Goal: Task Accomplishment & Management: Complete application form

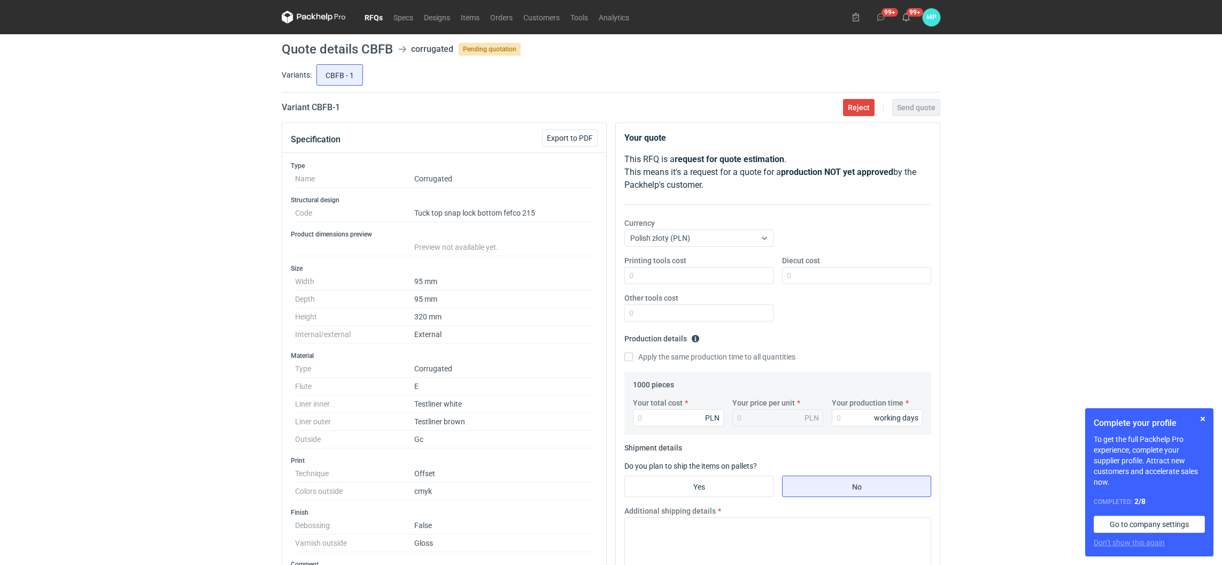
click at [374, 17] on link "RFQs" at bounding box center [373, 17] width 29 height 13
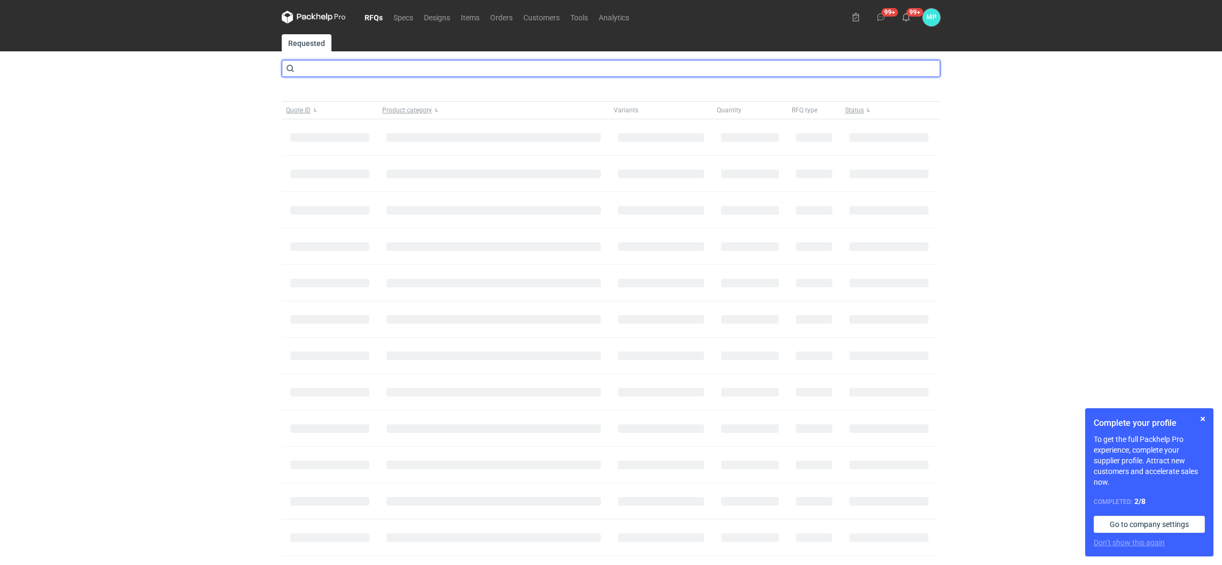
click at [343, 68] on input "text" at bounding box center [611, 68] width 659 height 17
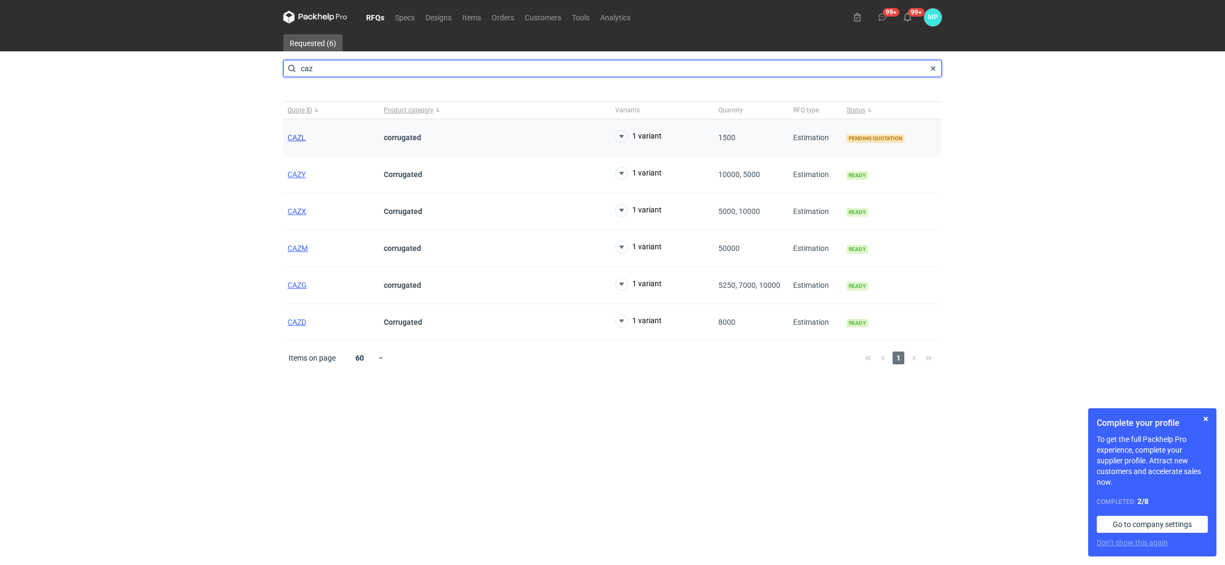
type input "caz"
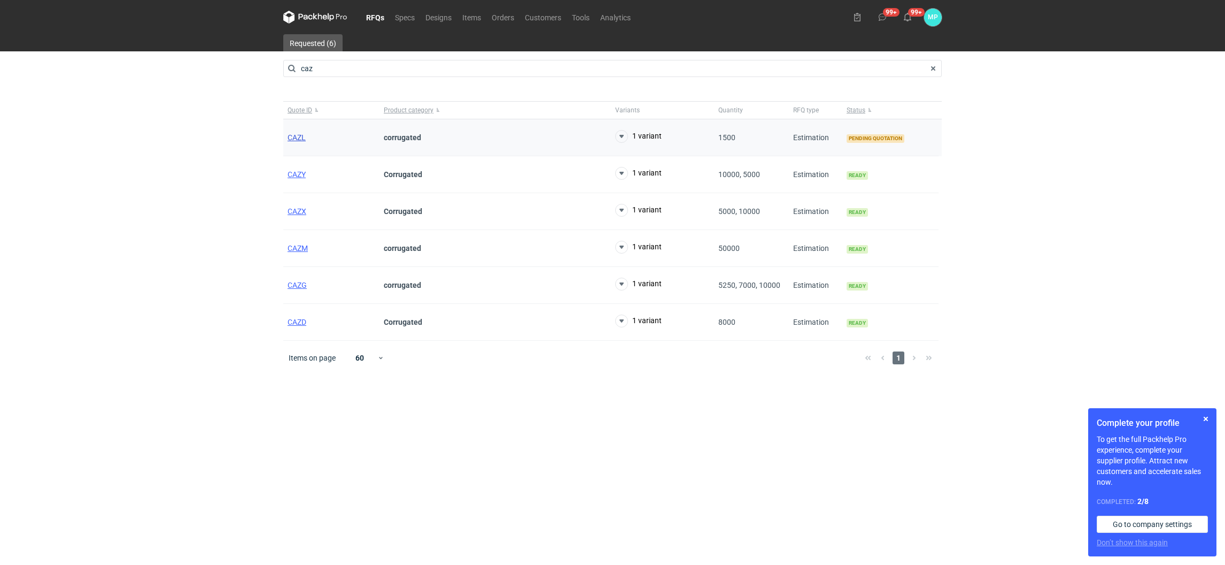
click at [294, 137] on span "CAZL" at bounding box center [297, 137] width 18 height 9
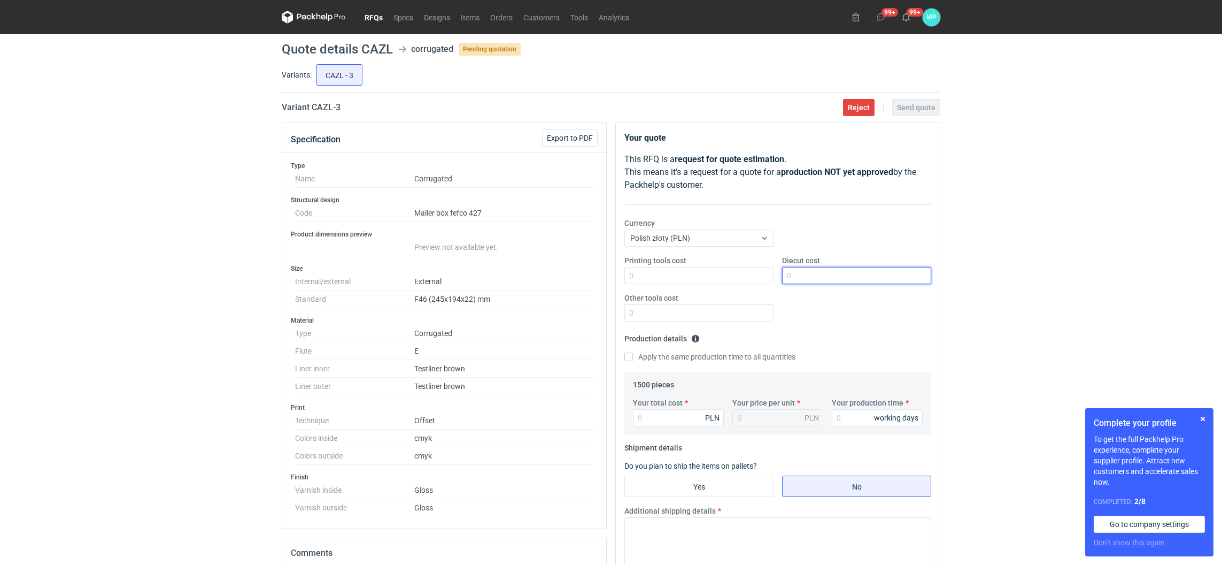
click at [794, 281] on input "Diecut cost" at bounding box center [856, 275] width 149 height 17
type input "1560"
click at [848, 423] on input "Your production time" at bounding box center [877, 417] width 91 height 17
type input "15"
click at [727, 496] on input "Yes" at bounding box center [699, 486] width 148 height 20
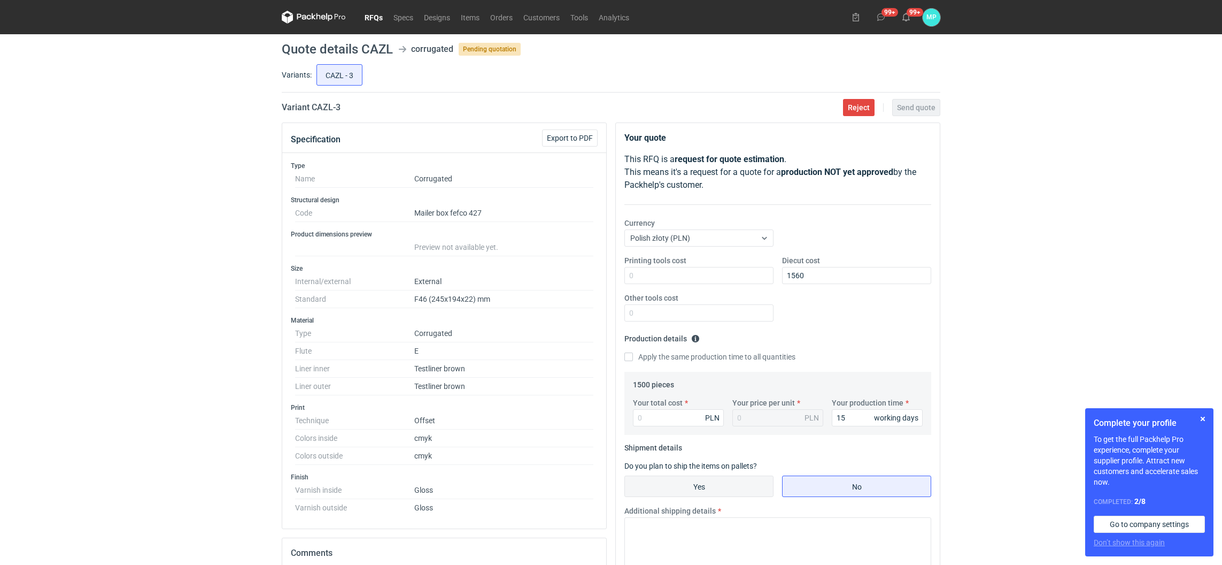
radio input "true"
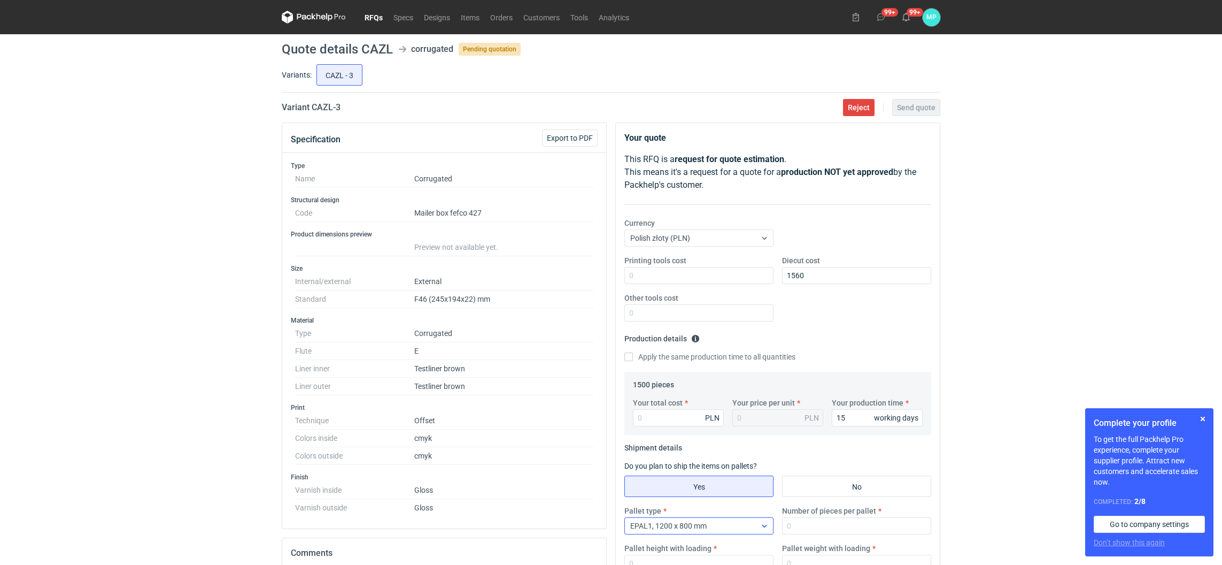
scroll to position [160, 0]
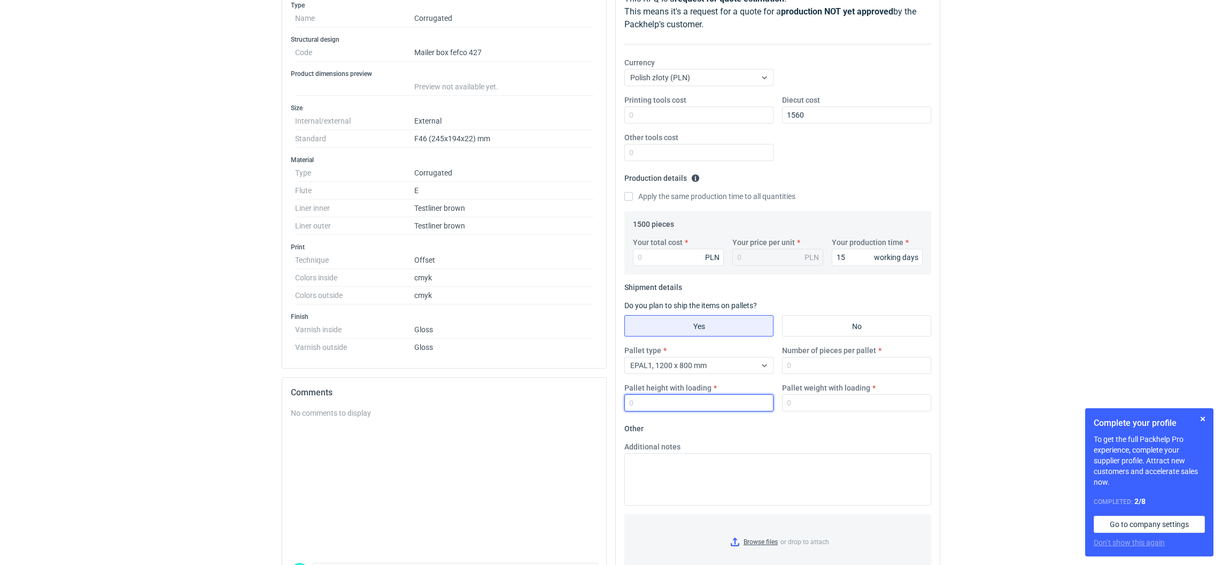
click at [679, 405] on input "Pallet height with loading" at bounding box center [698, 402] width 149 height 17
type input "1800"
click at [816, 361] on input "Number of pieces per pallet" at bounding box center [856, 365] width 149 height 17
type input "2520"
click at [660, 253] on input "Your total cost" at bounding box center [678, 257] width 91 height 17
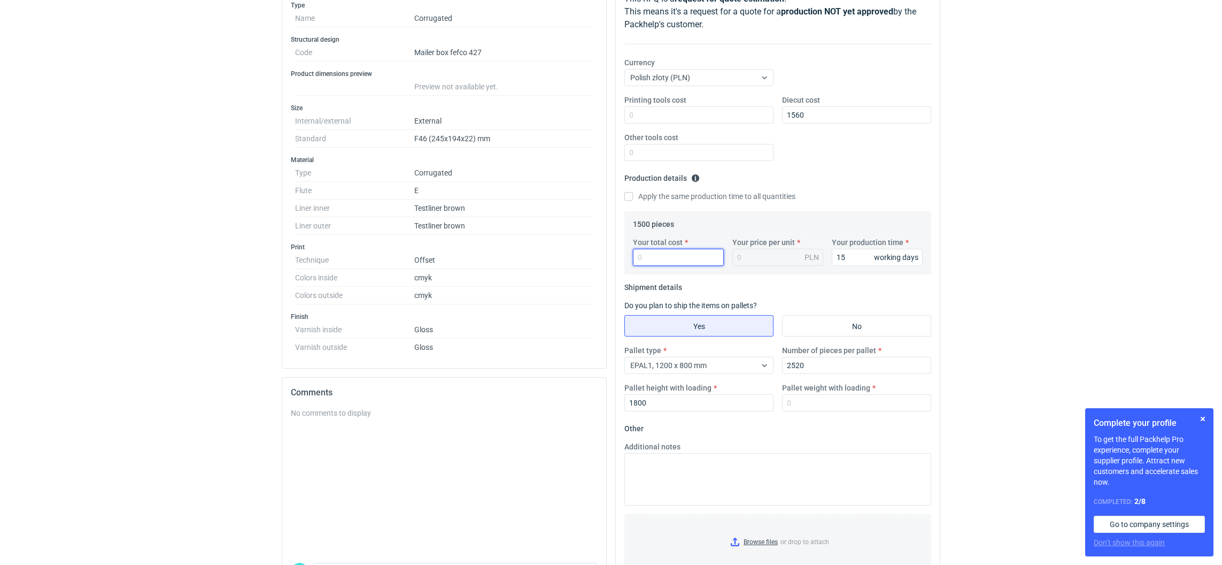
paste input "6045"
type input "6045"
type input "4.03"
type input "6045"
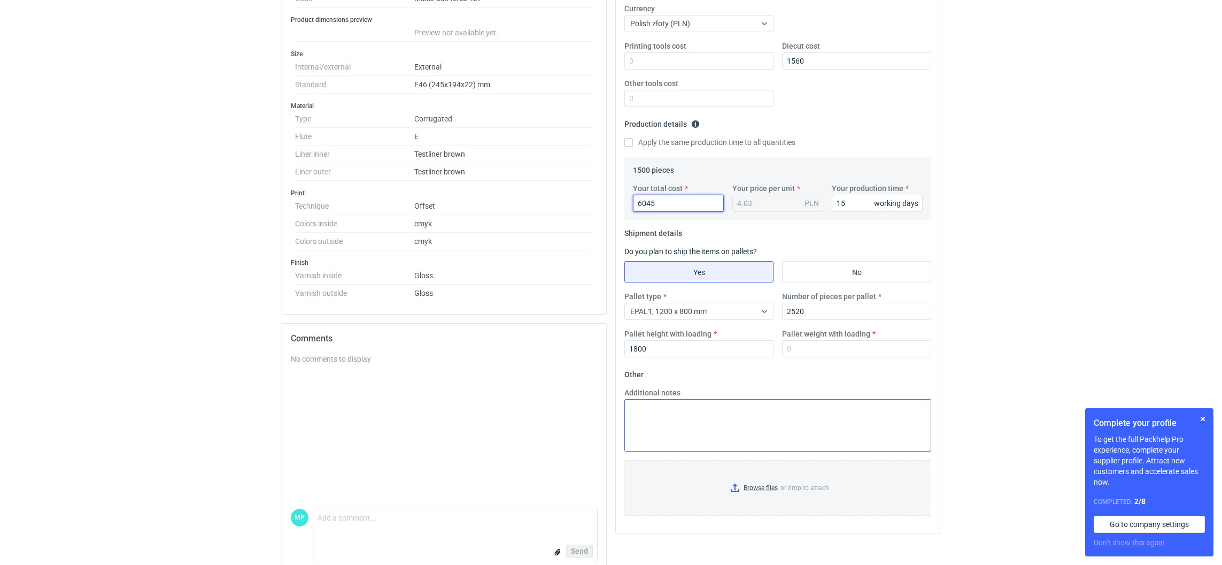
scroll to position [230, 0]
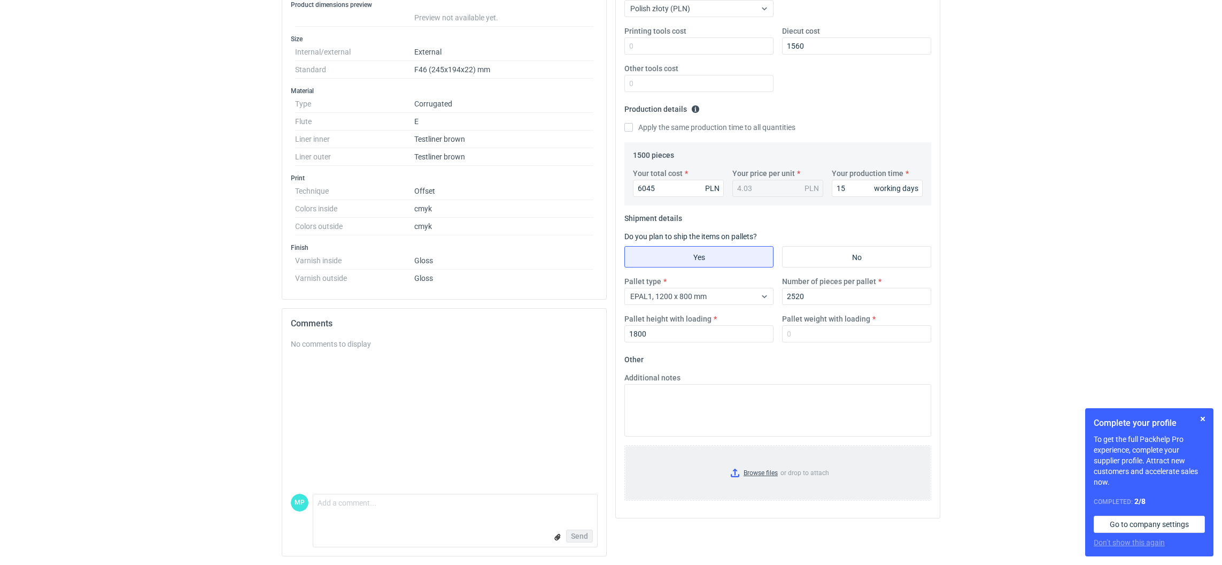
click at [738, 475] on input "Browse files or drop to attach" at bounding box center [778, 472] width 305 height 53
click at [823, 337] on input "Pallet weight with loading" at bounding box center [856, 333] width 149 height 17
type input "330"
click at [728, 436] on div "Additional notes" at bounding box center [777, 408] width 315 height 73
click at [728, 406] on textarea "Additional notes" at bounding box center [777, 410] width 307 height 52
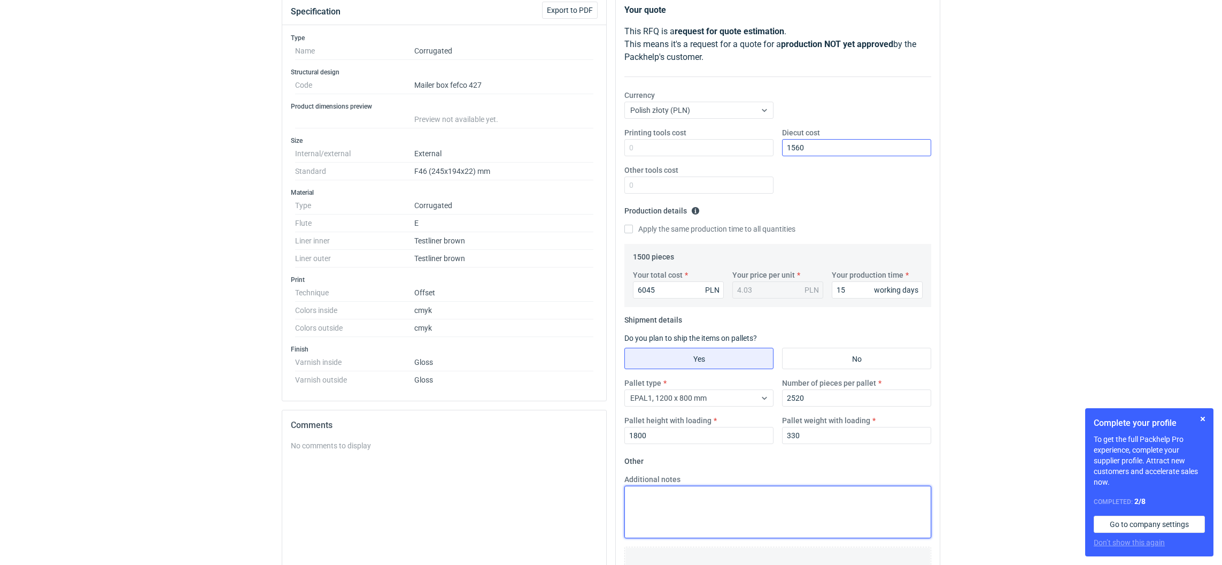
scroll to position [0, 0]
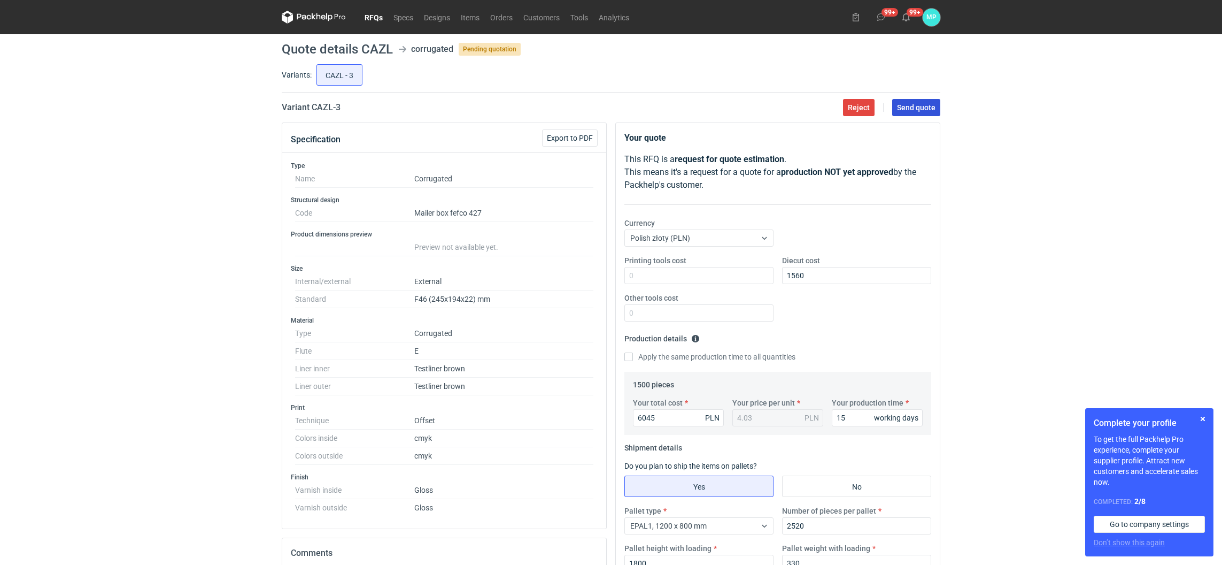
click at [919, 112] on button "Send quote" at bounding box center [916, 107] width 48 height 17
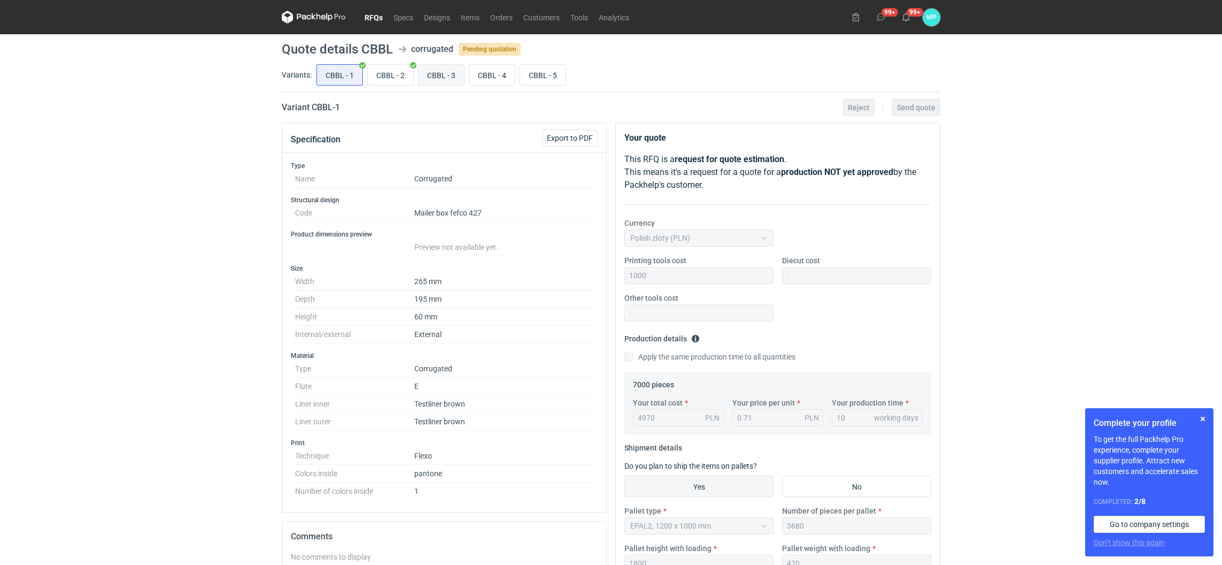
click at [423, 79] on input "CBBL - 3" at bounding box center [441, 75] width 45 height 20
radio input "true"
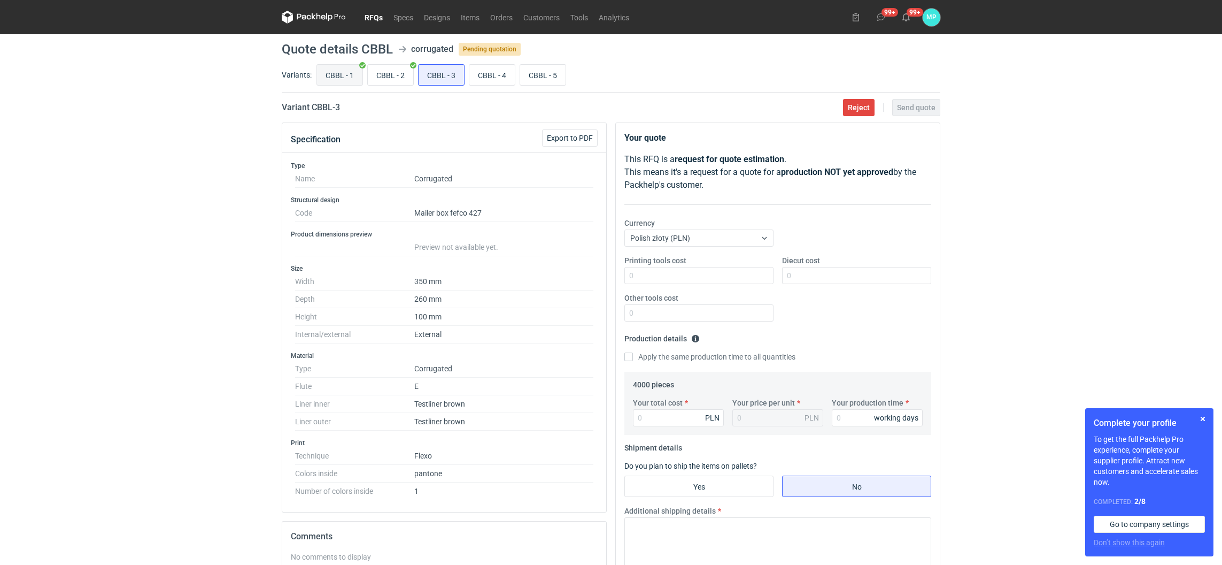
click at [336, 81] on input "CBBL - 1" at bounding box center [339, 75] width 45 height 20
radio input "true"
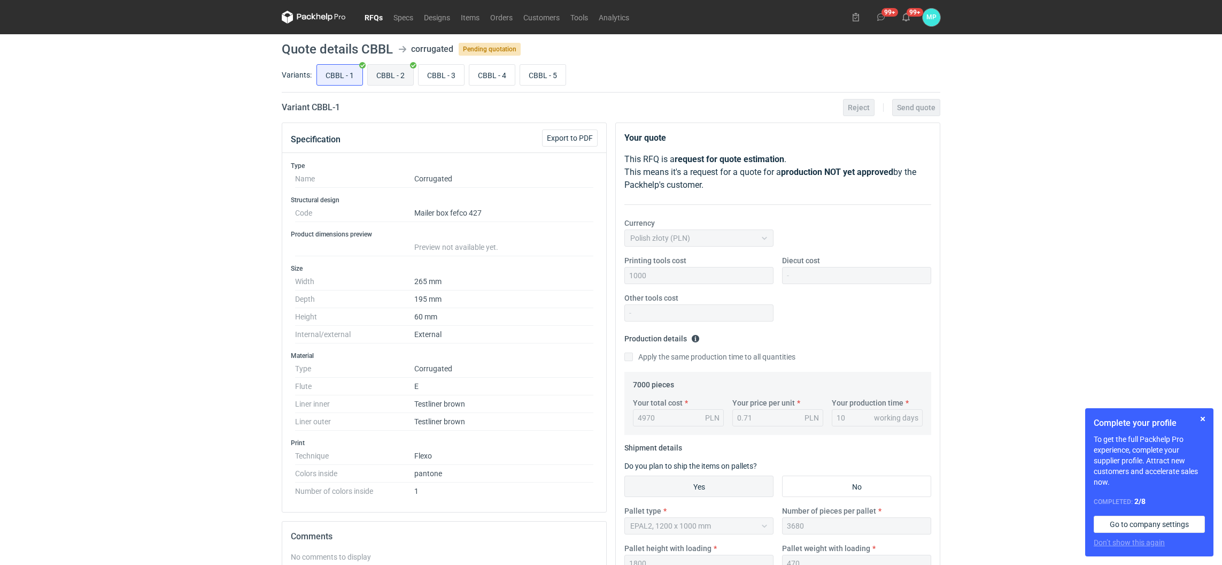
click at [378, 76] on input "CBBL - 2" at bounding box center [390, 75] width 45 height 20
radio input "true"
click at [442, 70] on input "CBBL - 3" at bounding box center [441, 75] width 45 height 20
radio input "true"
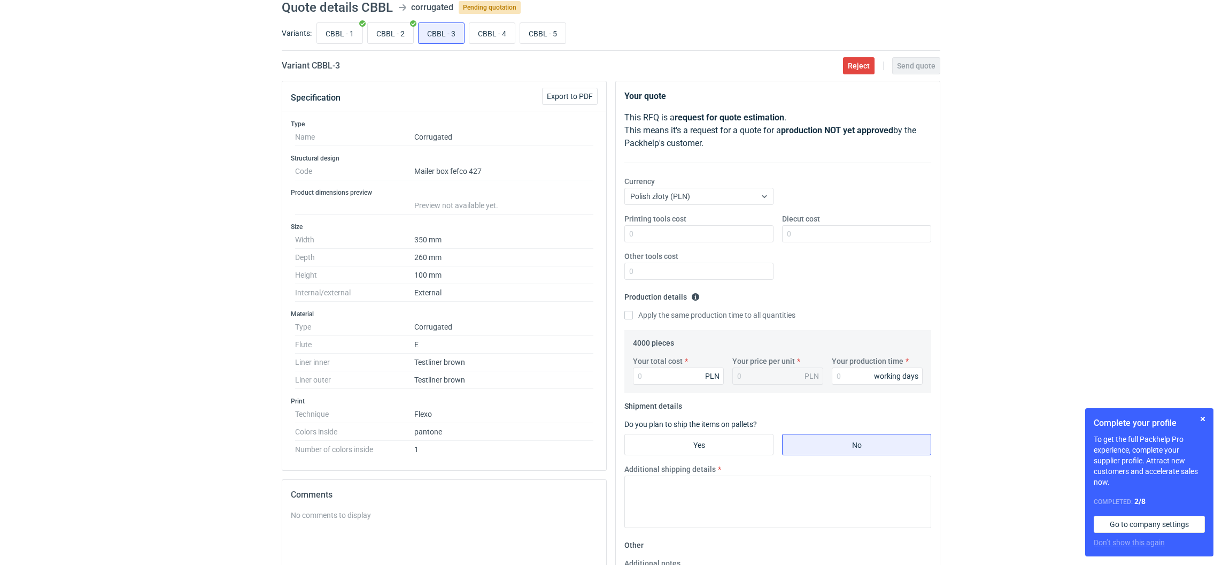
scroll to position [80, 0]
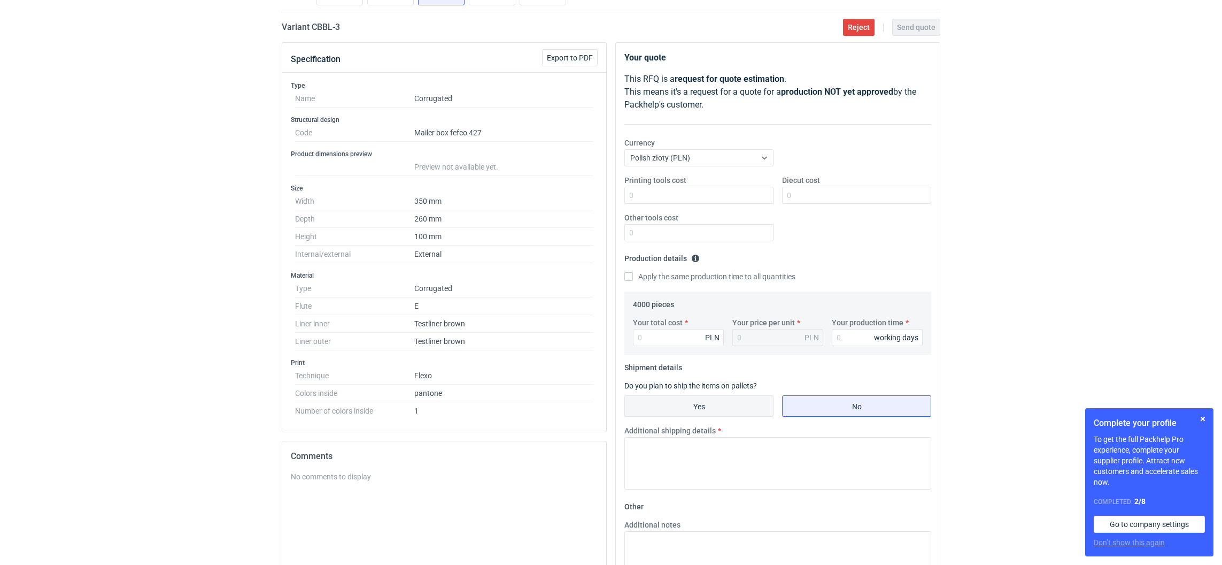
click at [673, 406] on input "Yes" at bounding box center [699, 406] width 148 height 20
radio input "true"
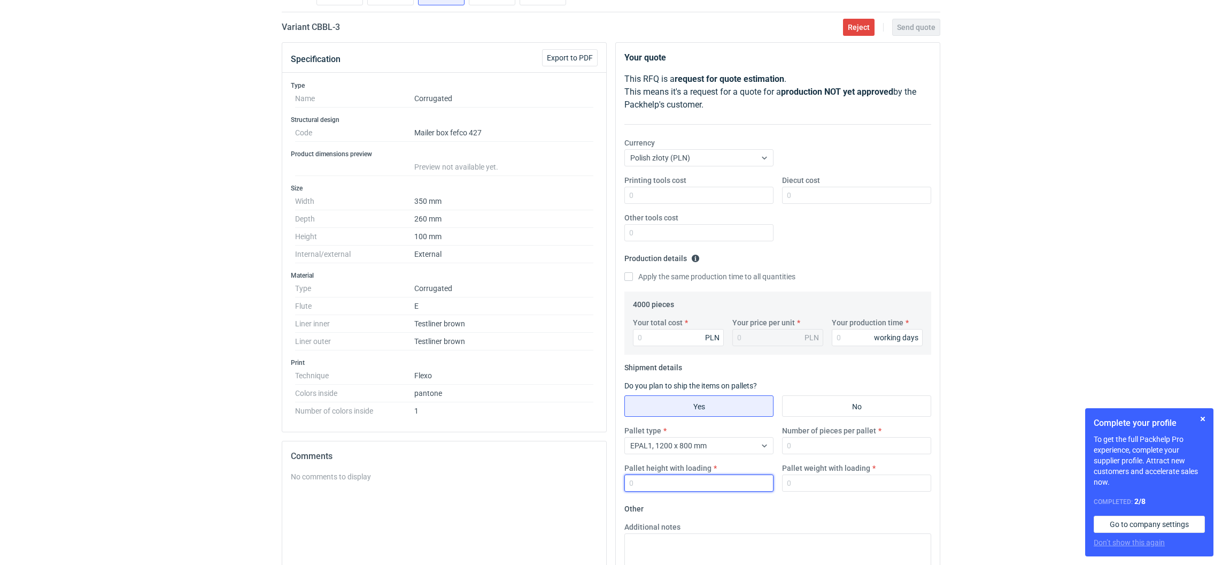
click at [646, 480] on input "Pallet height with loading" at bounding box center [698, 482] width 149 height 17
type input "1800"
click at [796, 443] on input "Number of pieces per pallet" at bounding box center [856, 445] width 149 height 17
type input "825"
click at [839, 345] on input "Your production time" at bounding box center [877, 337] width 91 height 17
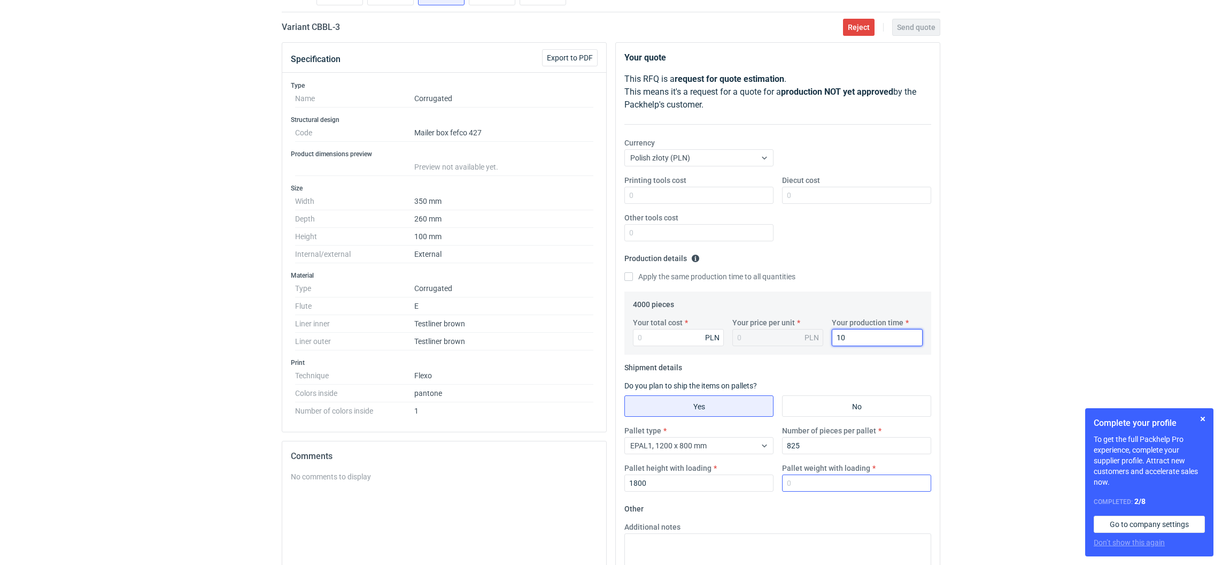
type input "10"
click at [797, 486] on input "Pallet weight with loading" at bounding box center [856, 482] width 149 height 17
click at [823, 492] on div "Pallet type EPAL1, 1200 x 800 mm Number of pieces per pallet 825 Pallet height …" at bounding box center [777, 462] width 315 height 75
click at [822, 486] on input "Pallet weight with loading" at bounding box center [856, 482] width 149 height 17
type input "230"
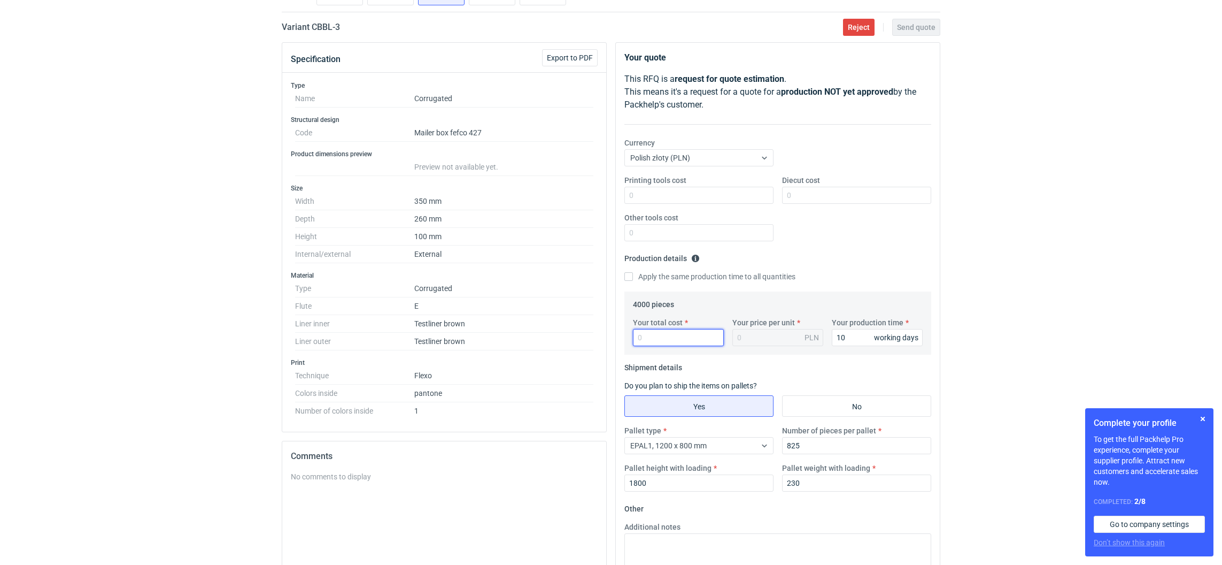
click at [643, 333] on input "Your total cost" at bounding box center [678, 337] width 91 height 17
paste input "5348"
type input "5348"
type input "1.34"
type input "5348"
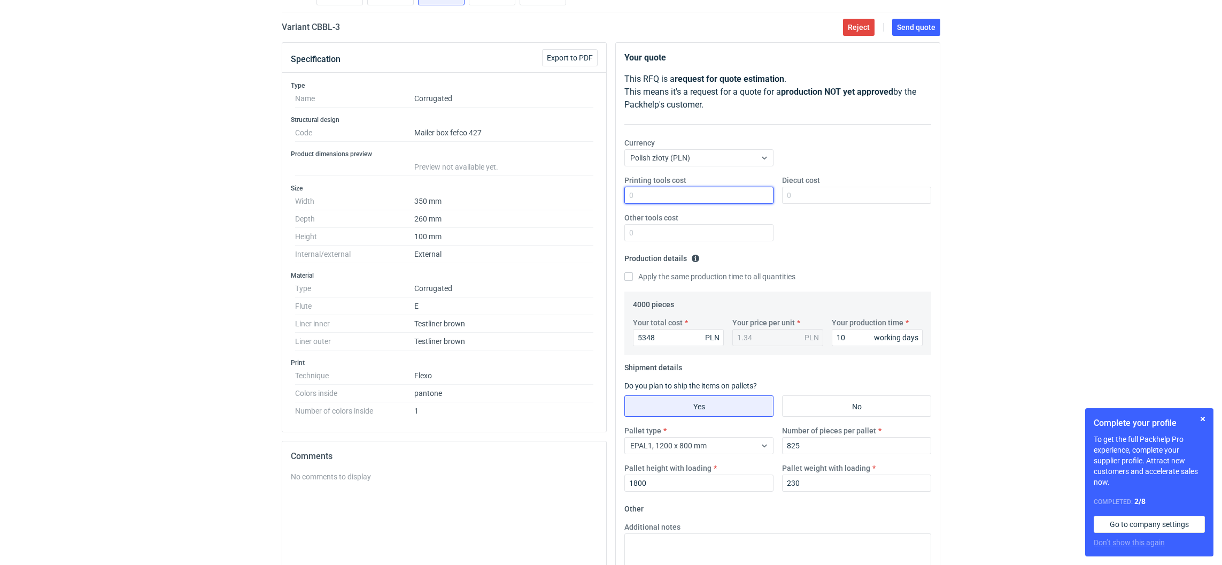
click at [689, 201] on input "Printing tools cost" at bounding box center [698, 195] width 149 height 17
type input "1600"
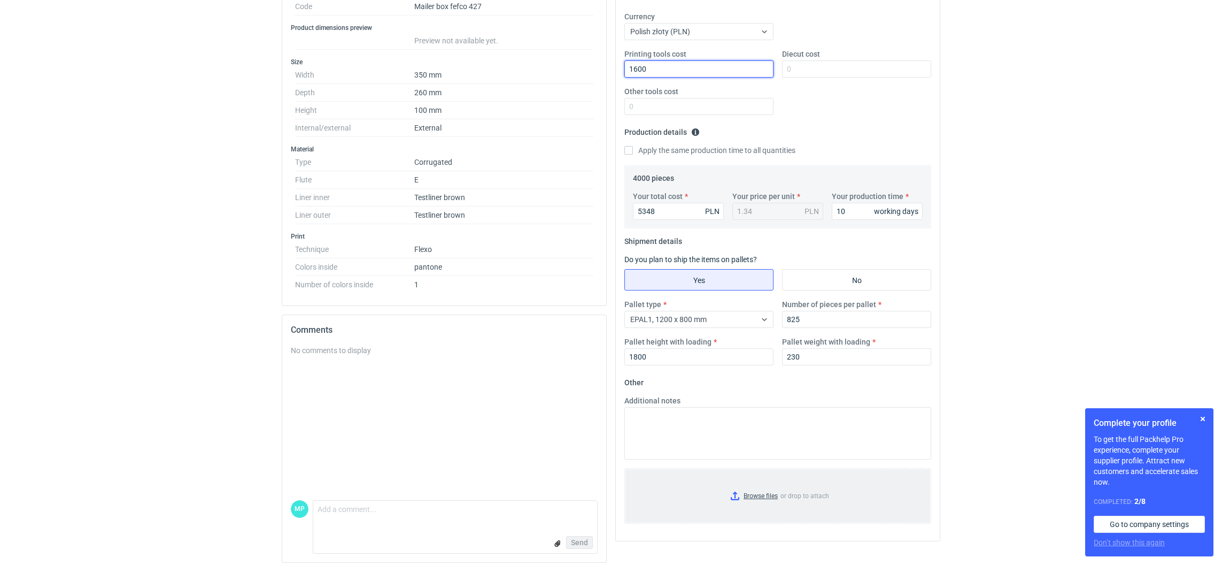
scroll to position [214, 0]
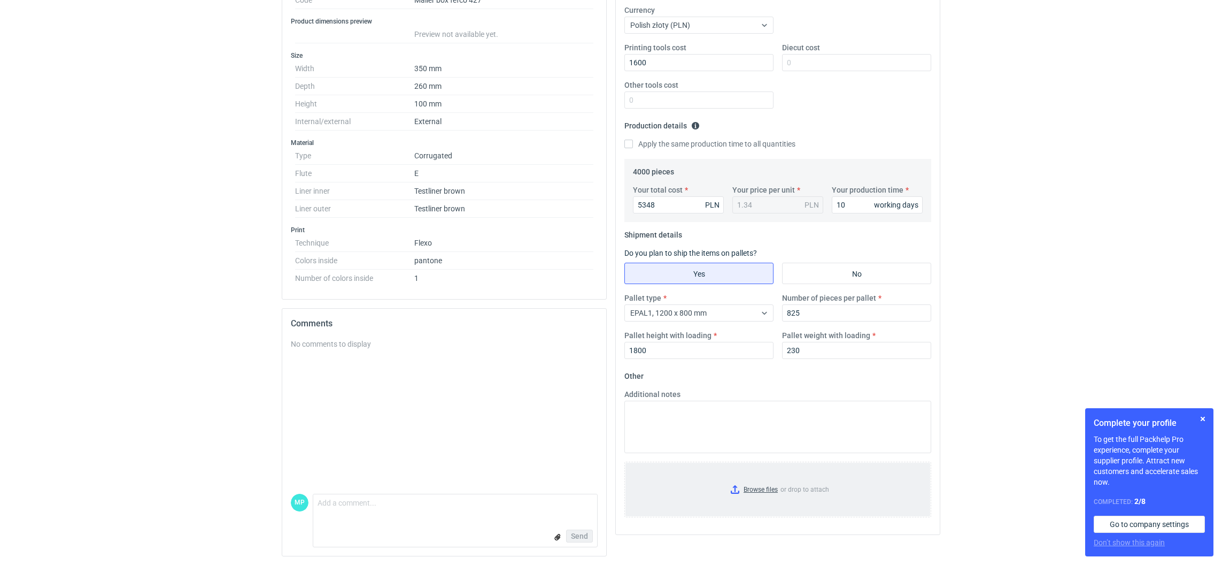
click at [731, 490] on input "Browse files or drop to attach" at bounding box center [778, 488] width 305 height 53
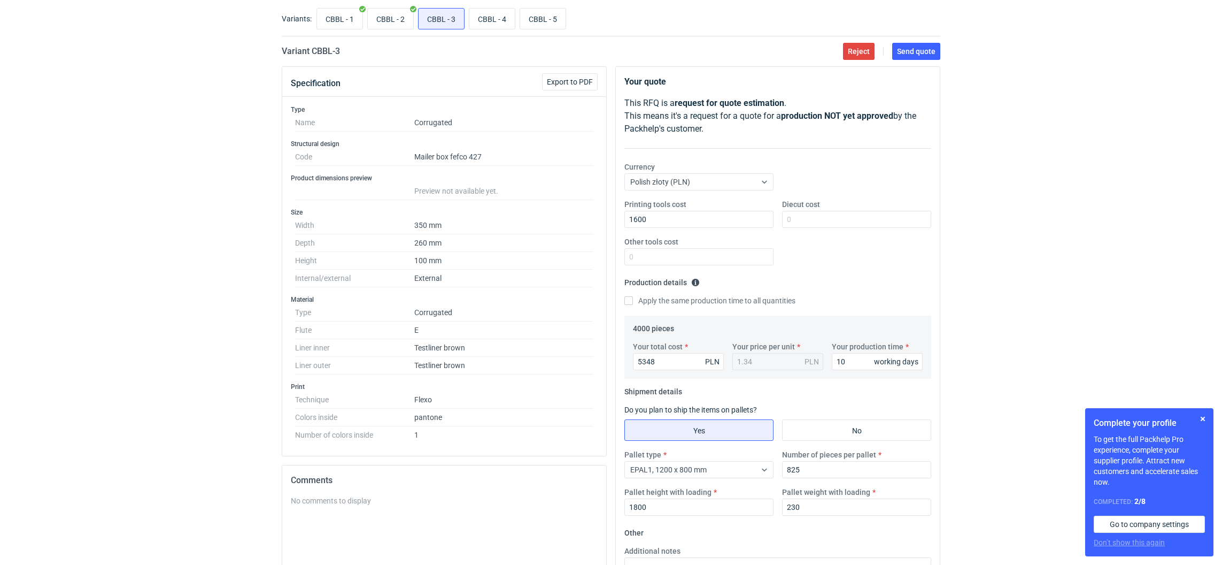
scroll to position [53, 0]
click at [926, 52] on span "Send quote" at bounding box center [916, 53] width 38 height 7
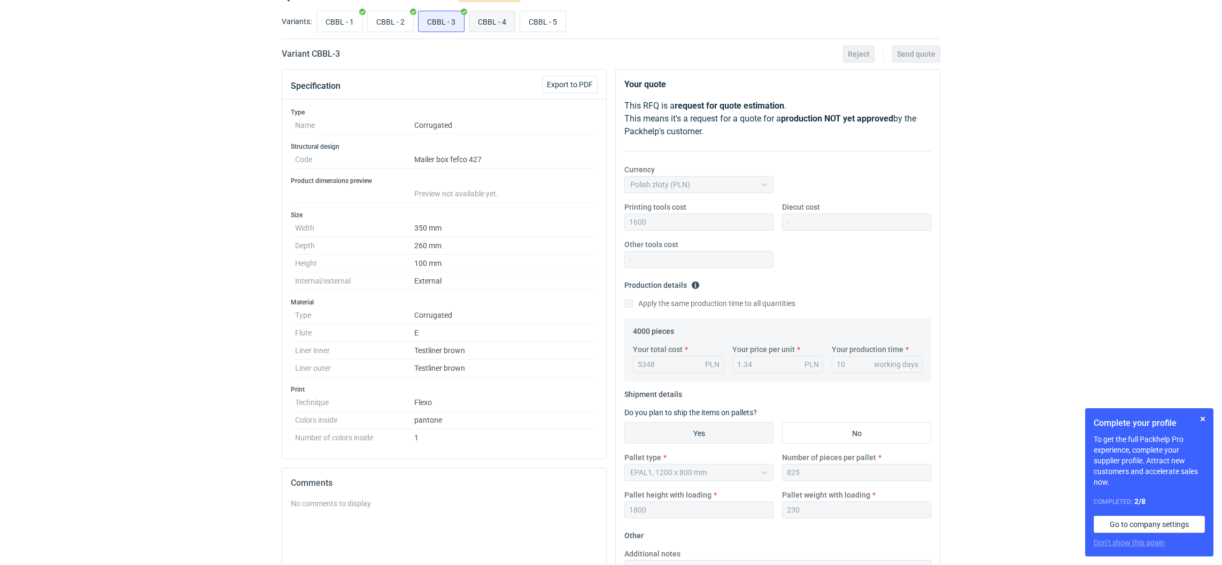
click at [495, 20] on input "CBBL - 4" at bounding box center [491, 21] width 45 height 20
radio input "true"
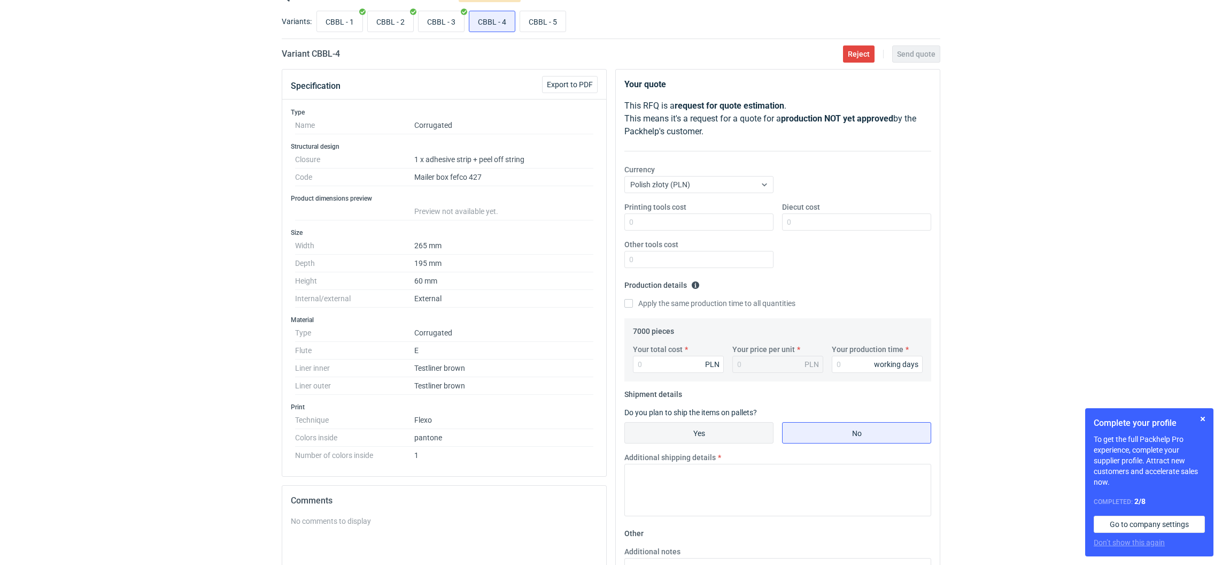
click at [662, 434] on input "Yes" at bounding box center [699, 432] width 148 height 20
radio input "true"
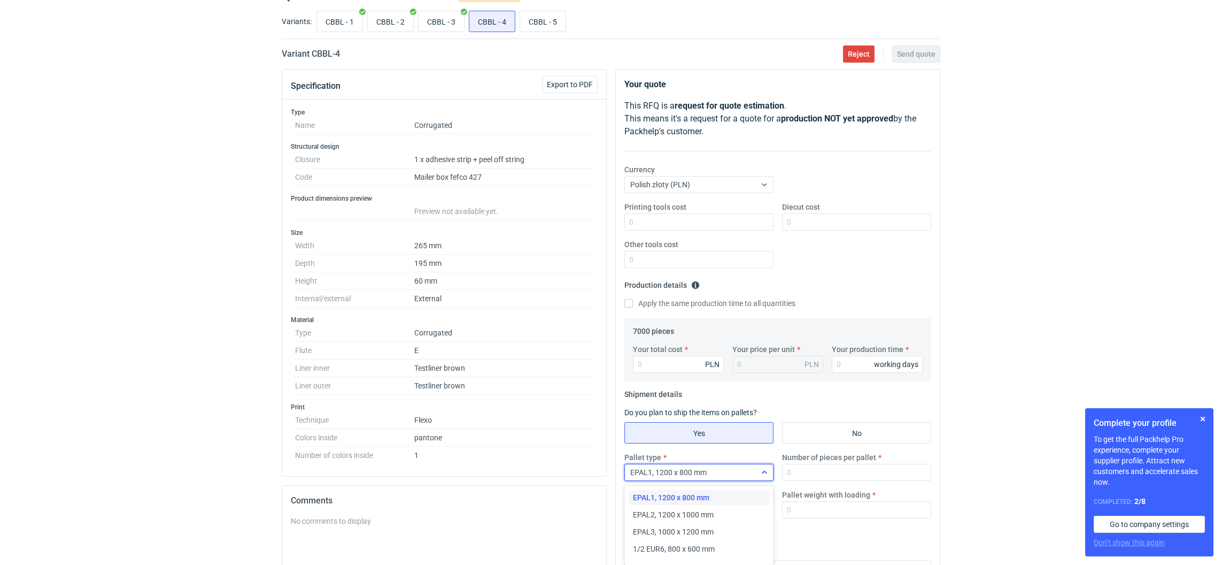
click at [665, 472] on span "EPAL1, 1200 x 800 mm" at bounding box center [668, 472] width 76 height 9
click at [673, 512] on span "EPAL2, 1200 x 1000 mm" at bounding box center [673, 514] width 81 height 11
click at [673, 506] on input "Pallet height with loading" at bounding box center [698, 509] width 149 height 17
type input "1800"
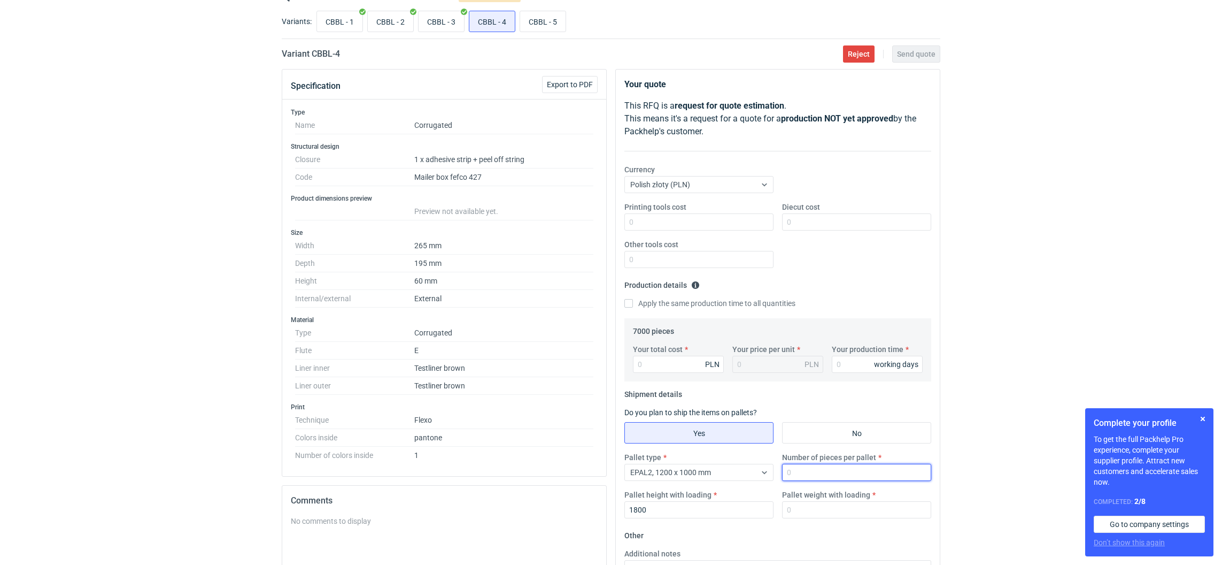
click at [819, 473] on input "Number of pieces per pallet" at bounding box center [856, 472] width 149 height 17
type input "2"
type input "3300"
click at [857, 366] on input "Your production time" at bounding box center [877, 364] width 91 height 17
type input "12"
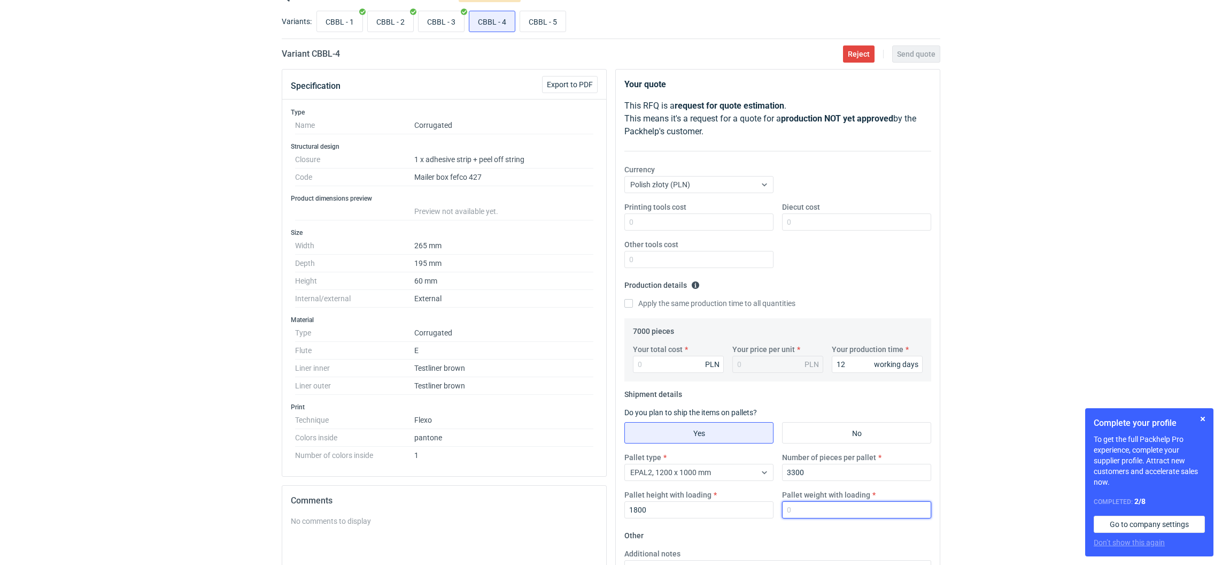
click at [795, 511] on input "Pallet weight with loading" at bounding box center [856, 509] width 149 height 17
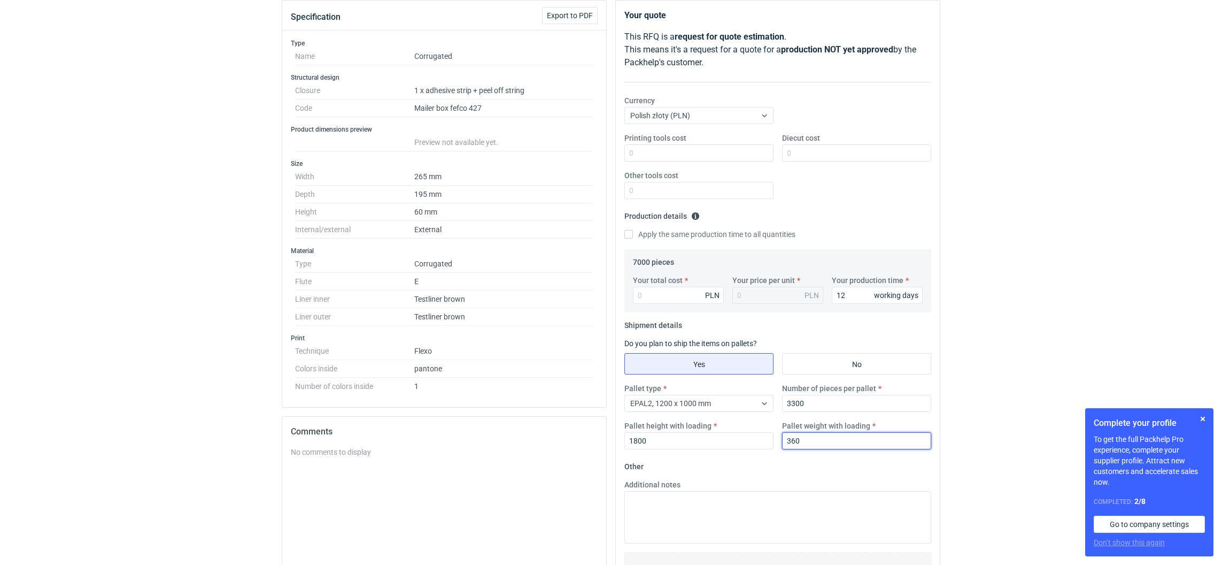
scroll to position [214, 0]
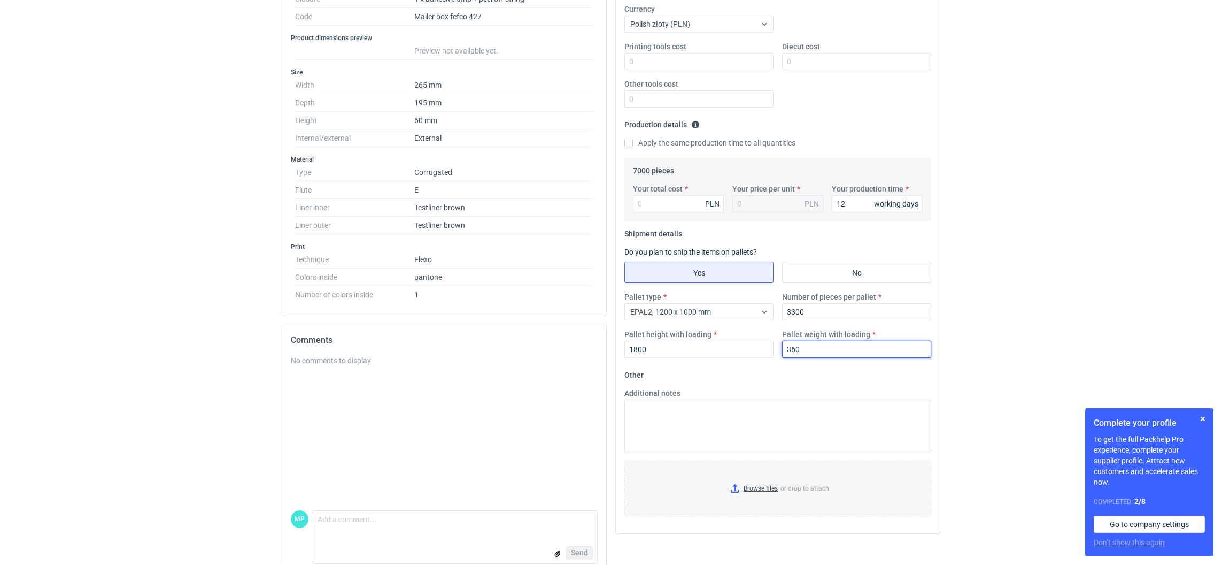
type input "360"
click at [660, 203] on input "Your total cost" at bounding box center [678, 203] width 91 height 17
paste input "6937"
type input "6937"
type input "0.99"
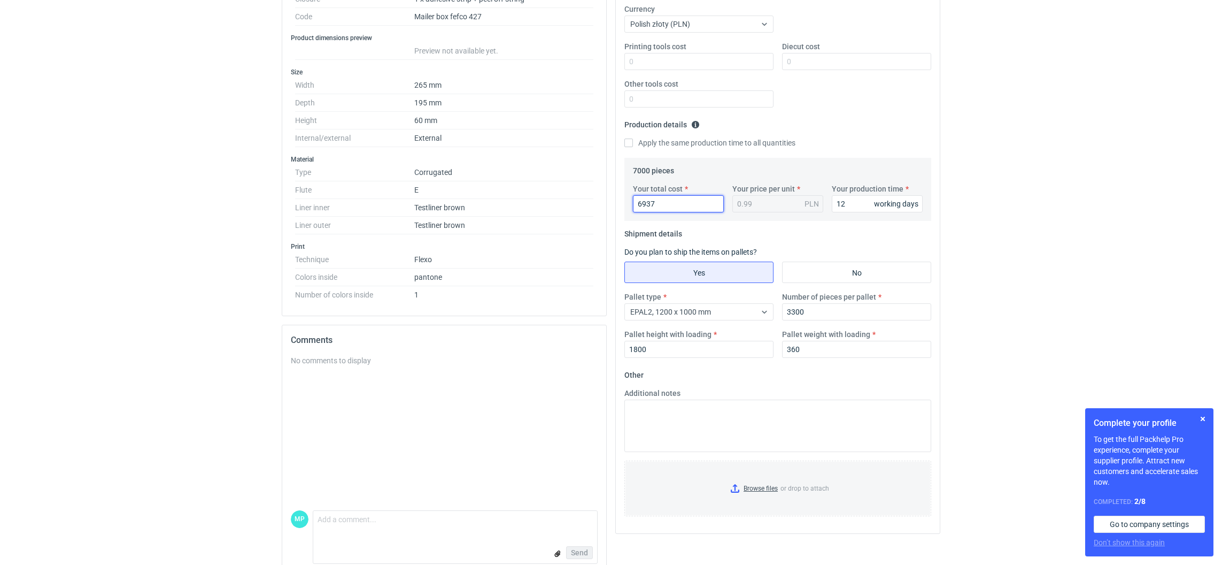
type input "6937"
click at [669, 53] on input "Printing tools cost" at bounding box center [698, 61] width 149 height 17
type input "1100"
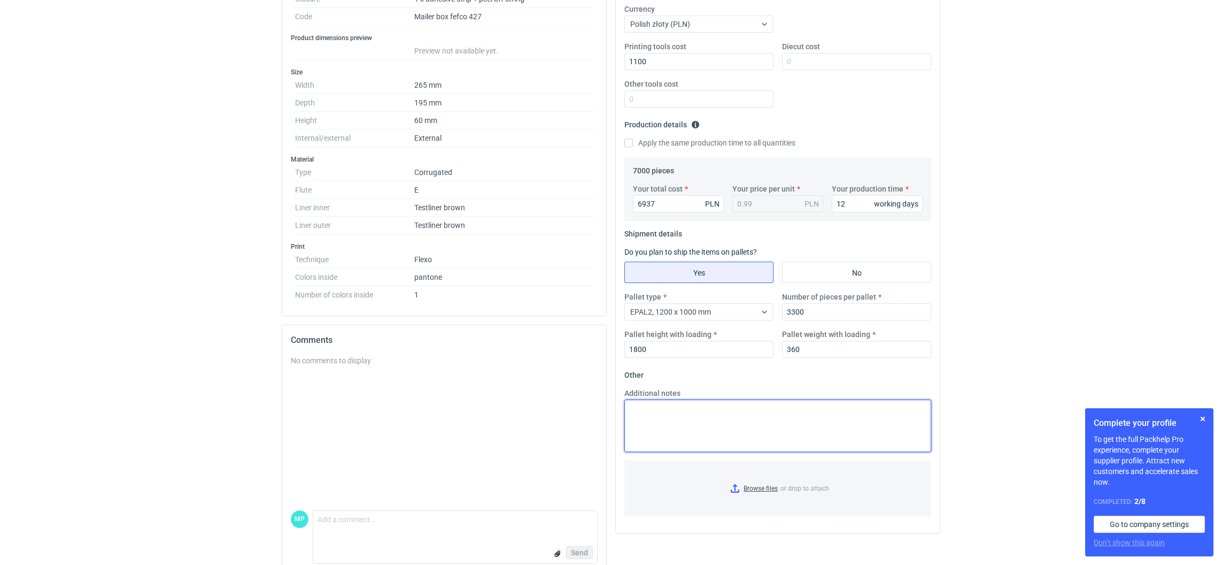
click at [733, 449] on textarea "Additional notes" at bounding box center [777, 425] width 307 height 52
click at [734, 488] on input "Browse files or drop to attach" at bounding box center [778, 487] width 305 height 53
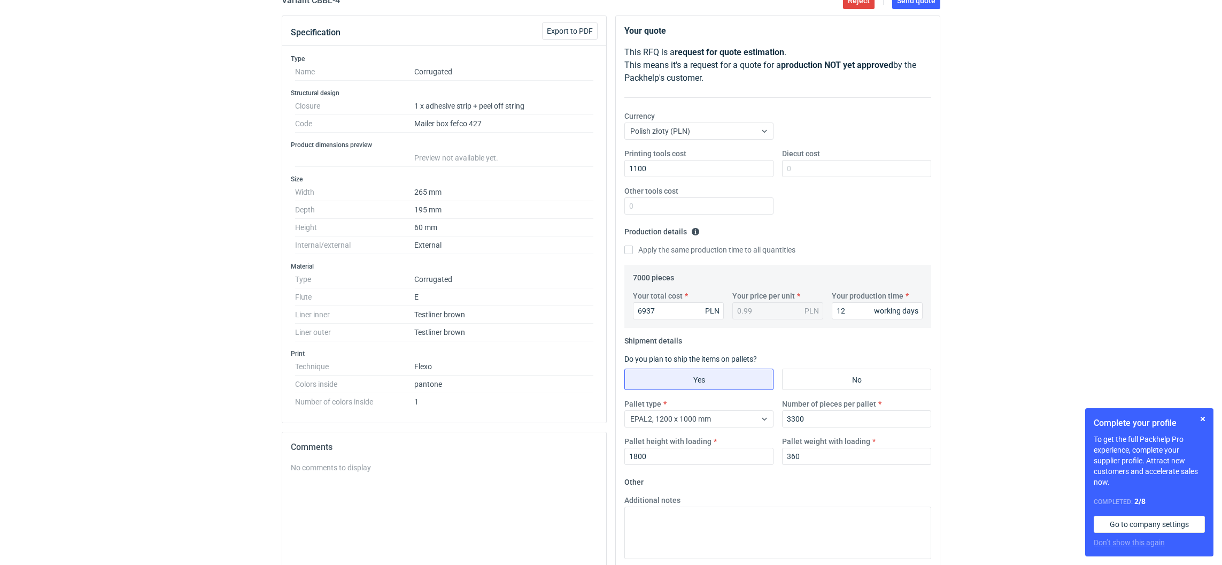
scroll to position [0, 0]
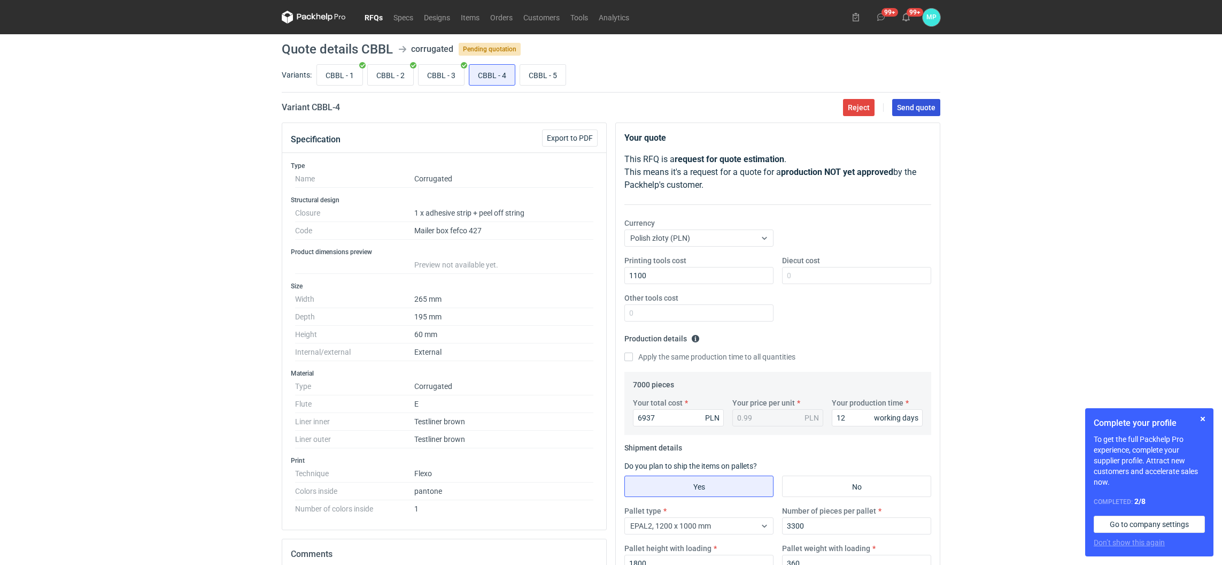
click at [912, 104] on span "Send quote" at bounding box center [916, 107] width 38 height 7
click at [545, 80] on input "CBBL - 5" at bounding box center [542, 75] width 45 height 20
radio input "true"
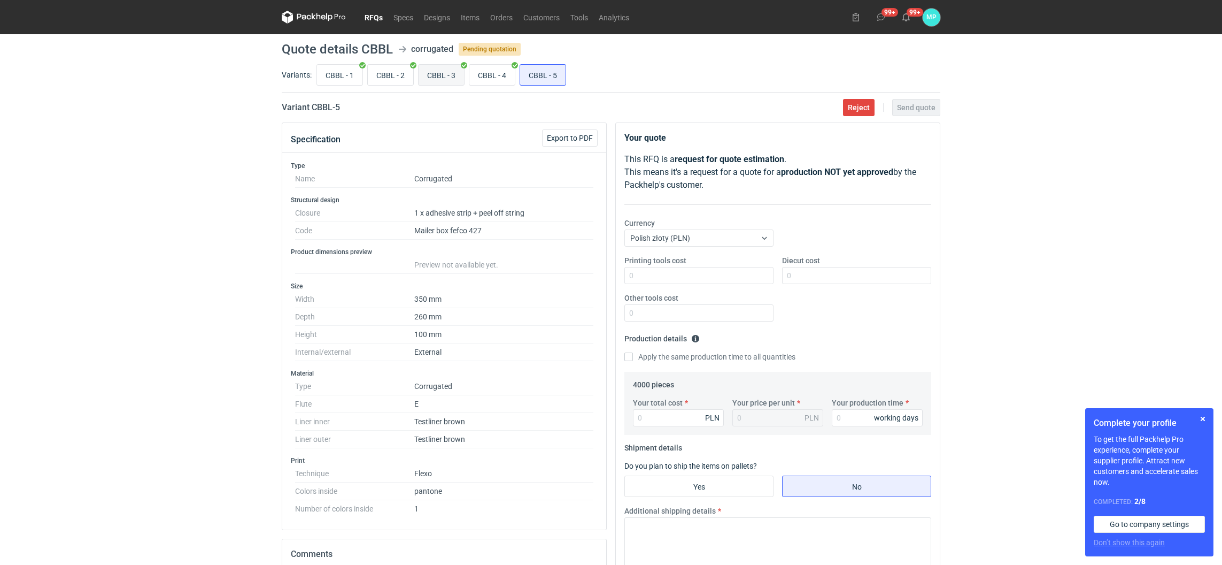
click at [446, 71] on input "CBBL - 3" at bounding box center [441, 75] width 45 height 20
radio input "true"
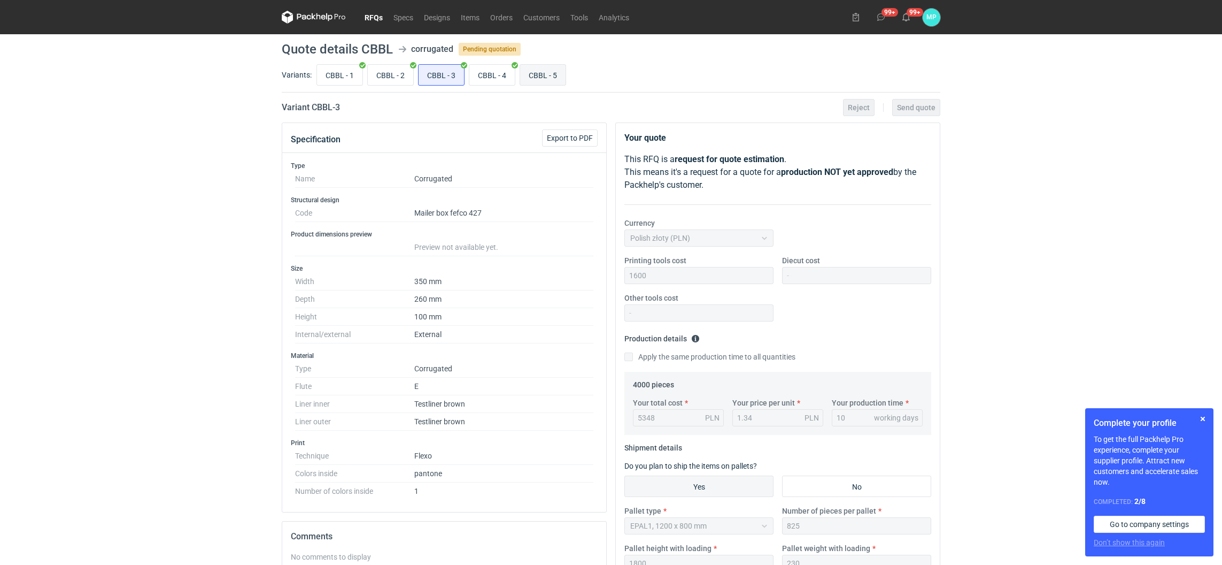
click at [536, 81] on input "CBBL - 5" at bounding box center [542, 75] width 45 height 20
radio input "true"
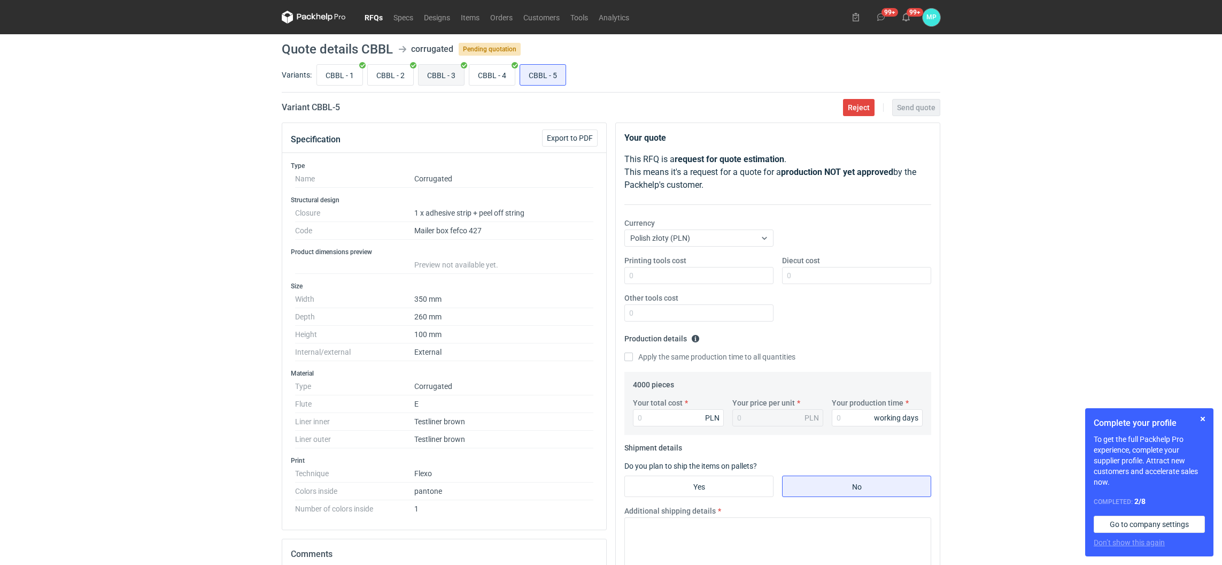
click at [426, 78] on input "CBBL - 3" at bounding box center [441, 75] width 45 height 20
radio input "true"
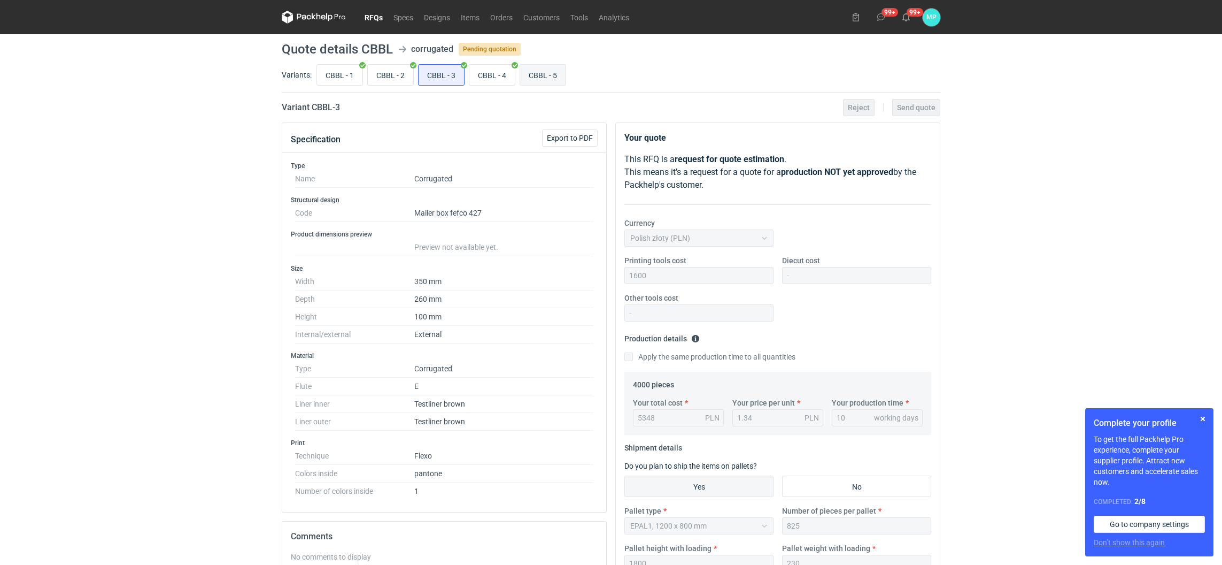
click at [537, 72] on input "CBBL - 5" at bounding box center [542, 75] width 45 height 20
radio input "true"
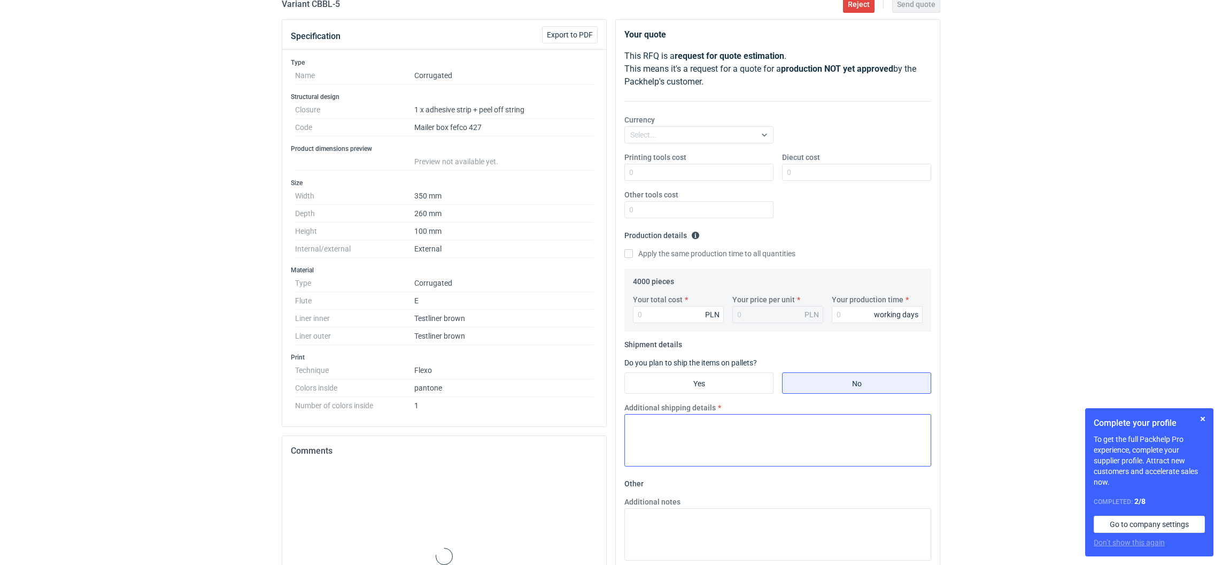
scroll to position [232, 0]
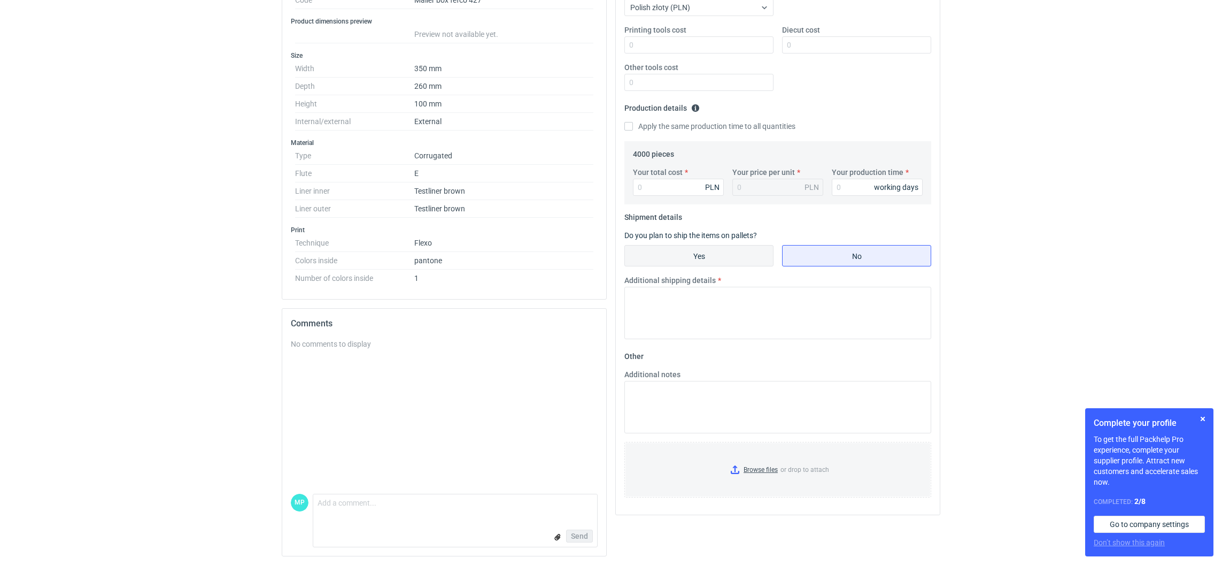
click at [682, 251] on input "Yes" at bounding box center [699, 255] width 148 height 20
radio input "true"
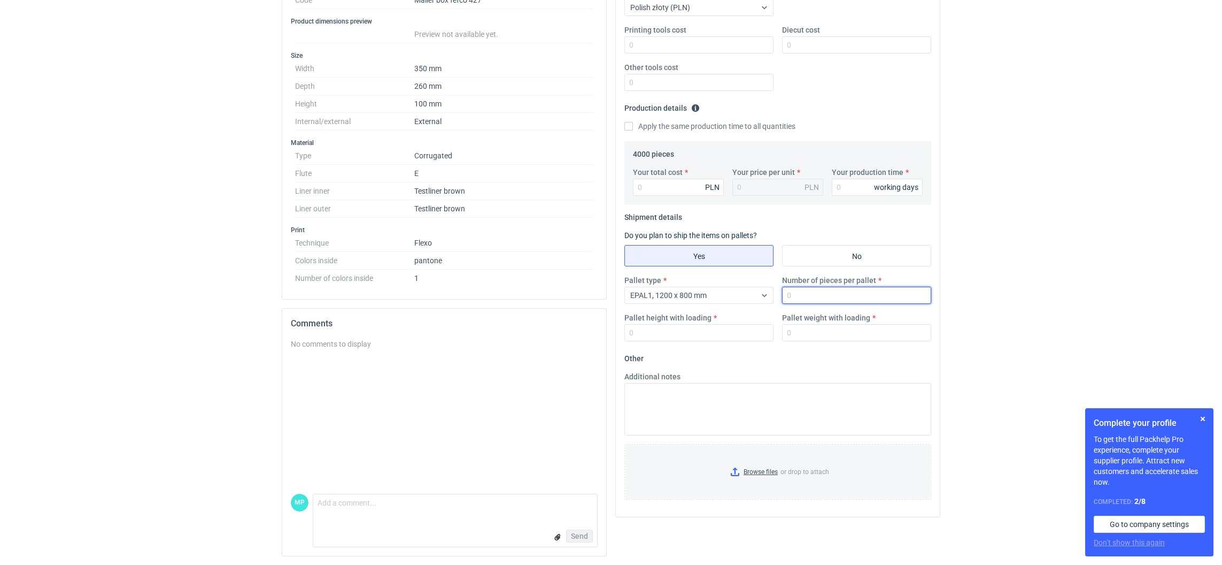
click at [827, 294] on input "Number of pieces per pallet" at bounding box center [856, 295] width 149 height 17
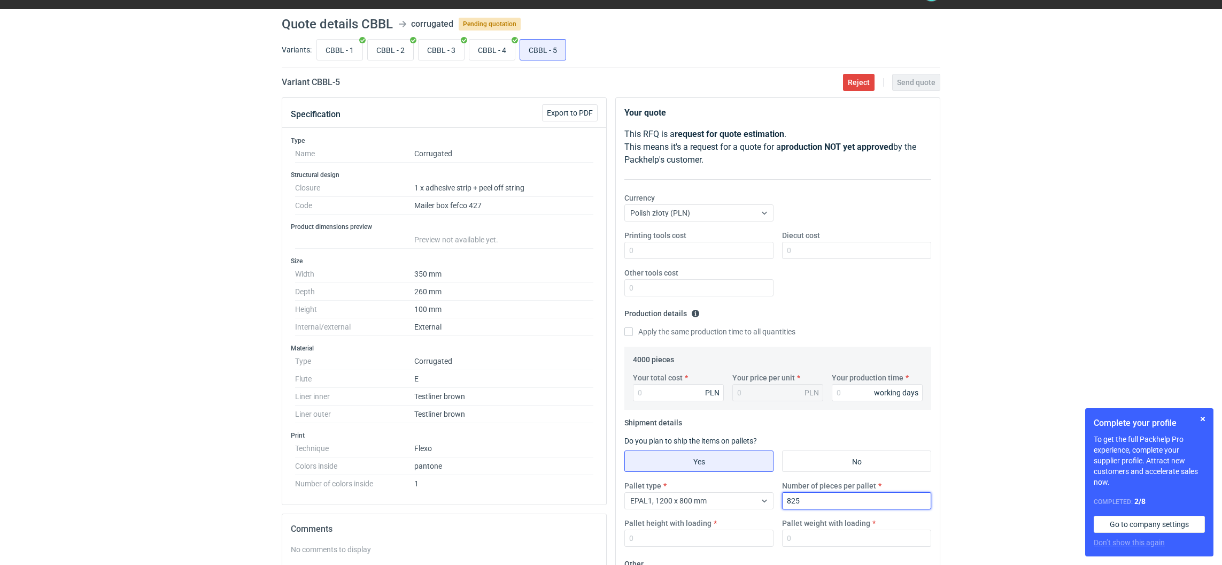
scroll to position [0, 0]
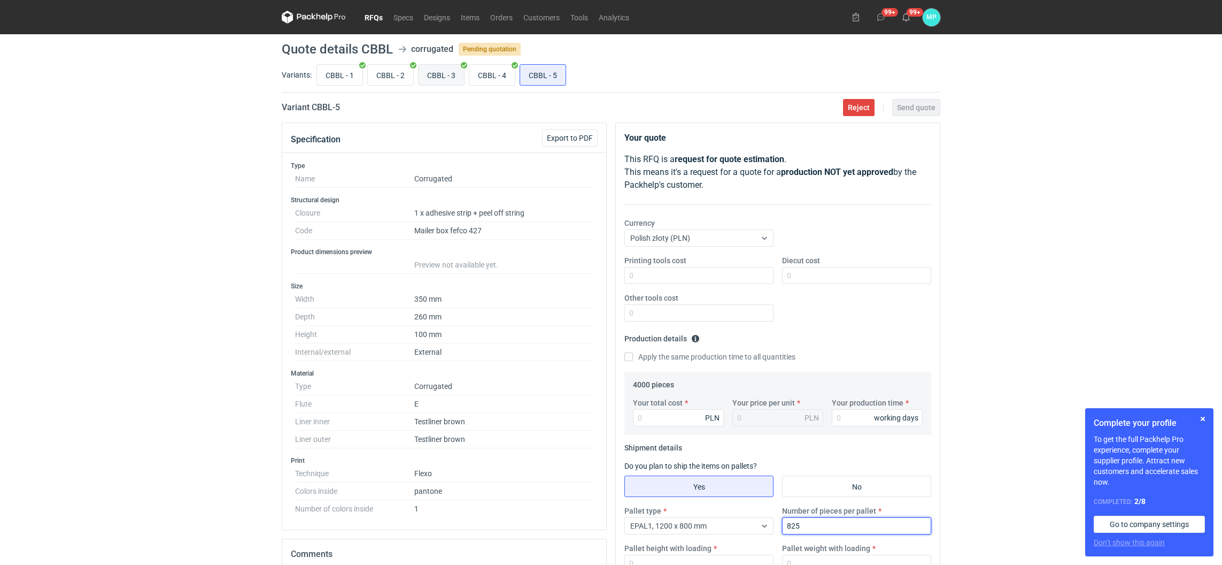
type input "825"
click at [440, 81] on input "CBBL - 3" at bounding box center [441, 75] width 45 height 20
radio input "true"
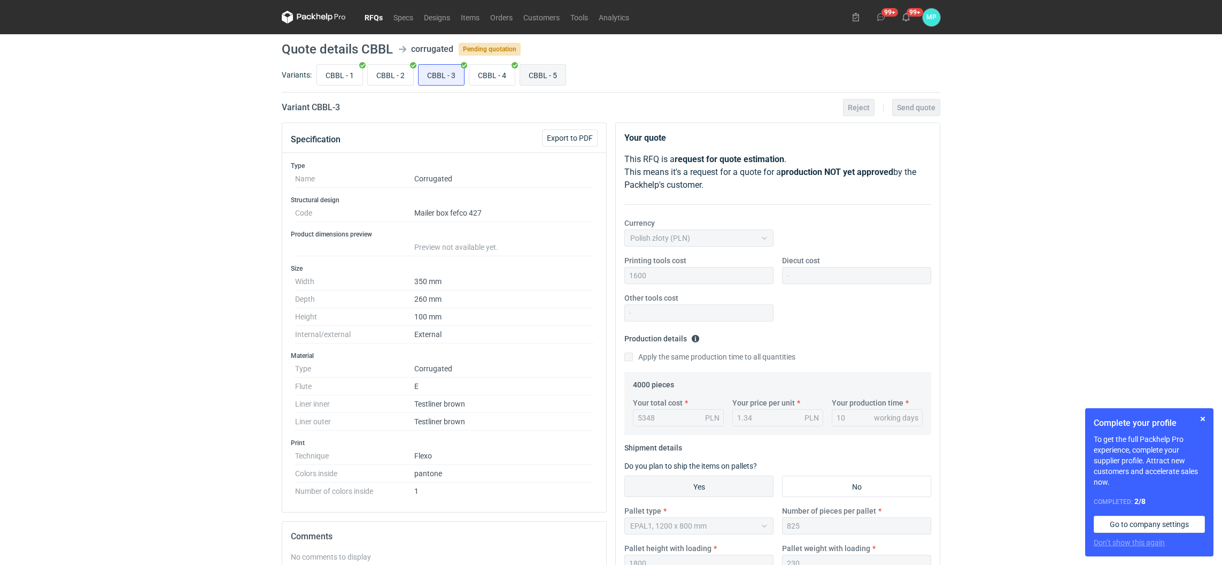
click at [535, 76] on input "CBBL - 5" at bounding box center [542, 75] width 45 height 20
radio input "true"
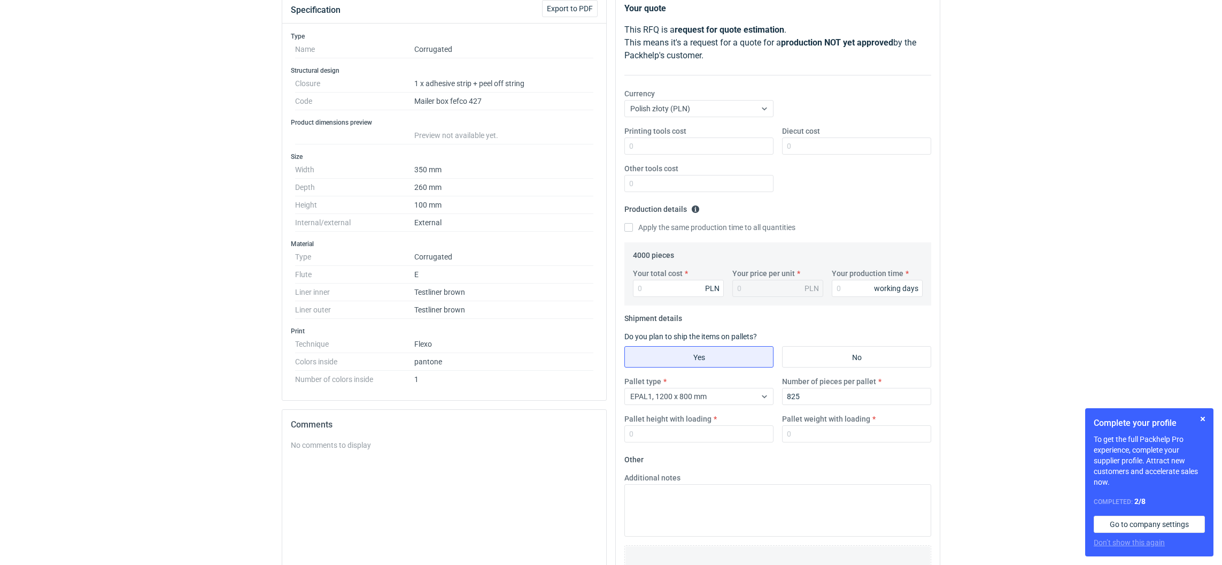
scroll to position [232, 0]
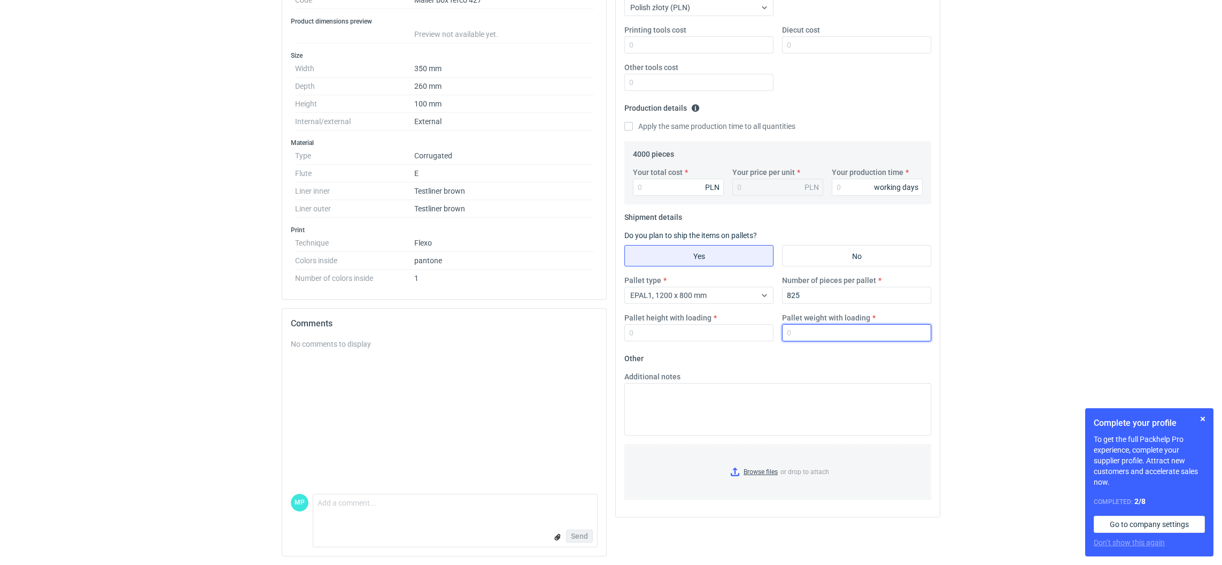
click at [791, 331] on input "Pallet weight with loading" at bounding box center [856, 332] width 149 height 17
type input "1"
type input "230"
click at [739, 329] on input "Pallet height with loading" at bounding box center [698, 332] width 149 height 17
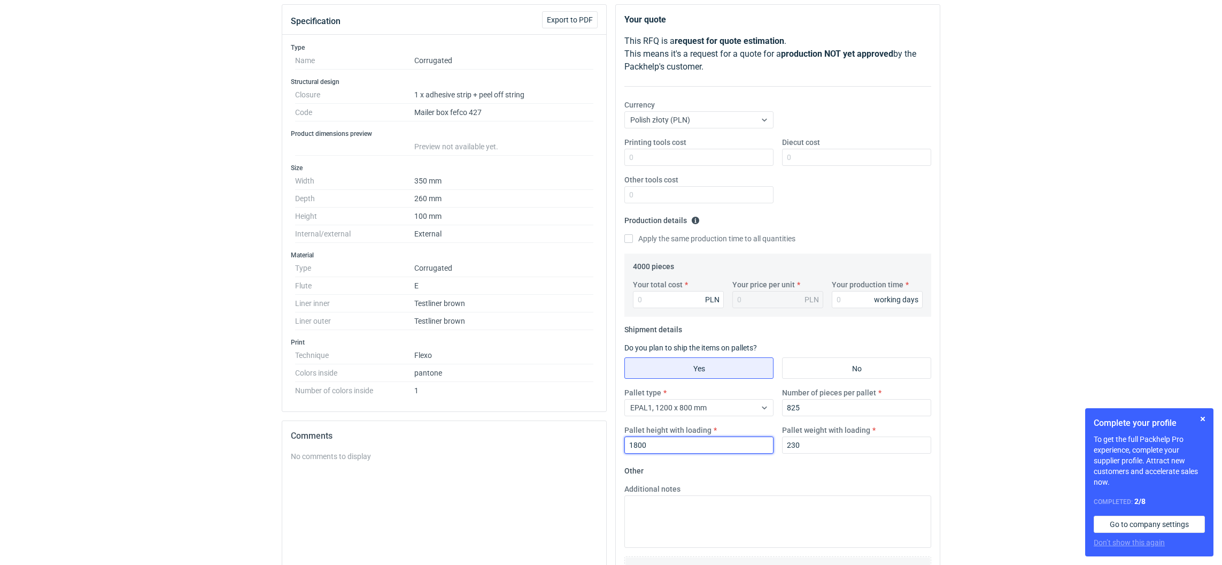
scroll to position [0, 0]
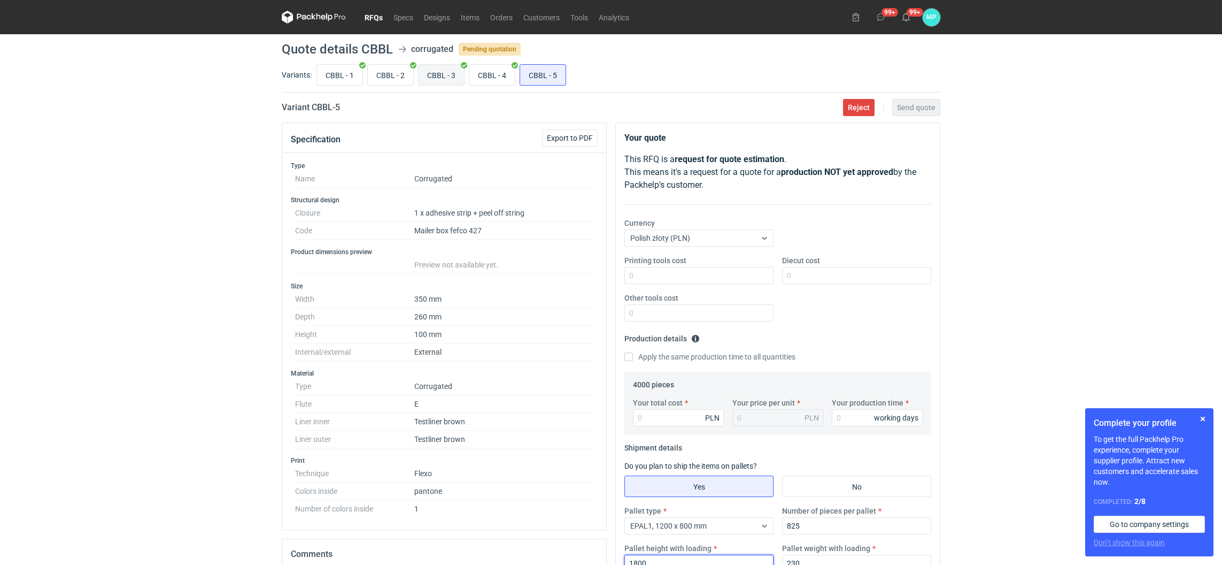
type input "1800"
click at [441, 79] on input "CBBL - 3" at bounding box center [441, 75] width 45 height 20
radio input "true"
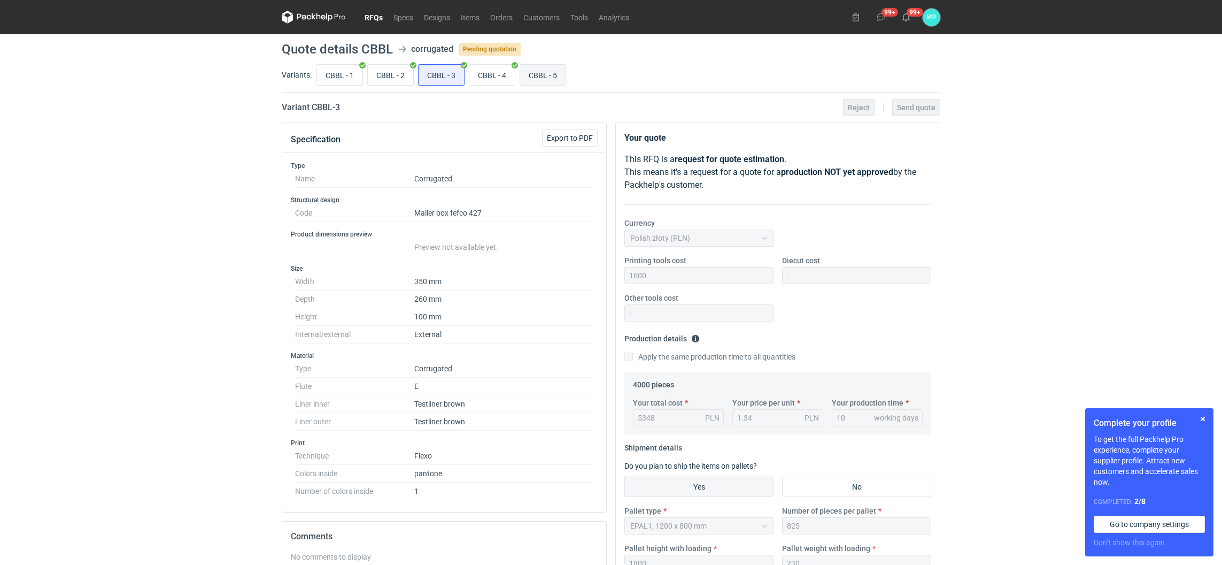
click at [530, 81] on input "CBBL - 5" at bounding box center [542, 75] width 45 height 20
radio input "true"
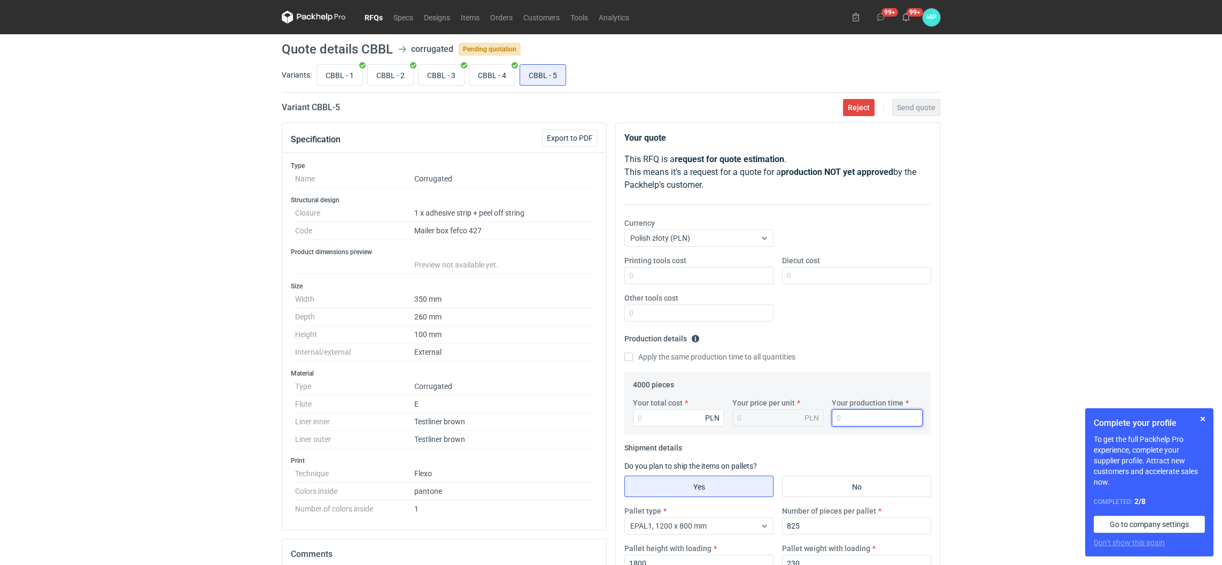
click at [852, 413] on input "Your production time" at bounding box center [877, 417] width 91 height 17
type input "10"
click at [423, 78] on input "CBBL - 3" at bounding box center [441, 75] width 45 height 20
radio input "true"
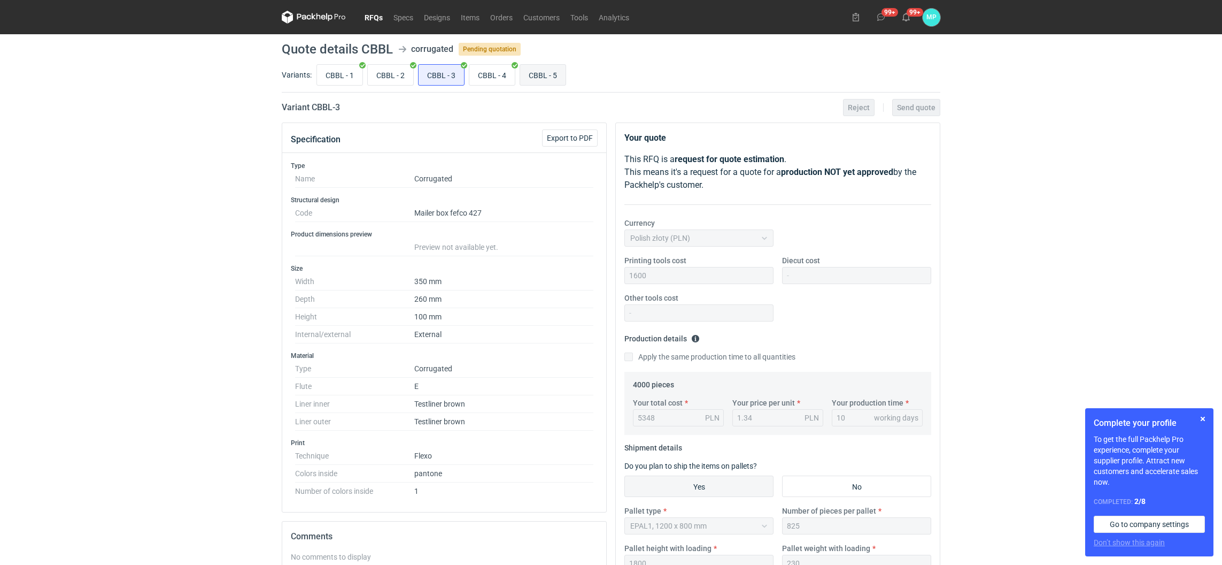
click at [540, 76] on input "CBBL - 5" at bounding box center [542, 75] width 45 height 20
radio input "true"
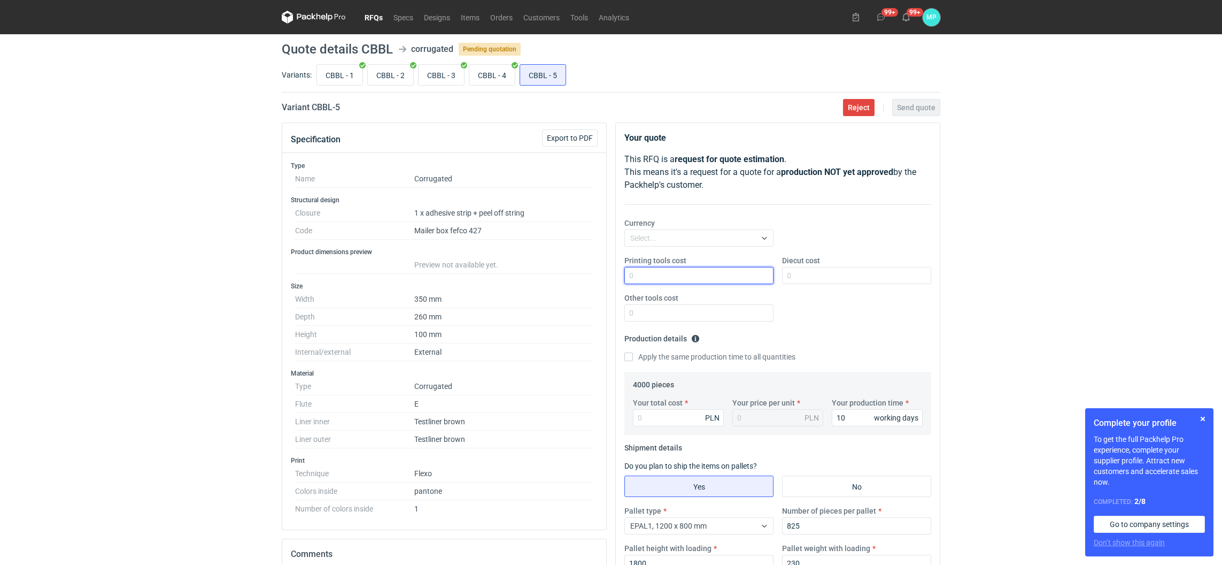
drag, startPoint x: 660, startPoint y: 274, endPoint x: 650, endPoint y: 267, distance: 11.9
click at [659, 271] on input "Printing tools cost" at bounding box center [698, 275] width 149 height 17
type input "1600"
click at [658, 416] on input "Your total cost" at bounding box center [678, 417] width 91 height 17
click at [427, 79] on input "CBBL - 3" at bounding box center [441, 75] width 45 height 20
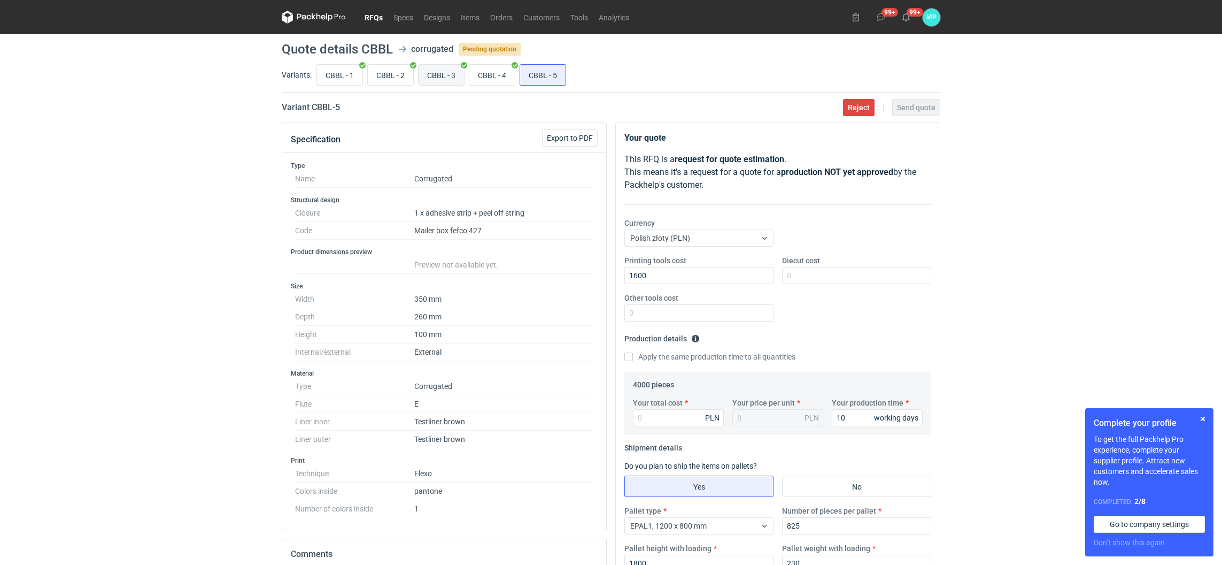
radio input "true"
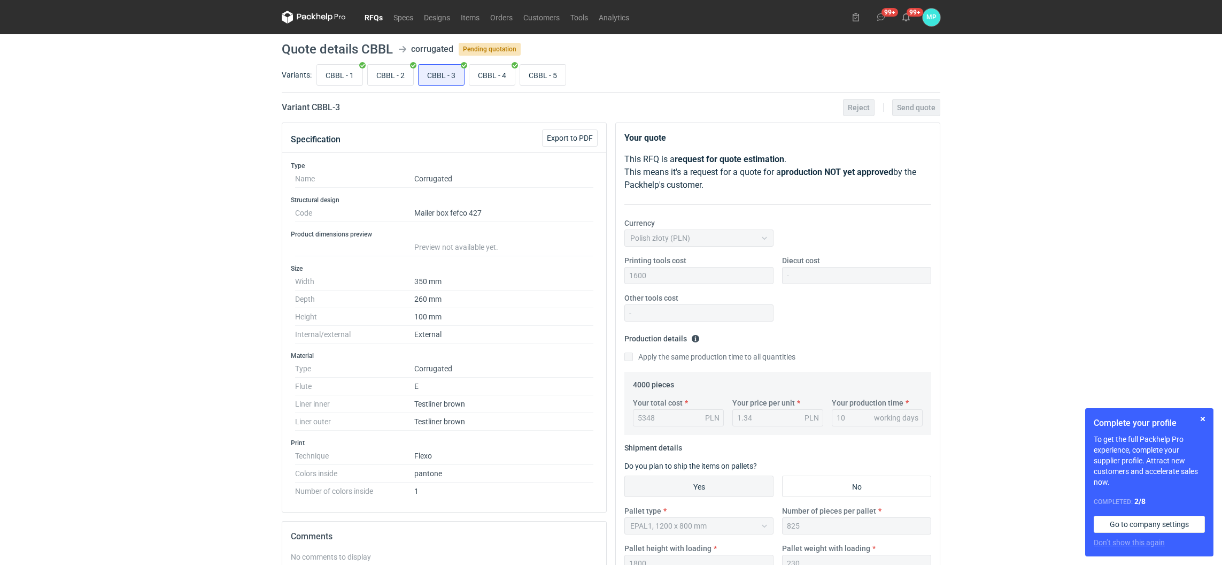
drag, startPoint x: 659, startPoint y: 421, endPoint x: 627, endPoint y: 416, distance: 31.9
click at [627, 416] on div "4000 pieces Your total cost 5348 PLN Your price per unit 1.34 PLN Your producti…" at bounding box center [777, 403] width 307 height 63
click at [543, 73] on input "CBBL - 5" at bounding box center [542, 75] width 45 height 20
radio input "true"
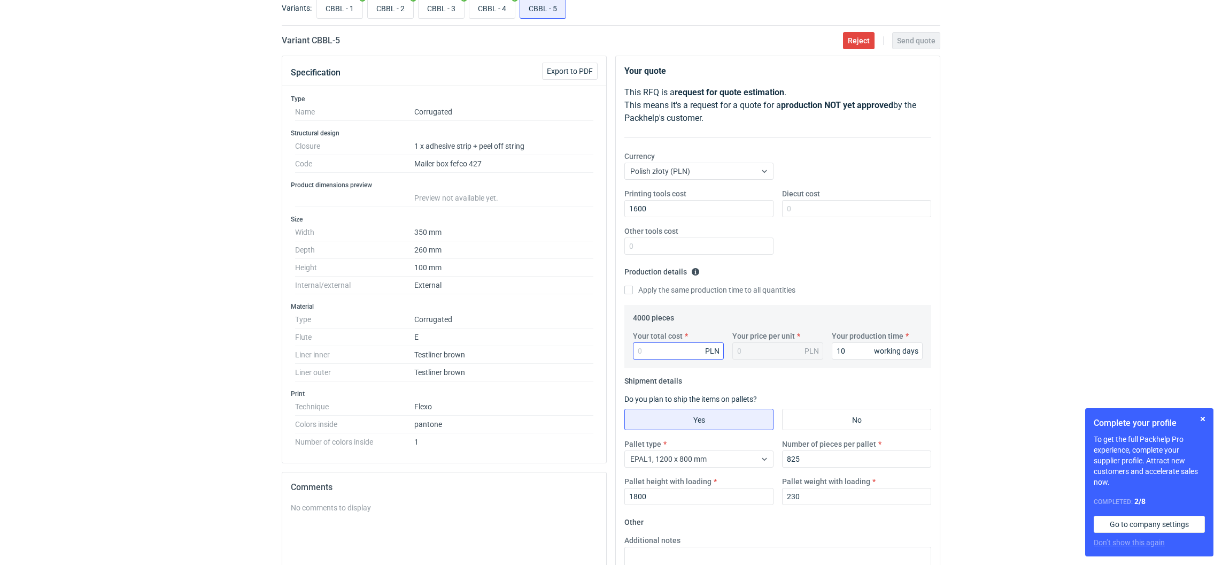
scroll to position [232, 0]
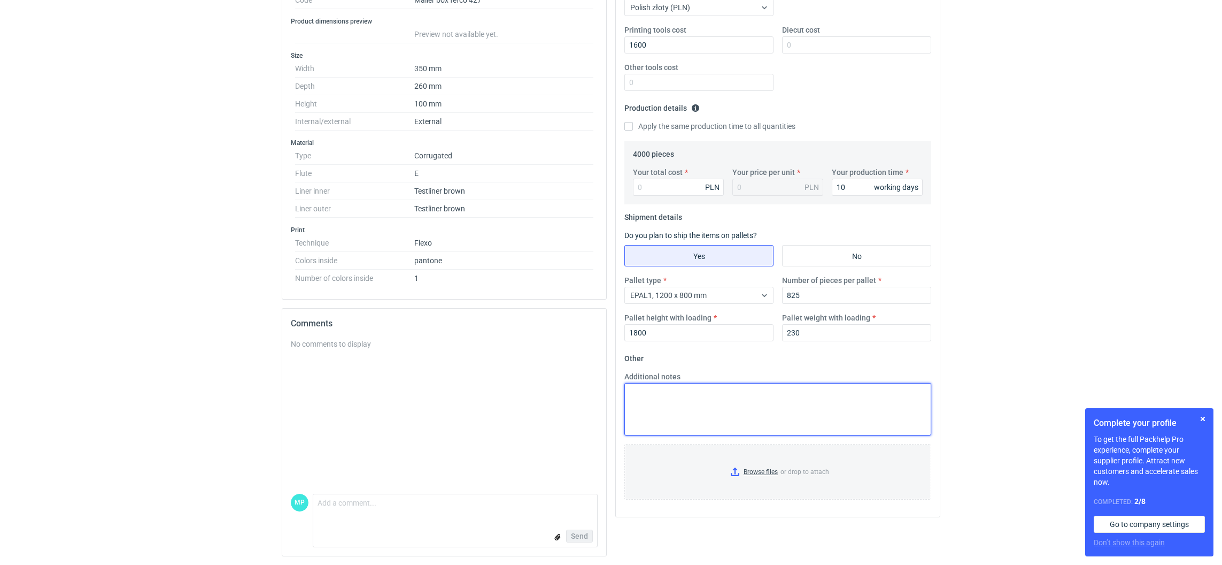
click at [665, 406] on textarea "Additional notes" at bounding box center [777, 409] width 307 height 52
type textarea "1,34"
click at [652, 200] on div "Your total cost PLN Your price per unit PLN Your production time 10 working days" at bounding box center [778, 185] width 298 height 37
click at [652, 195] on div "Your total cost PLN Your price per unit PLN Your production time 10 working days" at bounding box center [778, 185] width 298 height 37
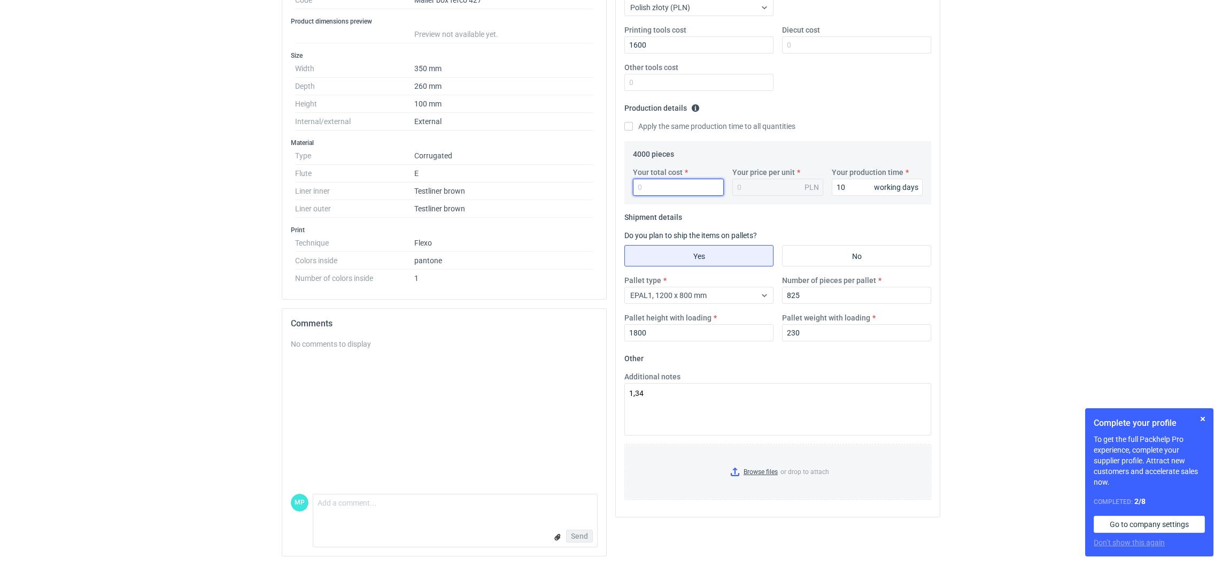
click at [650, 190] on input "Your total cost" at bounding box center [678, 187] width 91 height 17
paste input "6560"
type input "6560"
type input "1.64"
type input "6560"
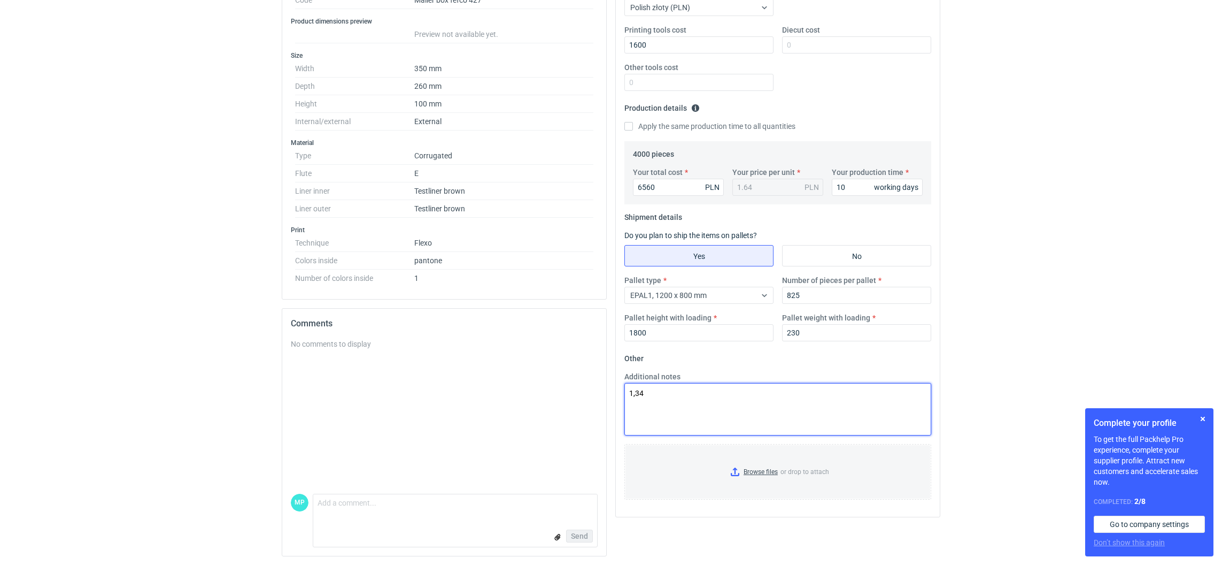
click at [685, 401] on textarea "1,34" at bounding box center [777, 409] width 307 height 52
drag, startPoint x: 647, startPoint y: 396, endPoint x: 611, endPoint y: 389, distance: 36.6
click at [611, 390] on div "Your quote This RFQ is a request for quote estimation . This means it's a reque…" at bounding box center [778, 228] width 334 height 673
click at [733, 470] on input "Browse files or drop to attach" at bounding box center [778, 471] width 305 height 53
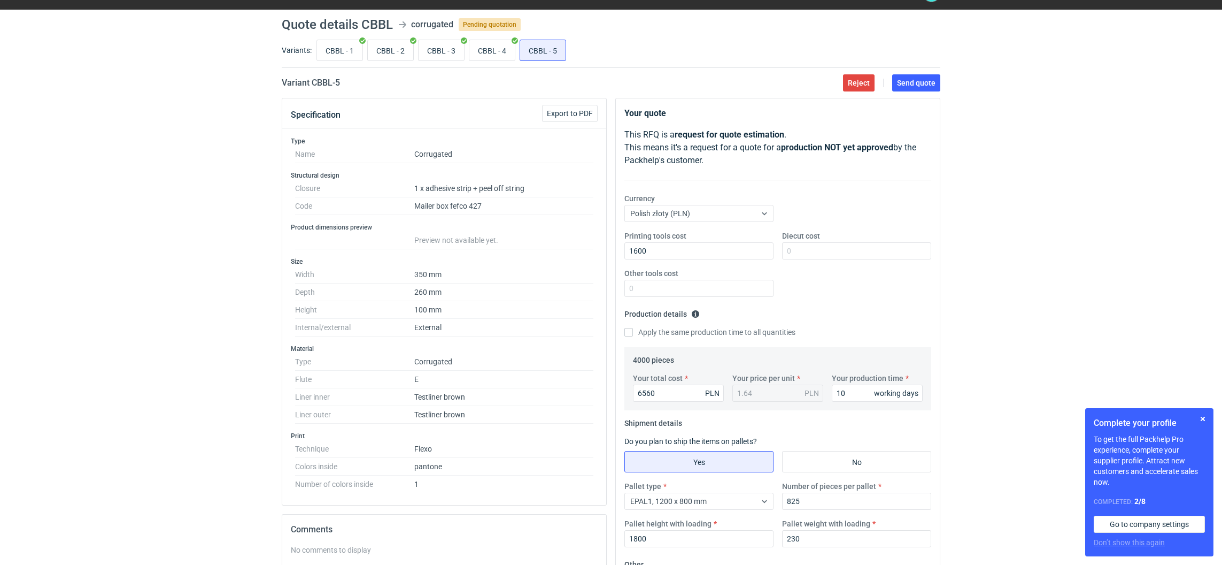
scroll to position [0, 0]
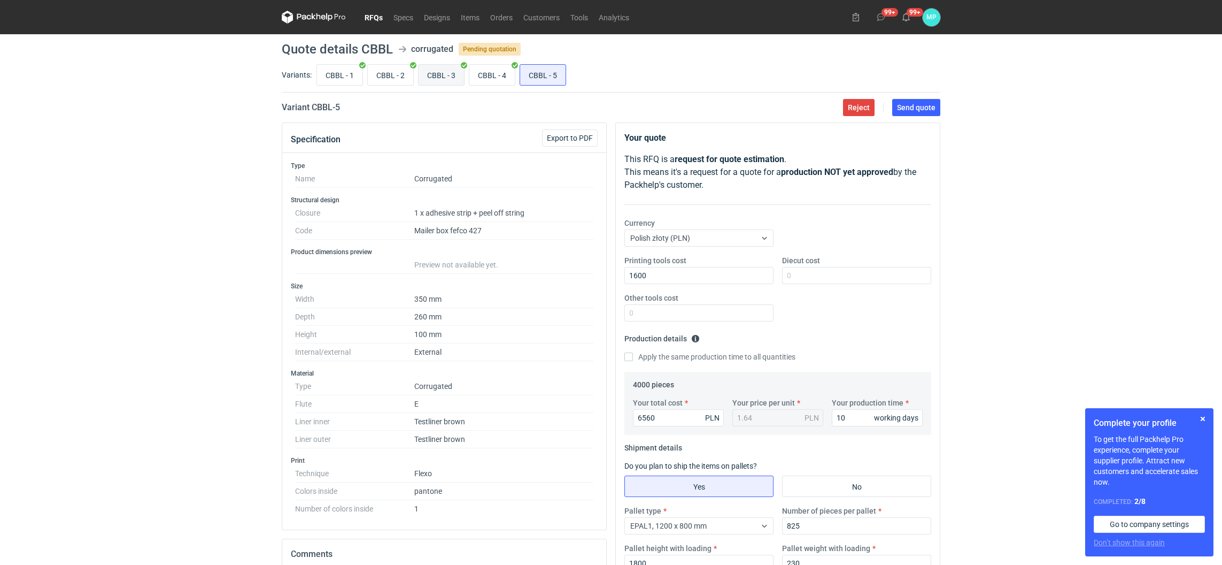
click at [435, 74] on input "CBBL - 3" at bounding box center [441, 75] width 45 height 20
radio input "true"
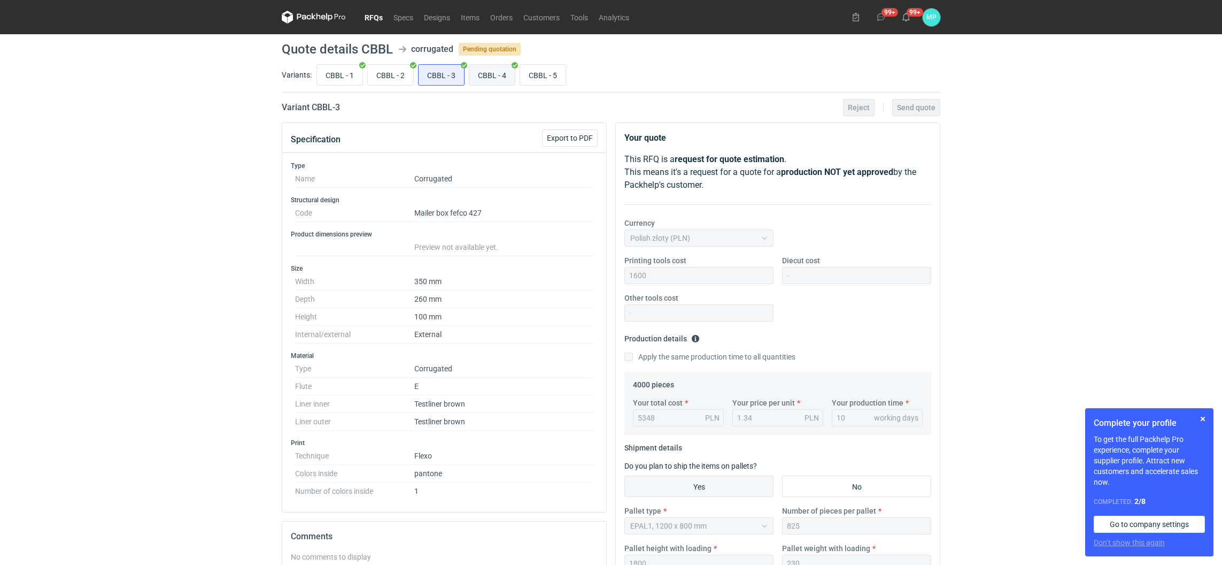
click at [492, 78] on input "CBBL - 4" at bounding box center [491, 75] width 45 height 20
radio input "true"
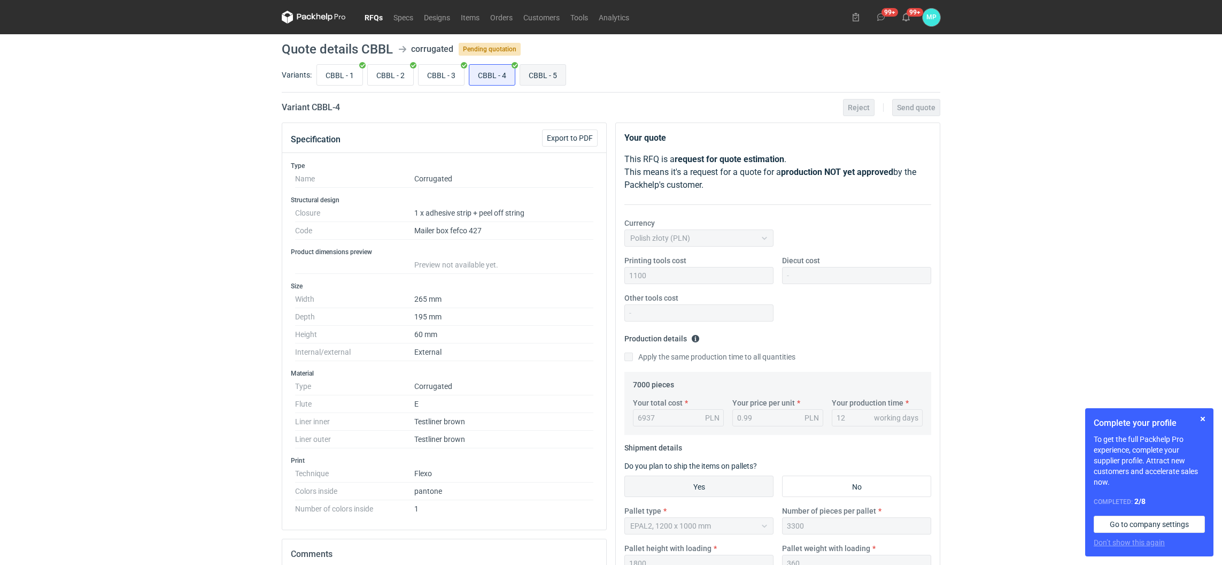
click at [538, 79] on input "CBBL - 5" at bounding box center [542, 75] width 45 height 20
radio input "true"
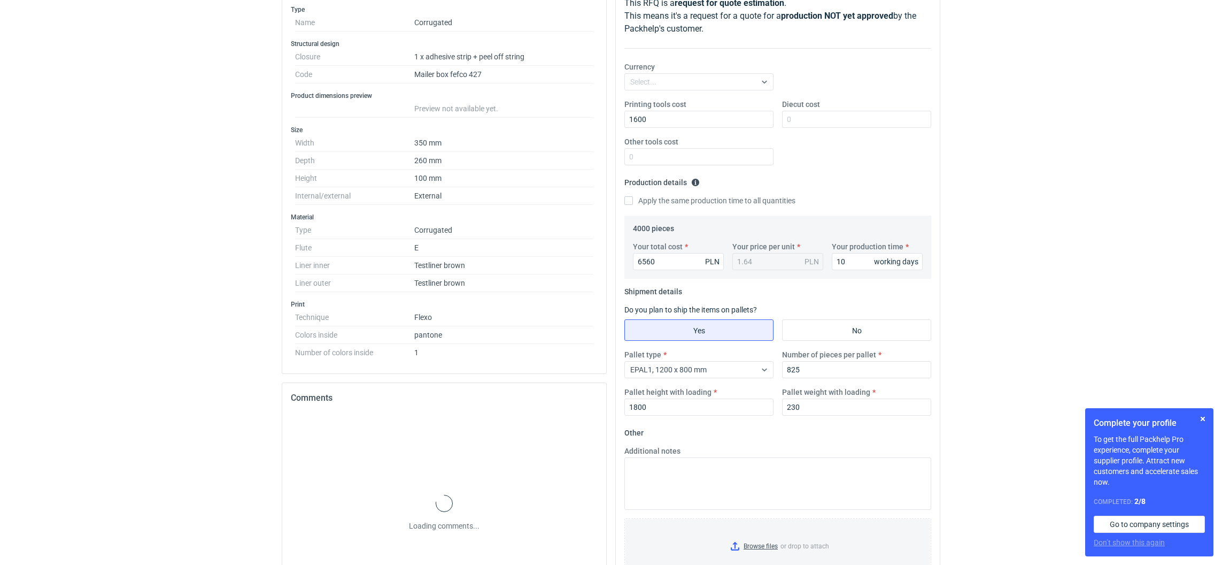
scroll to position [160, 0]
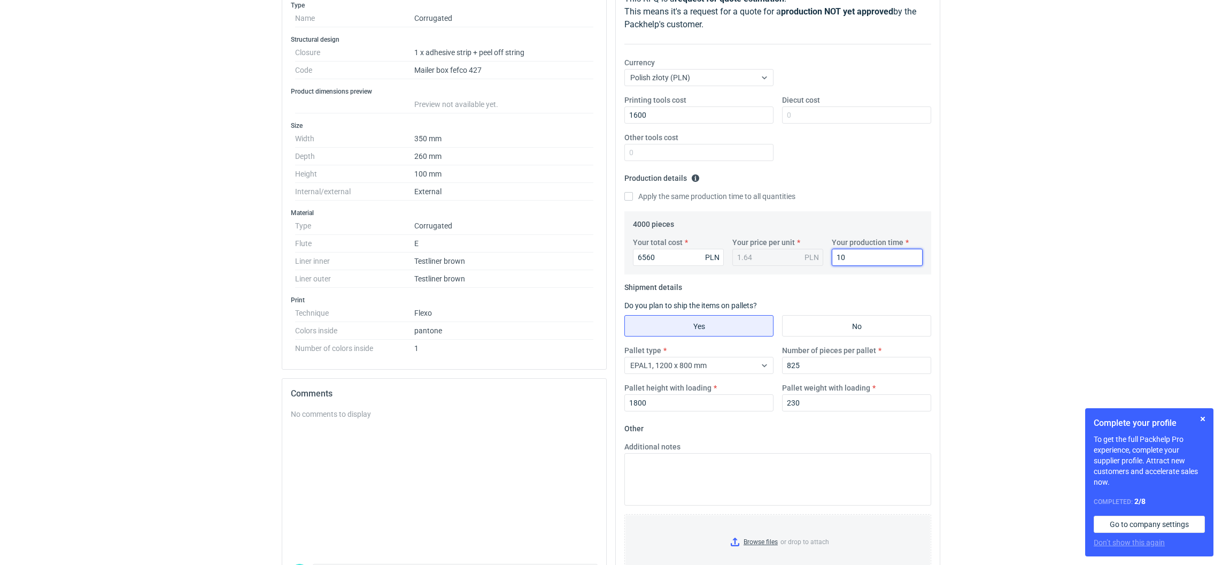
drag, startPoint x: 850, startPoint y: 265, endPoint x: 827, endPoint y: 264, distance: 22.5
click at [828, 264] on div "Your production time 10 working days" at bounding box center [877, 251] width 99 height 29
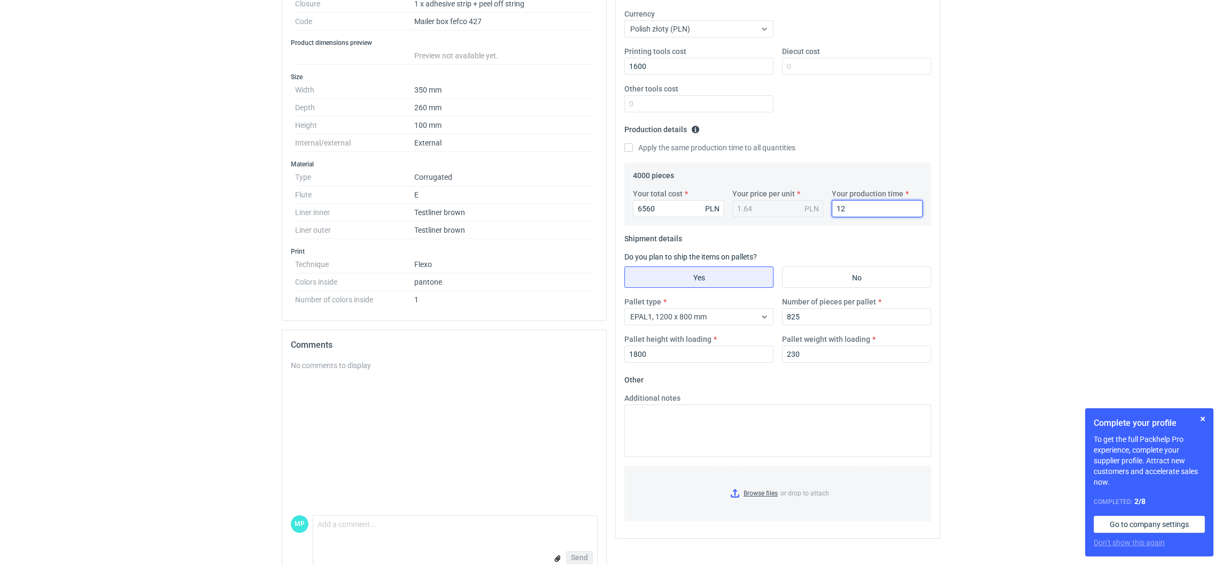
scroll to position [232, 0]
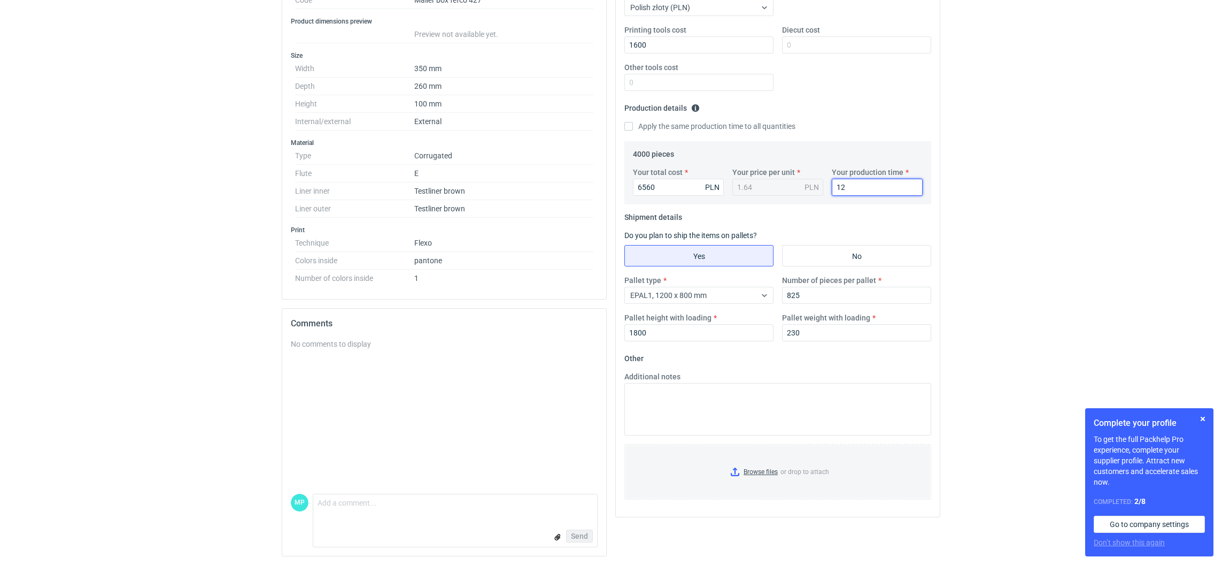
type input "12"
click at [733, 469] on input "Browse files or drop to attach" at bounding box center [778, 471] width 305 height 53
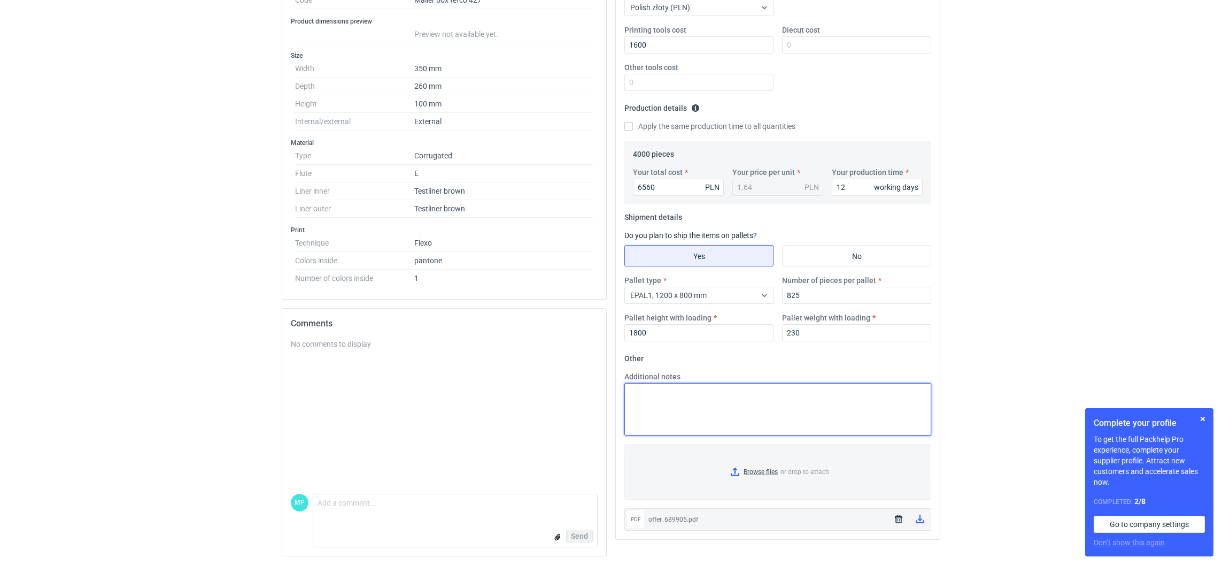
click at [808, 411] on textarea "Additional notes" at bounding box center [777, 409] width 307 height 52
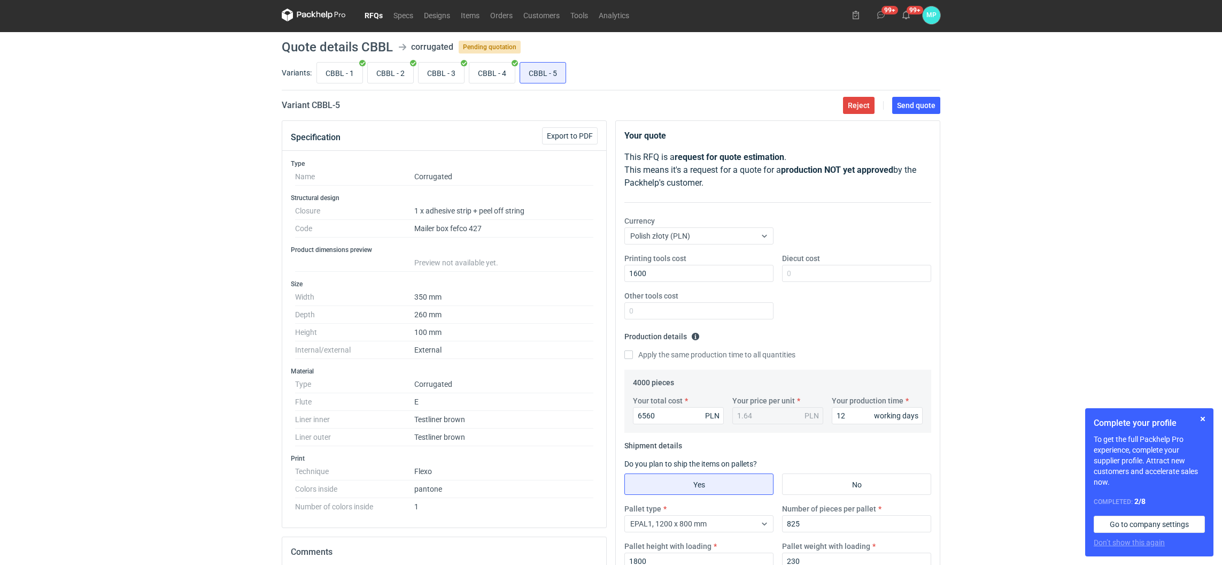
scroll to position [0, 0]
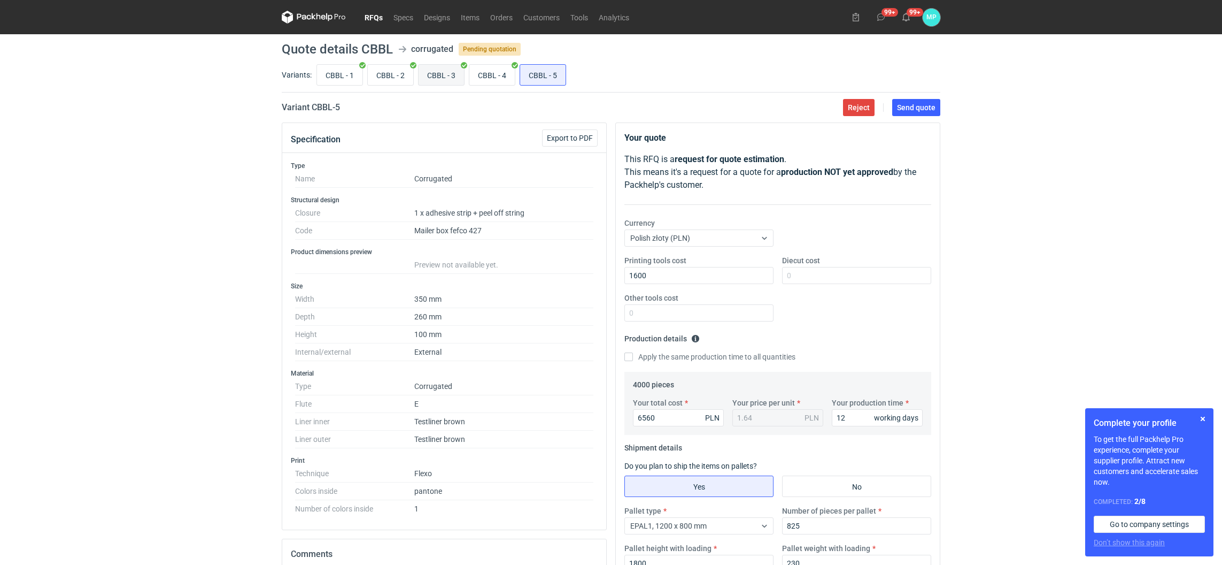
click at [446, 71] on input "CBBL - 3" at bounding box center [441, 75] width 45 height 20
radio input "true"
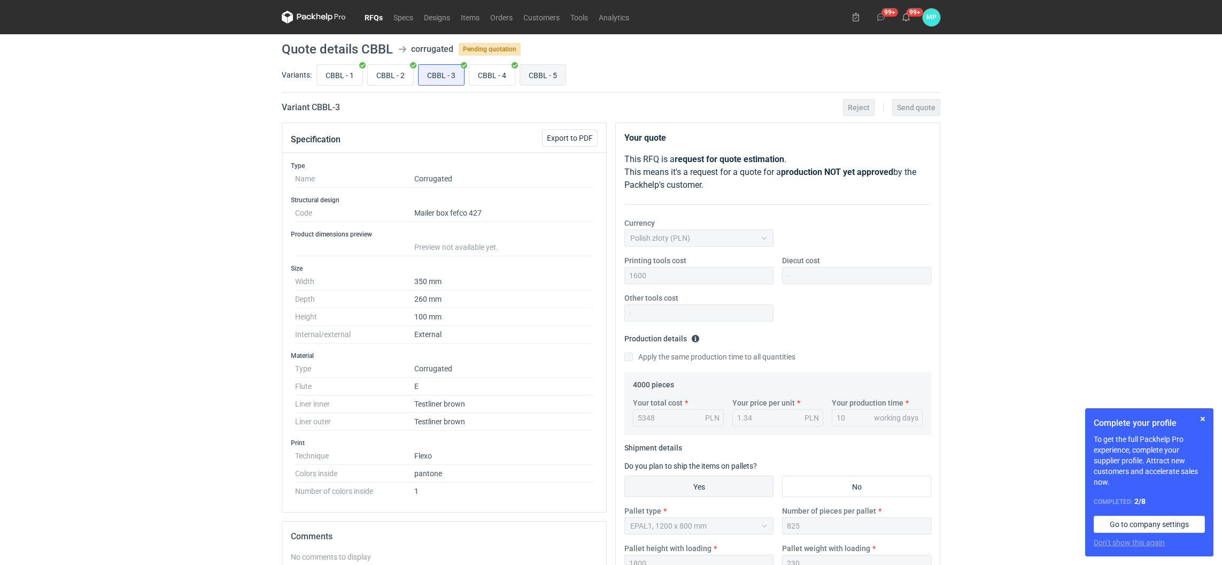
click at [544, 72] on input "CBBL - 5" at bounding box center [542, 75] width 45 height 20
radio input "true"
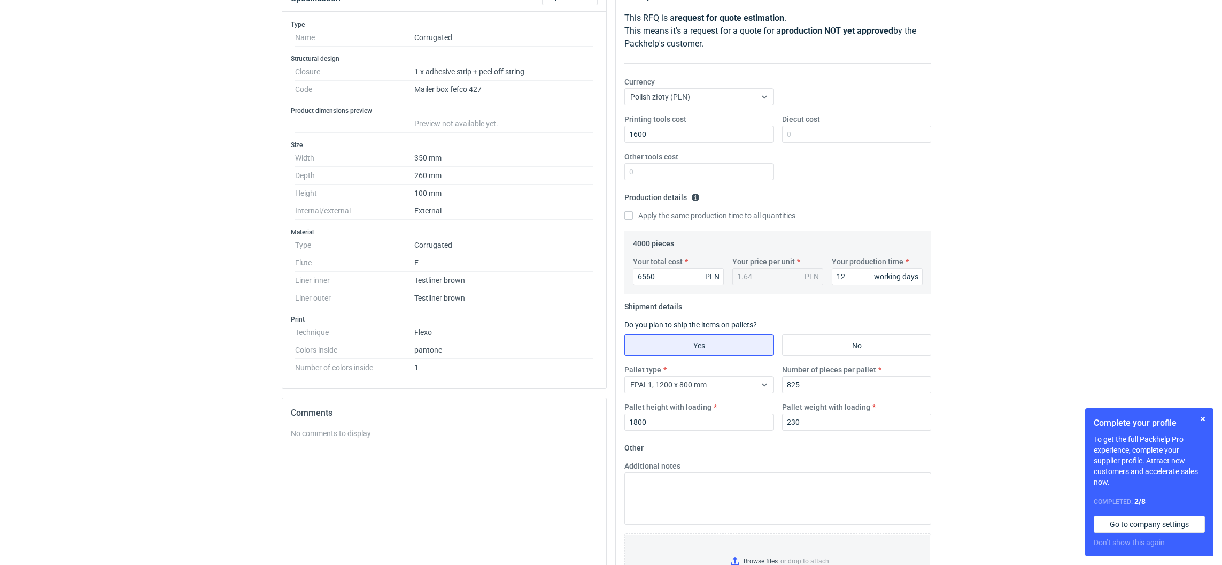
scroll to position [232, 0]
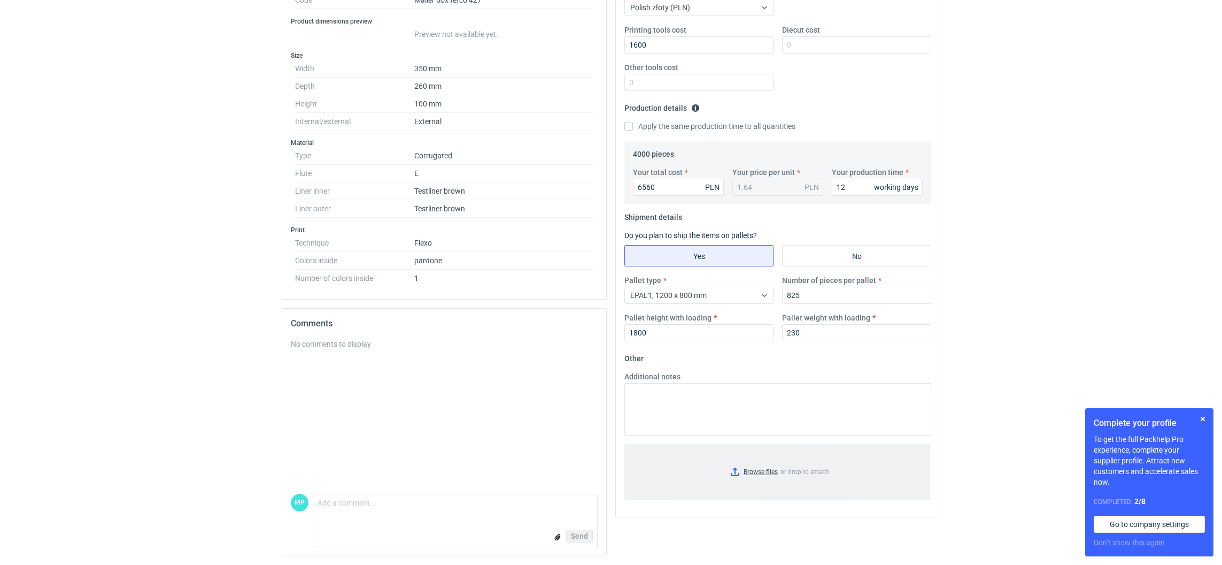
click at [732, 471] on input "Browse files or drop to attach" at bounding box center [778, 471] width 305 height 53
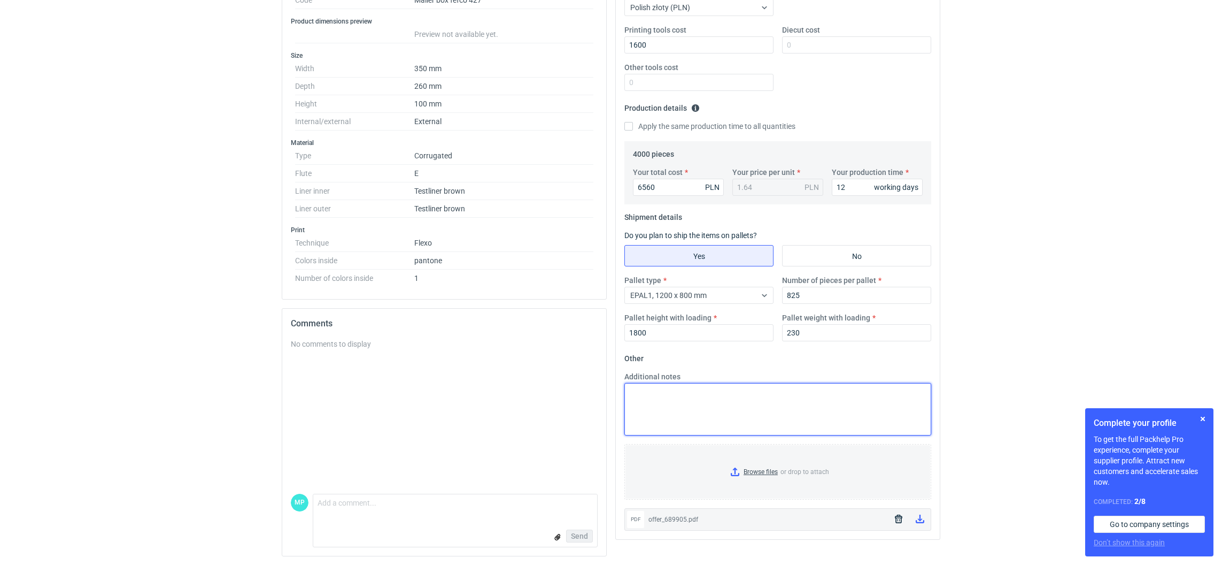
click at [765, 420] on textarea "Additional notes" at bounding box center [777, 409] width 307 height 52
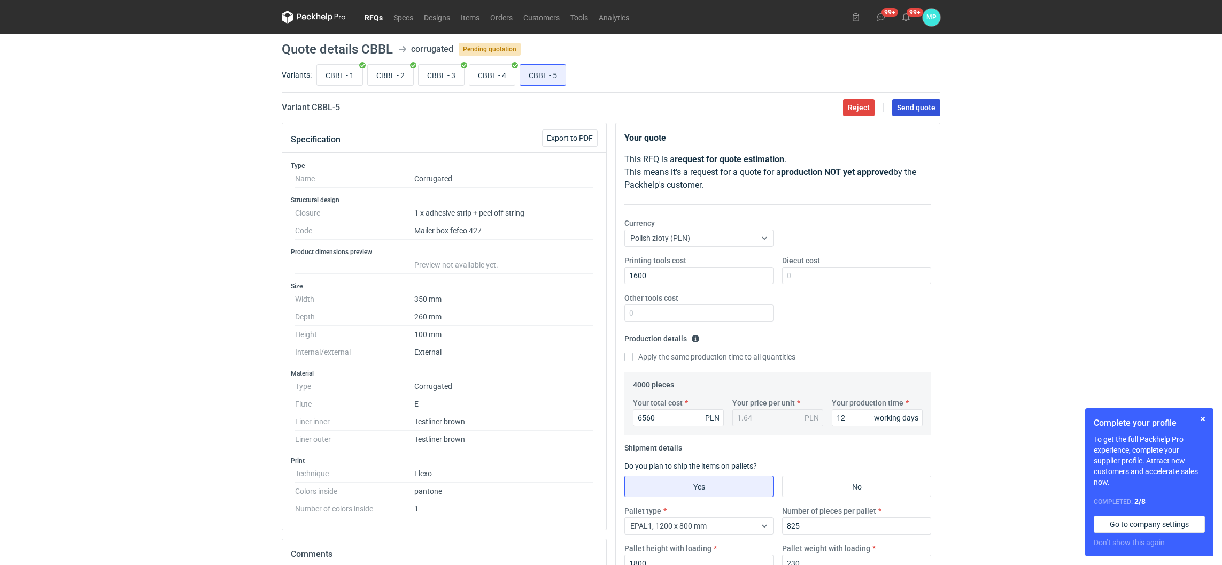
click at [922, 104] on span "Send quote" at bounding box center [916, 107] width 38 height 7
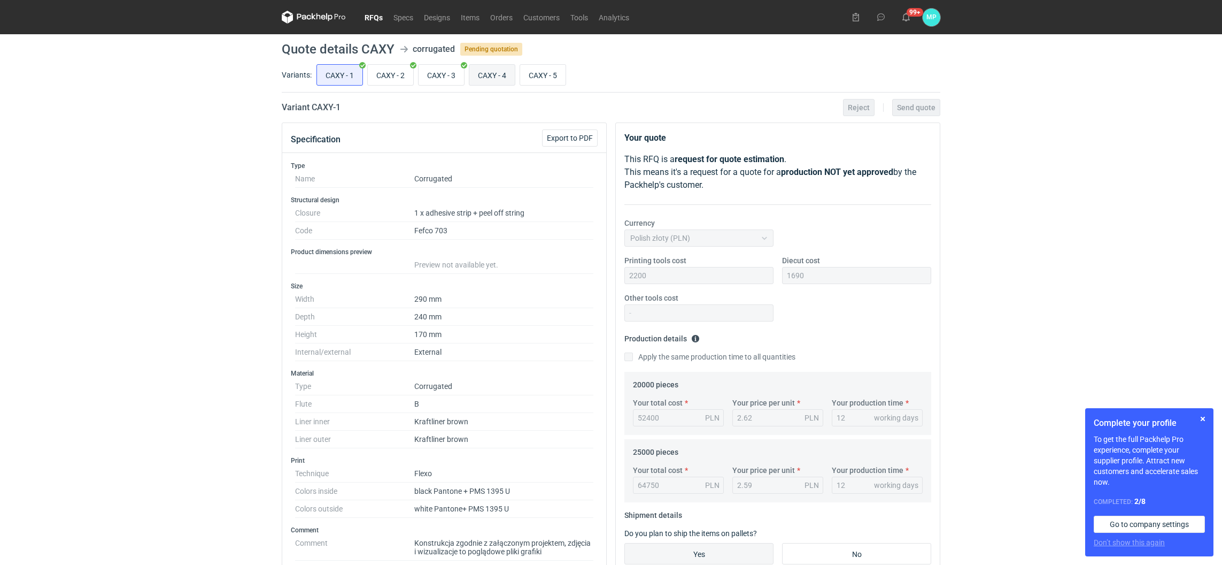
click at [492, 73] on input "CAXY - 4" at bounding box center [491, 75] width 45 height 20
radio input "true"
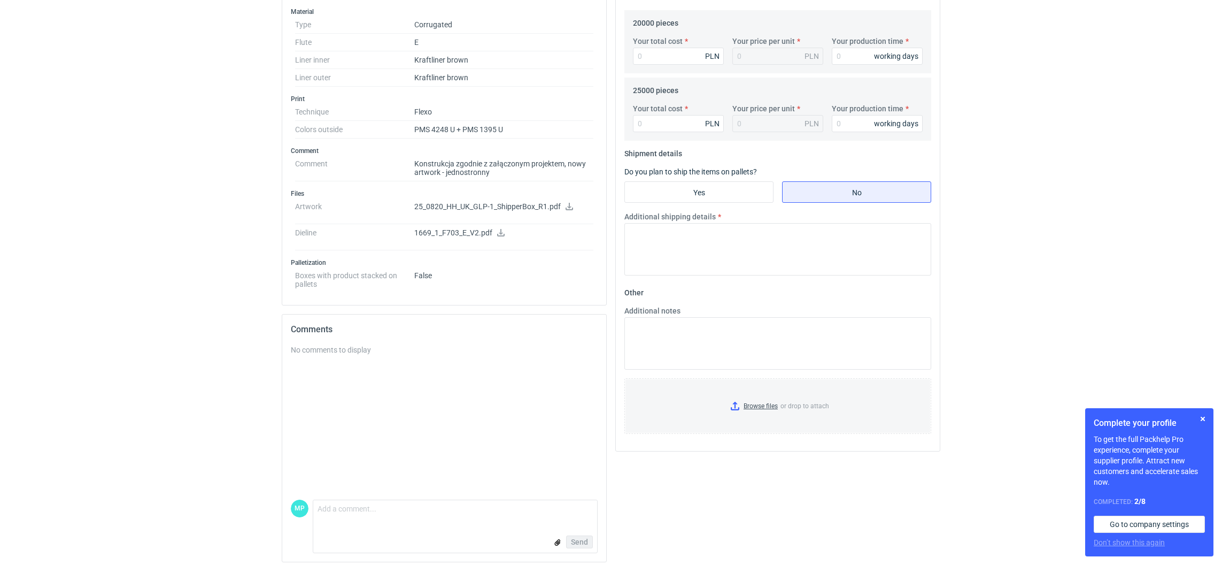
scroll to position [368, 0]
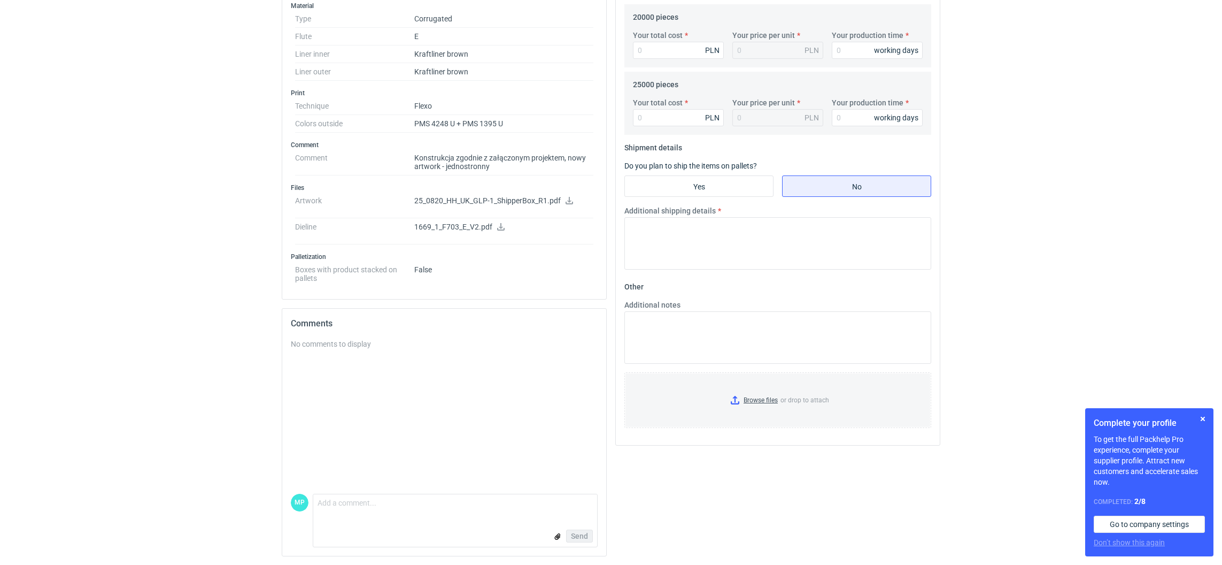
click at [498, 225] on icon at bounding box center [501, 226] width 9 height 7
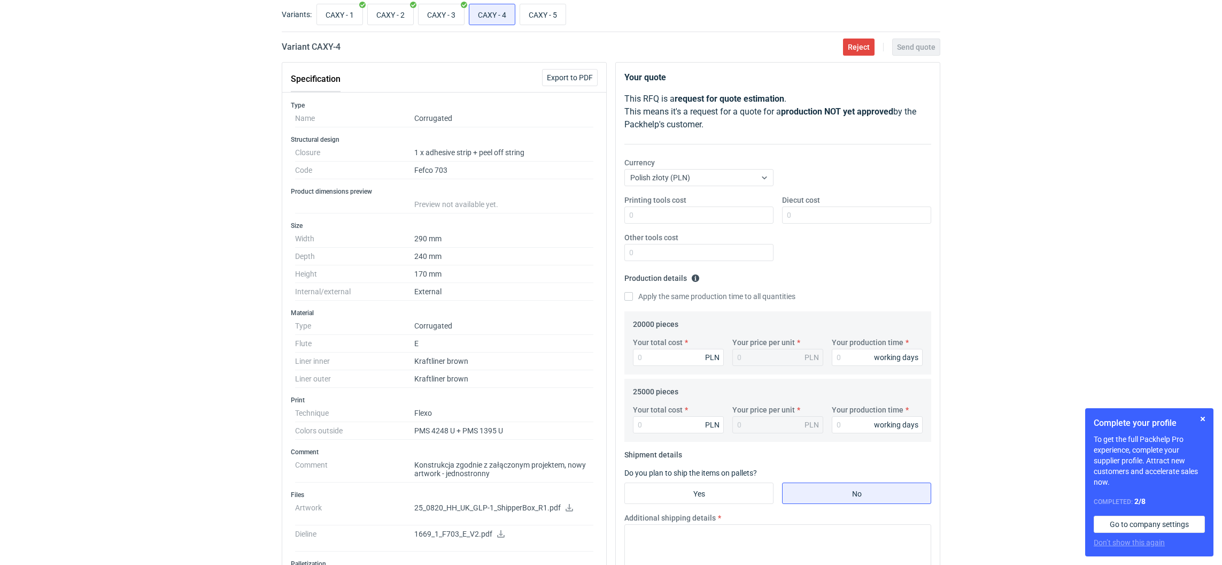
scroll to position [0, 0]
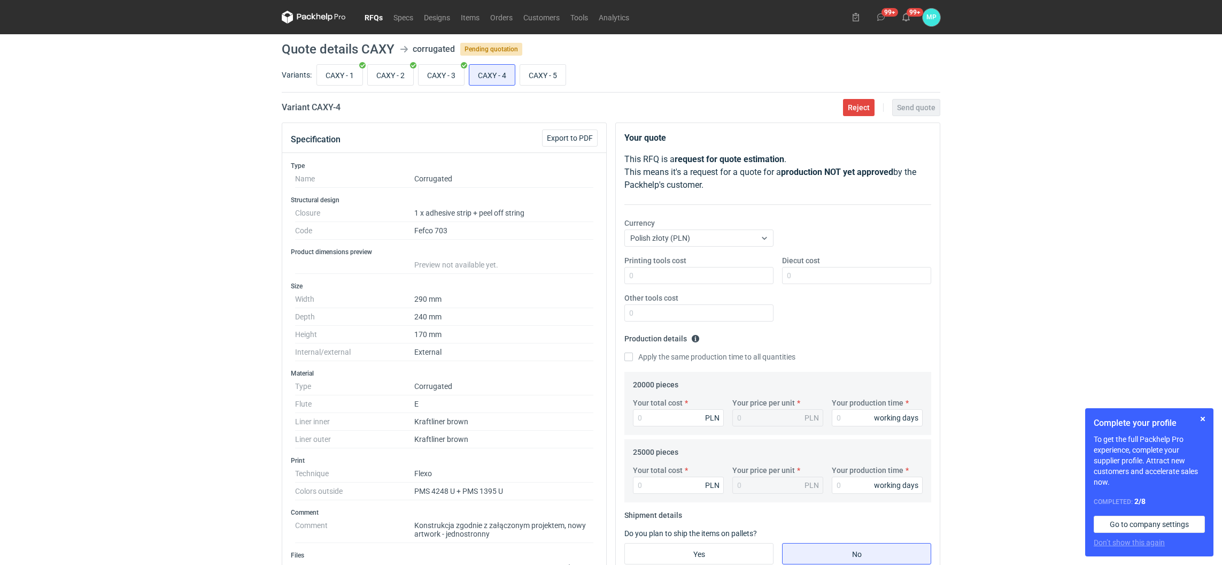
click at [378, 16] on link "RFQs" at bounding box center [373, 17] width 29 height 13
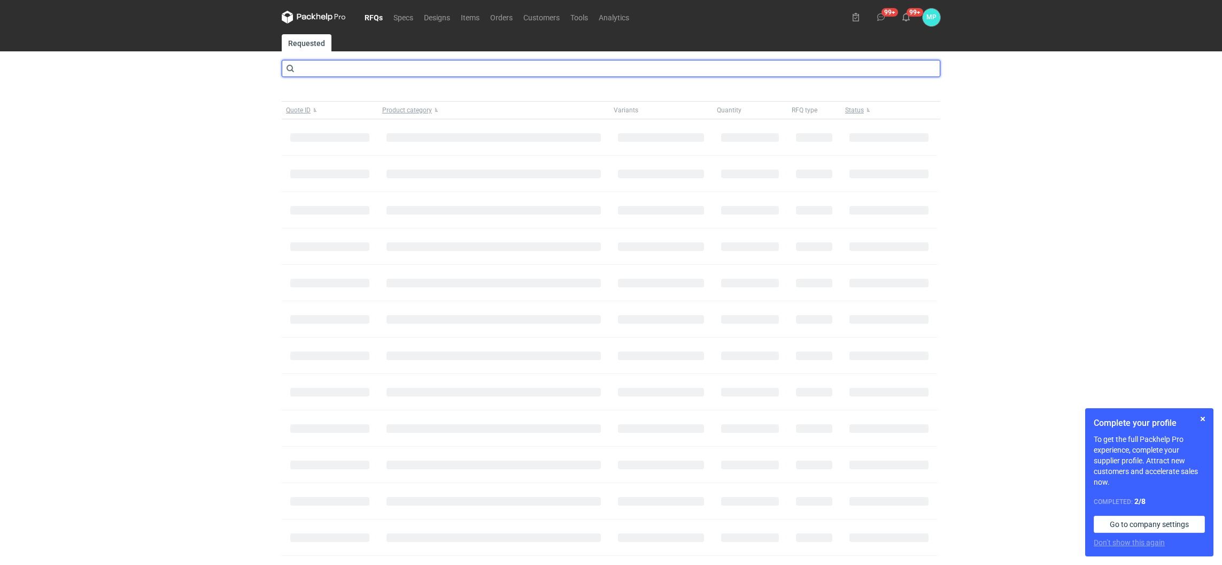
click at [335, 72] on input "text" at bounding box center [611, 68] width 659 height 17
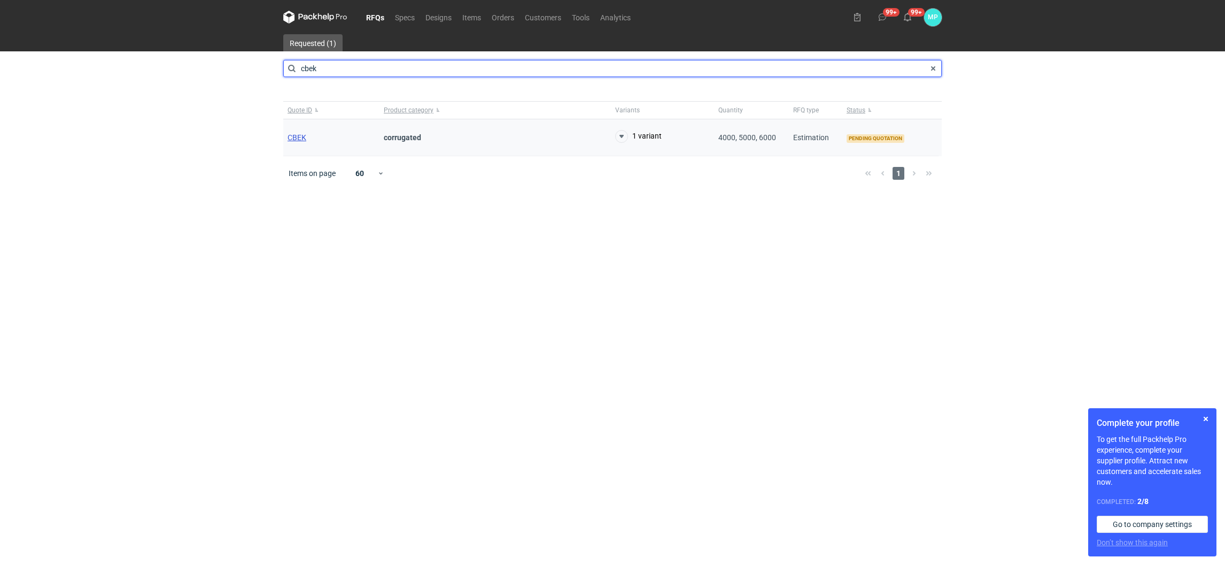
type input "cbek"
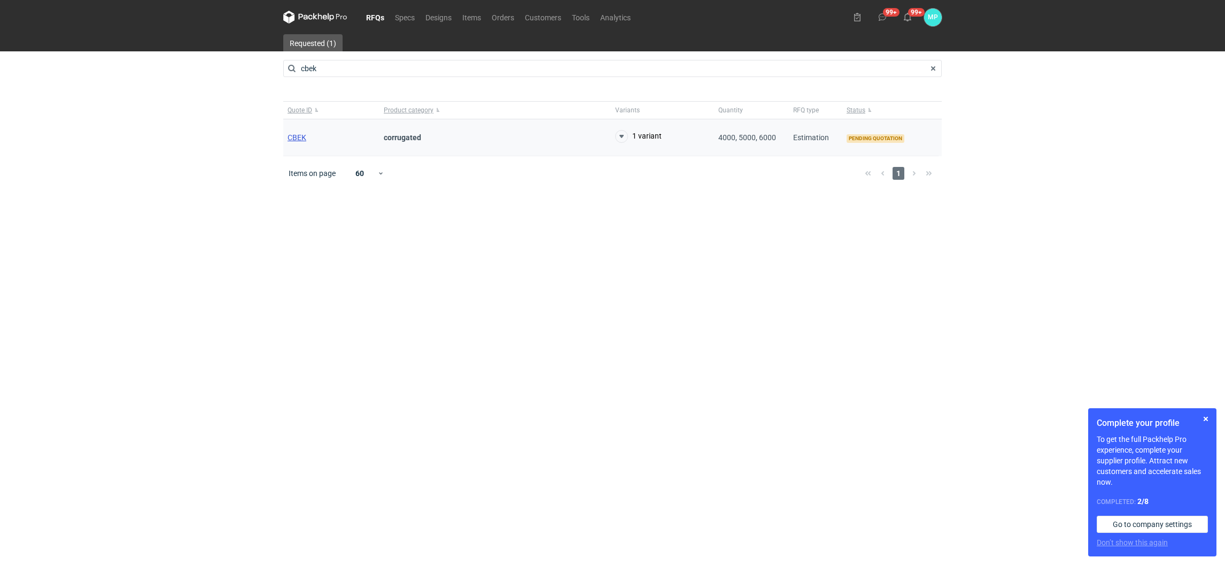
click at [300, 137] on span "CBEK" at bounding box center [297, 137] width 19 height 9
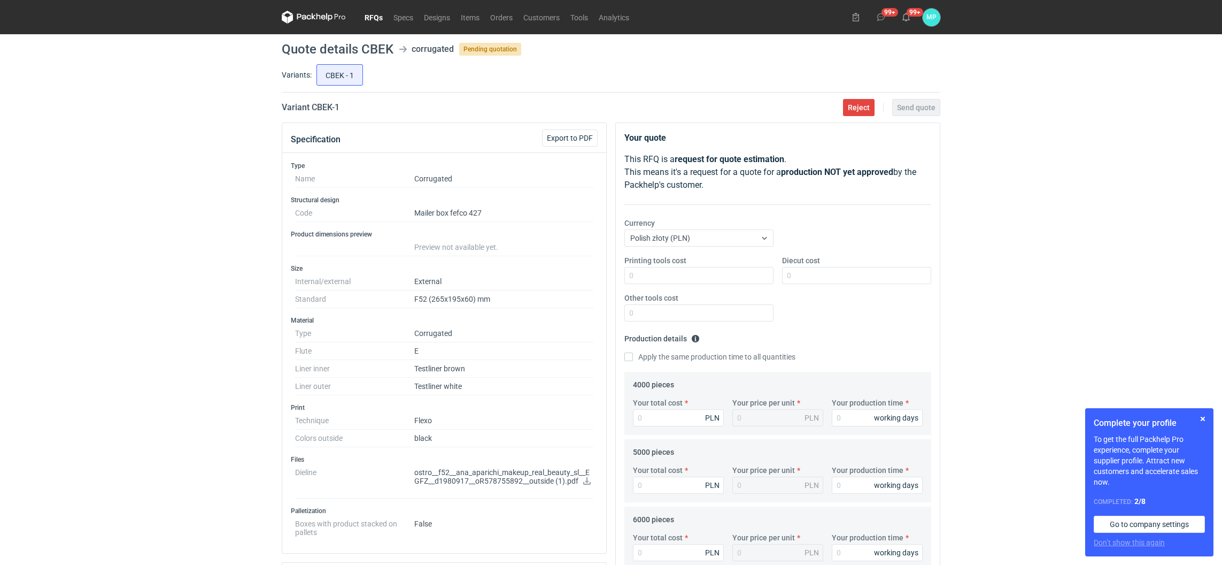
click at [585, 484] on icon at bounding box center [586, 480] width 7 height 7
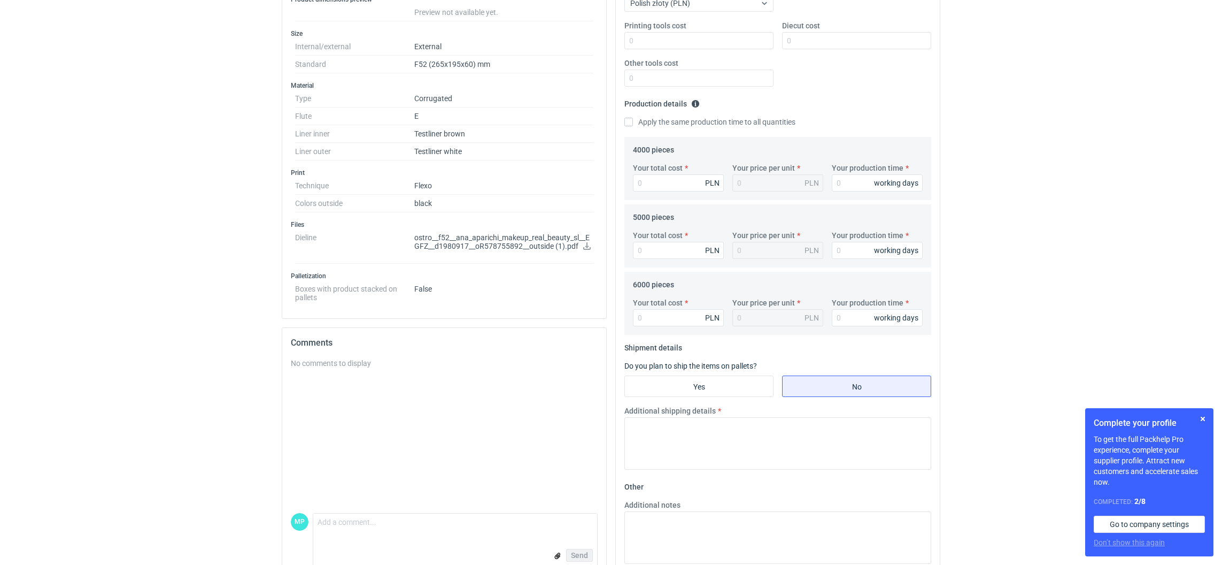
scroll to position [325, 0]
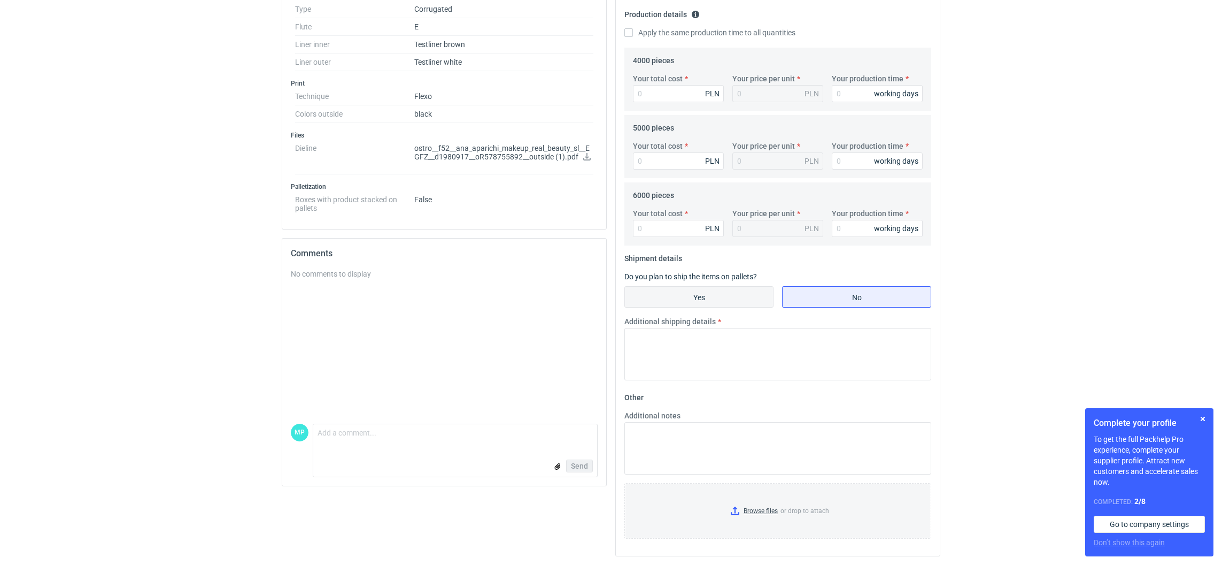
click at [686, 296] on input "Yes" at bounding box center [699, 297] width 148 height 20
radio input "true"
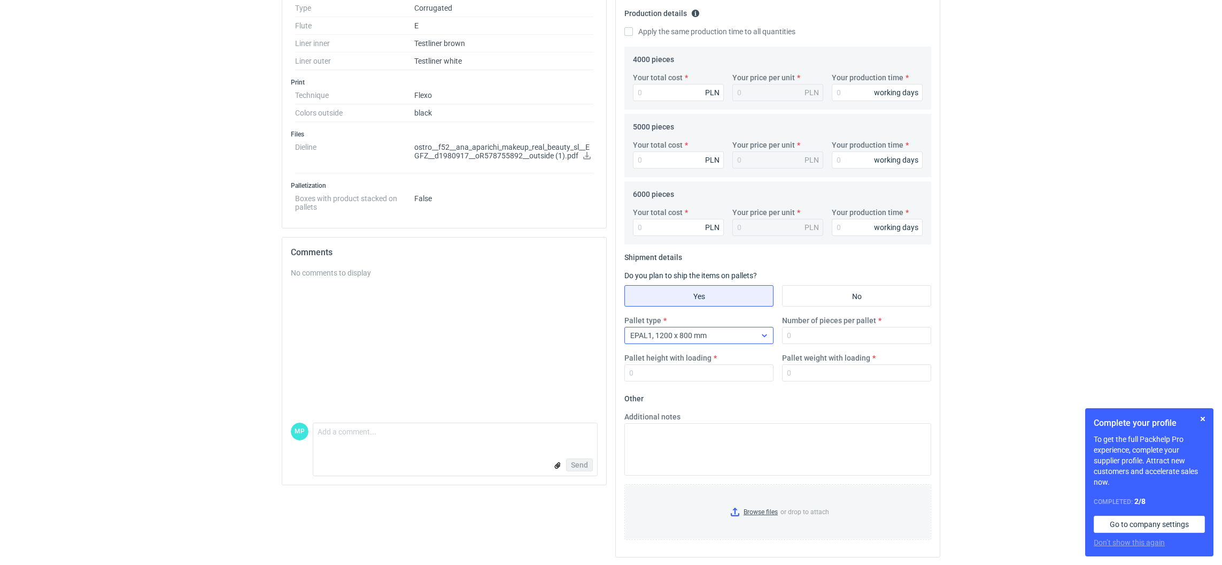
click at [685, 338] on span "EPAL1, 1200 x 800 mm" at bounding box center [668, 335] width 76 height 9
click at [686, 380] on span "EPAL2, 1200 x 1000 mm" at bounding box center [673, 377] width 81 height 11
click at [683, 437] on textarea "Additional notes" at bounding box center [777, 449] width 307 height 52
type textarea "1200x1050x1800"
click at [676, 373] on input "Pallet height with loading" at bounding box center [698, 372] width 149 height 17
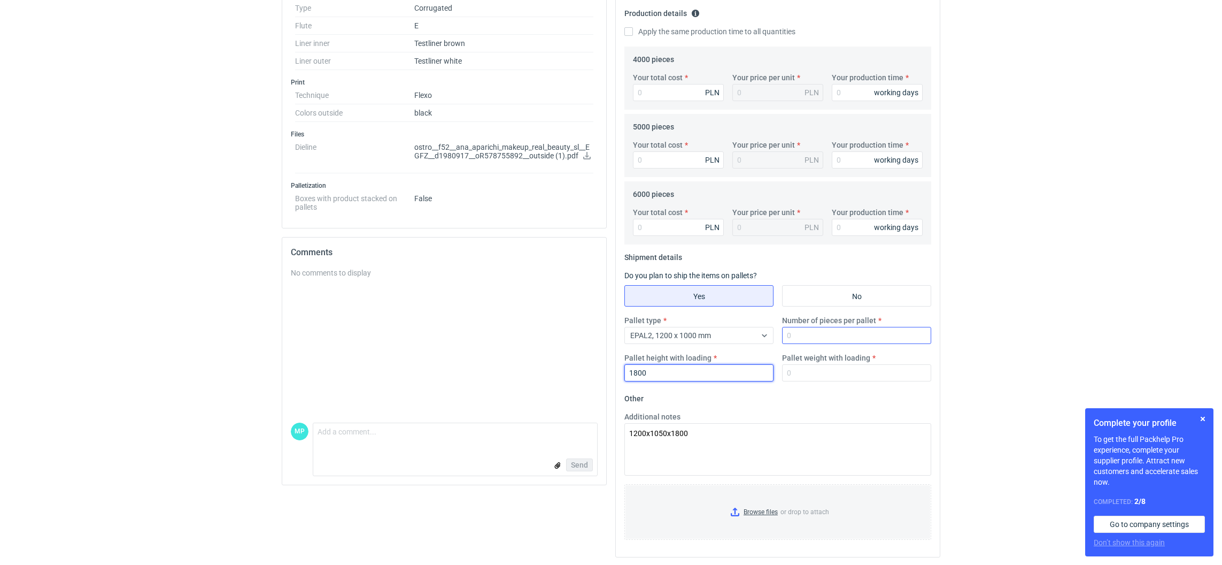
type input "1800"
click at [804, 327] on input "Number of pieces per pallet" at bounding box center [856, 335] width 149 height 17
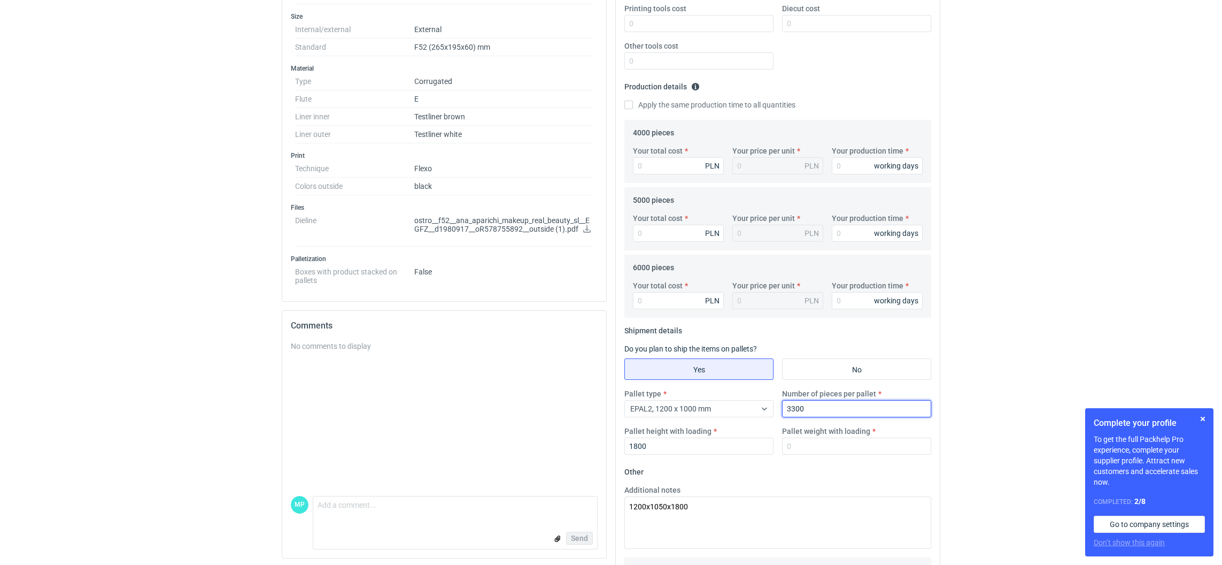
scroll to position [165, 0]
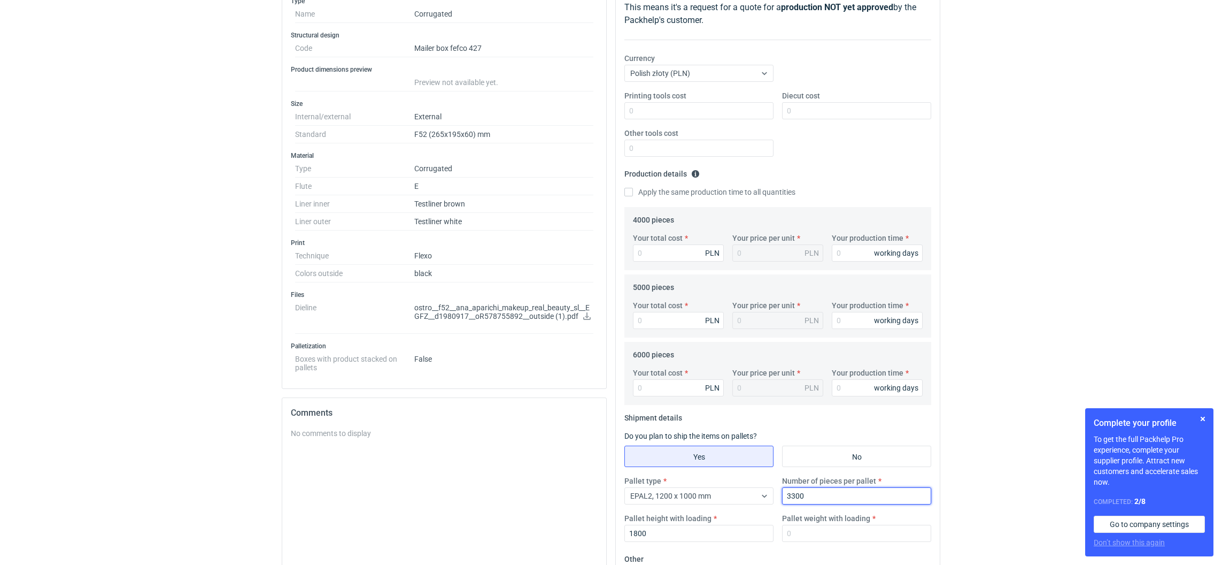
type input "3300"
click at [655, 254] on input "Your total cost" at bounding box center [678, 252] width 91 height 17
paste input "3719.89"
type input "3719.89"
type input "0.93"
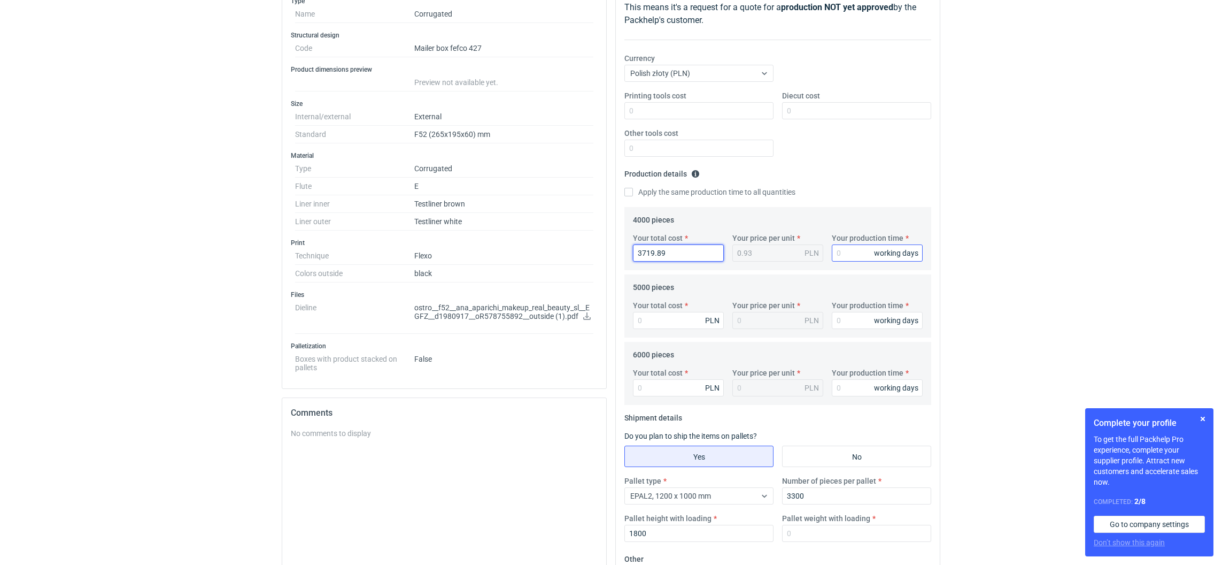
type input "3719.89"
click at [846, 251] on input "Your production time" at bounding box center [877, 252] width 91 height 17
type input "12"
click at [846, 328] on input "Your production time" at bounding box center [877, 320] width 91 height 17
type input "12"
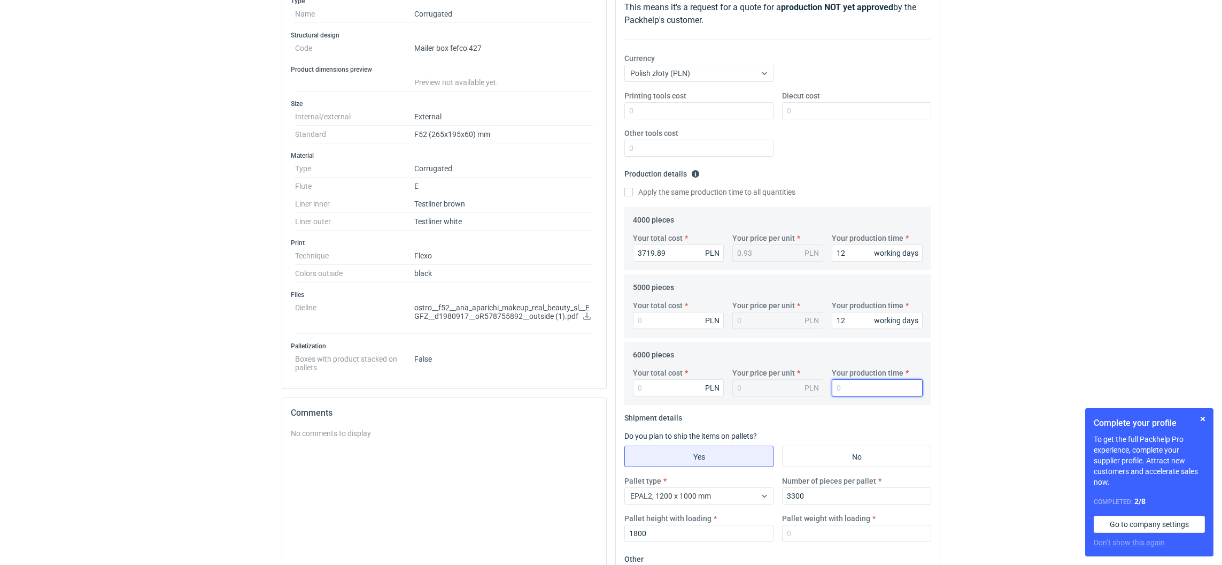
click at [843, 383] on input "Your production time" at bounding box center [877, 387] width 91 height 17
type input "12"
click at [654, 111] on input "Printing tools cost" at bounding box center [698, 110] width 149 height 17
type input "360"
click at [679, 316] on input "Your total cost" at bounding box center [678, 320] width 91 height 17
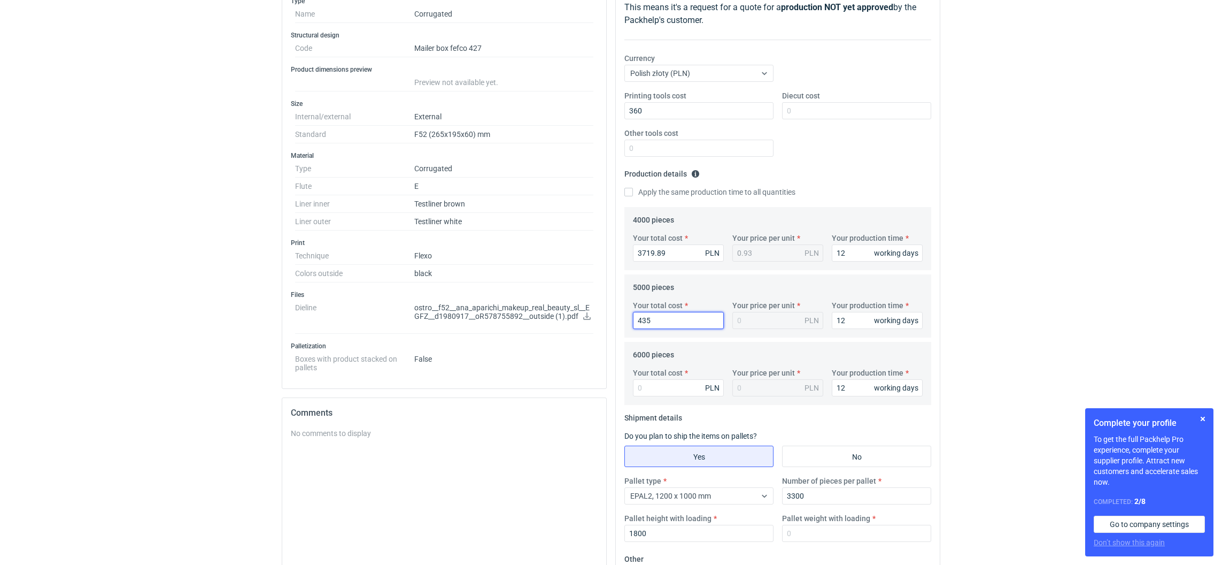
type input "4350"
type input "0.87"
type input "4350"
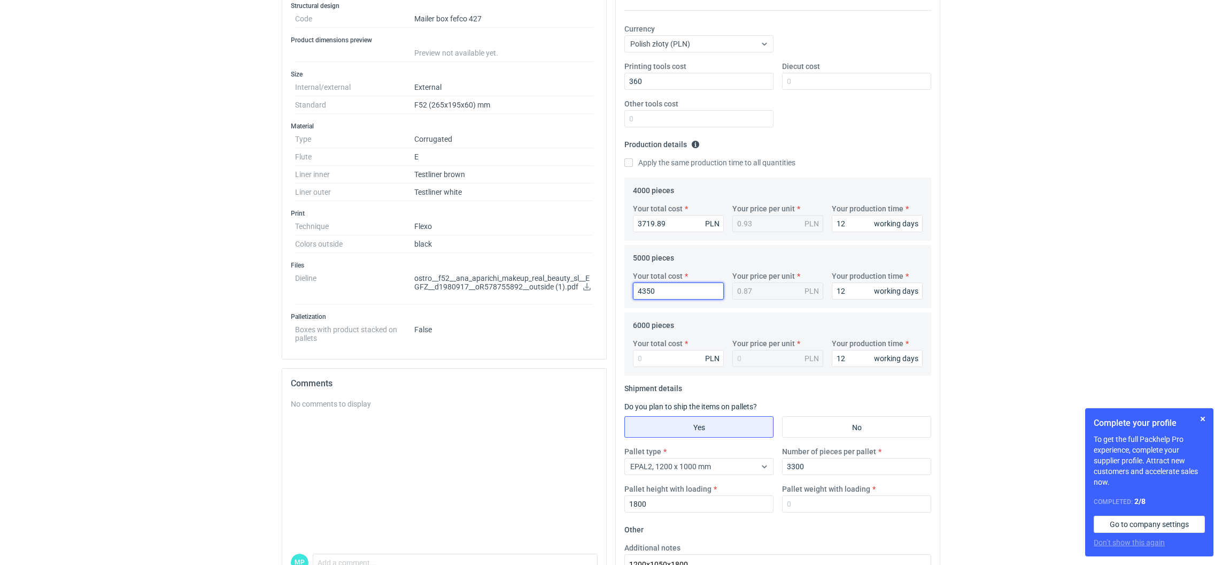
scroll to position [321, 0]
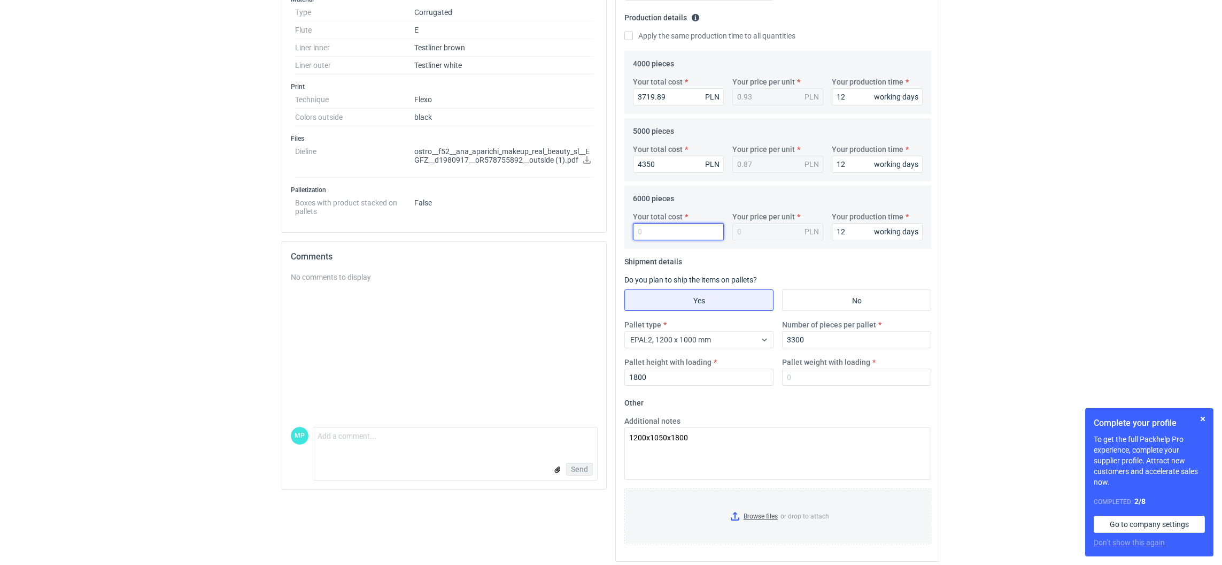
click at [681, 236] on input "Your total cost" at bounding box center [678, 231] width 91 height 17
click at [641, 229] on input "Your total cost" at bounding box center [678, 231] width 91 height 17
type input "4980"
type input "0.83"
type input "4980"
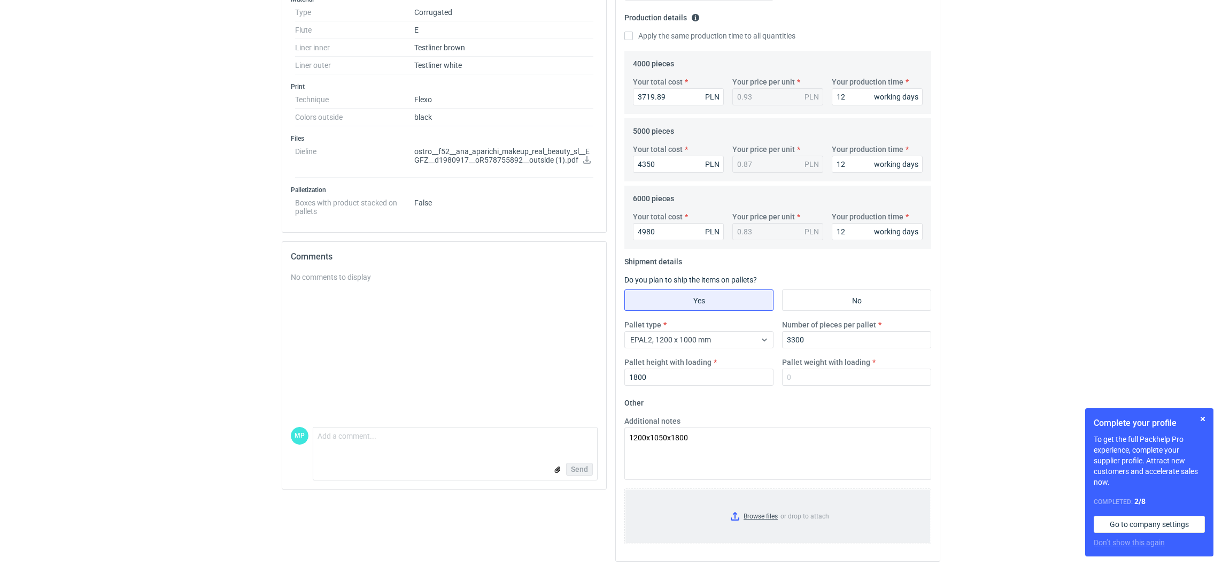
click at [736, 517] on input "Browse files or drop to attach" at bounding box center [778, 515] width 305 height 53
click at [806, 381] on input "Pallet weight with loading" at bounding box center [856, 376] width 149 height 17
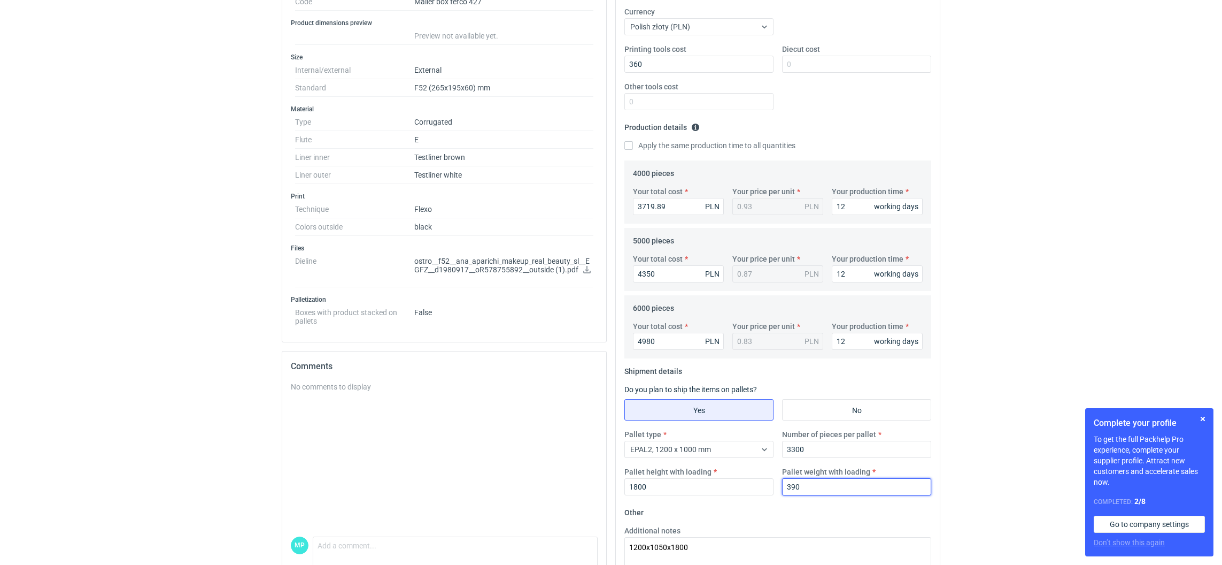
scroll to position [80, 0]
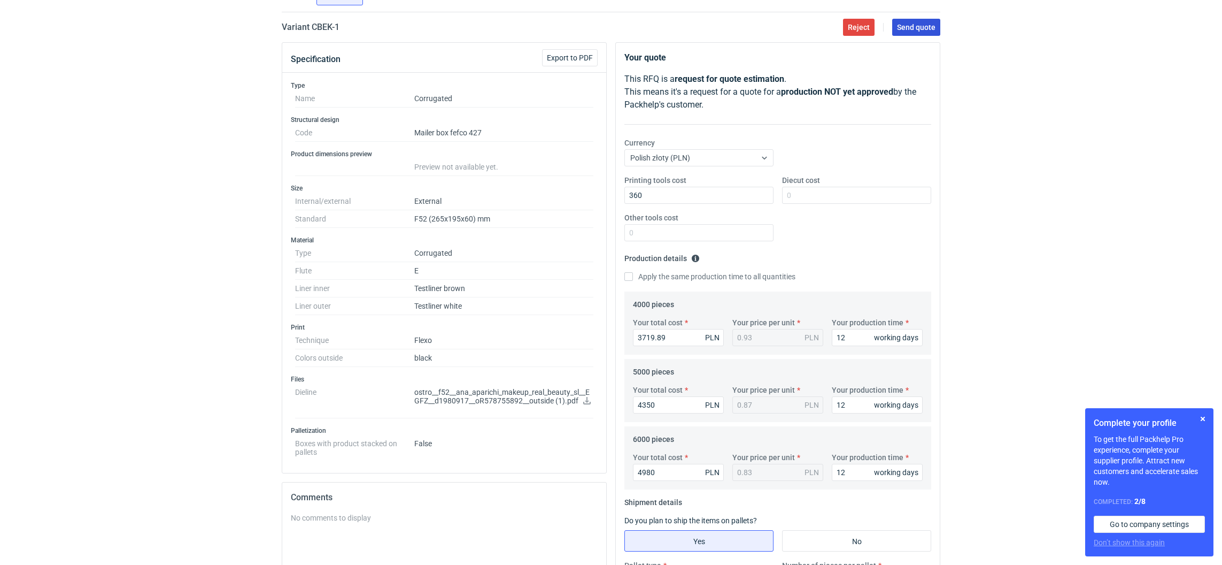
type input "390"
click at [907, 27] on span "Send quote" at bounding box center [916, 27] width 38 height 7
